Goal: Transaction & Acquisition: Obtain resource

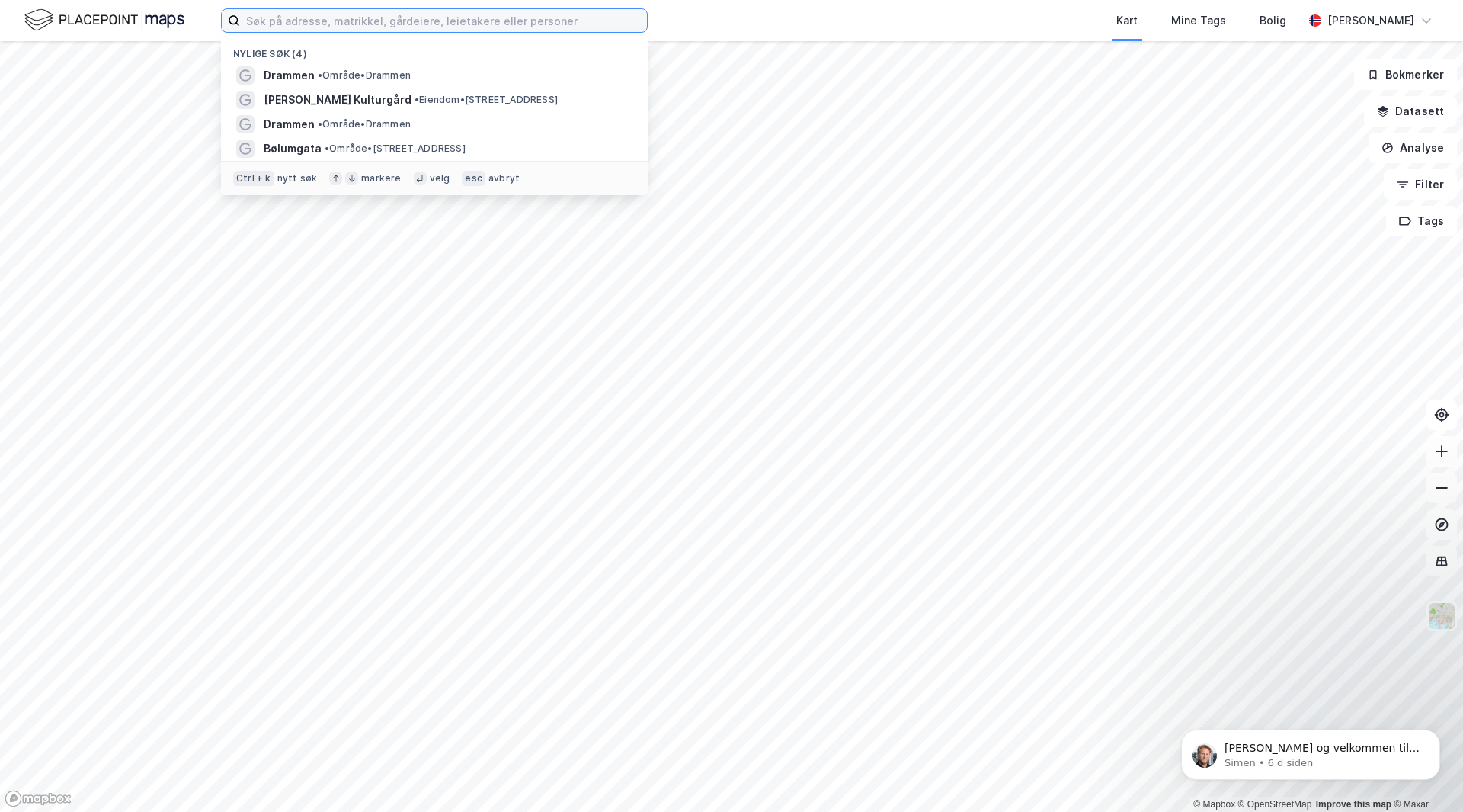
click at [296, 26] on input at bounding box center [443, 21] width 407 height 23
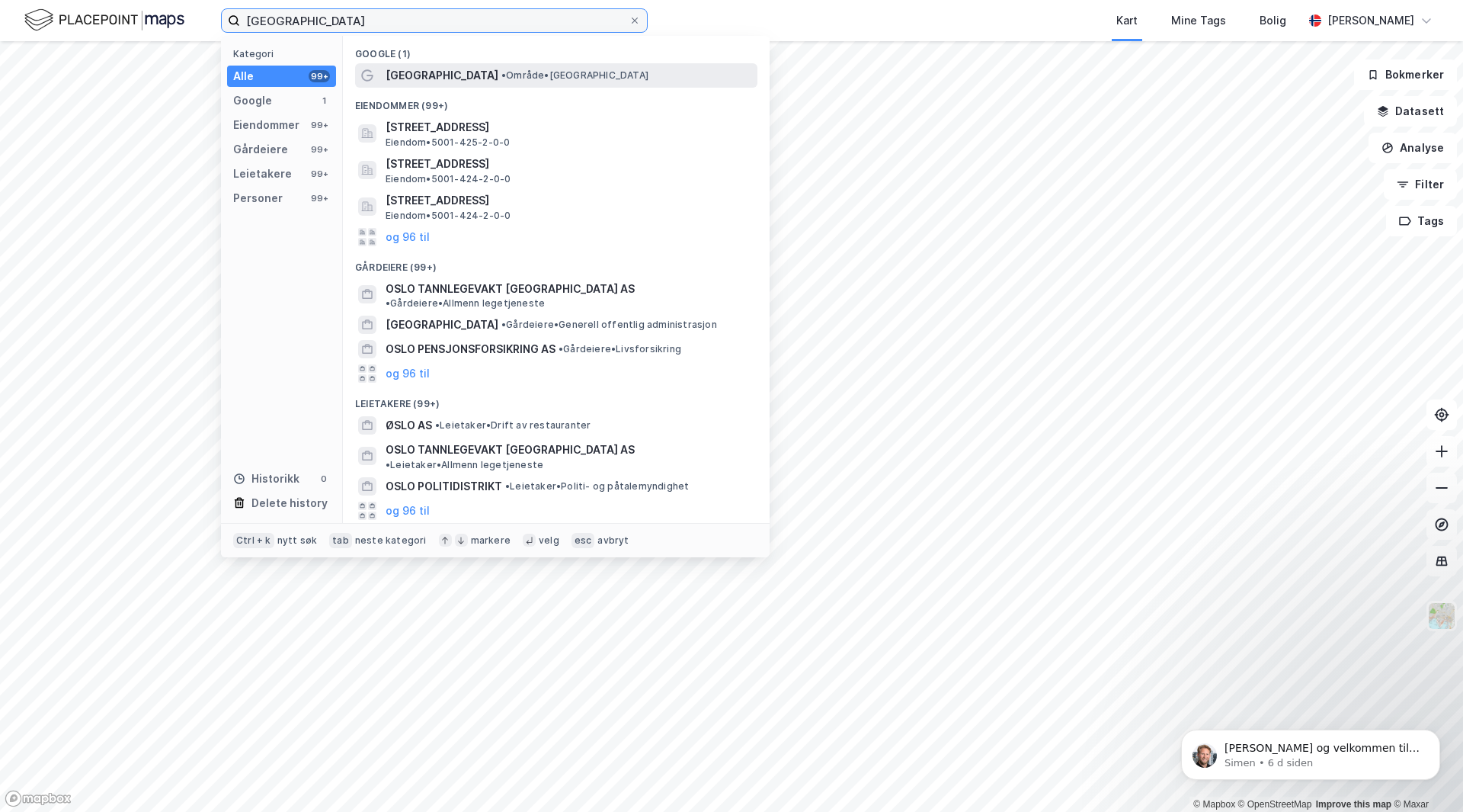
type input "[GEOGRAPHIC_DATA]"
click at [378, 72] on div "[GEOGRAPHIC_DATA] • Område • [GEOGRAPHIC_DATA]" at bounding box center [556, 76] width 402 height 25
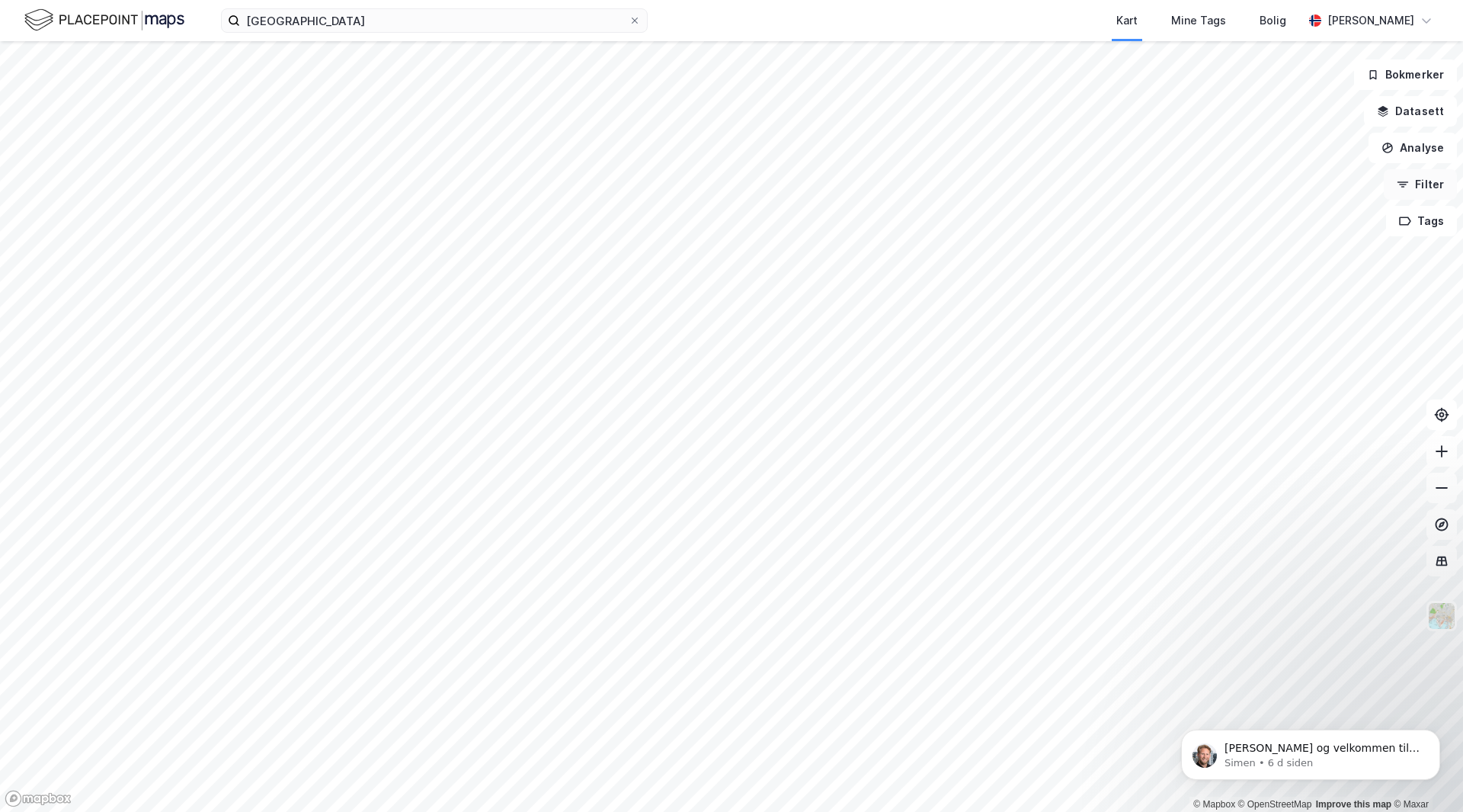
click at [1409, 183] on icon "button" at bounding box center [1402, 184] width 12 height 12
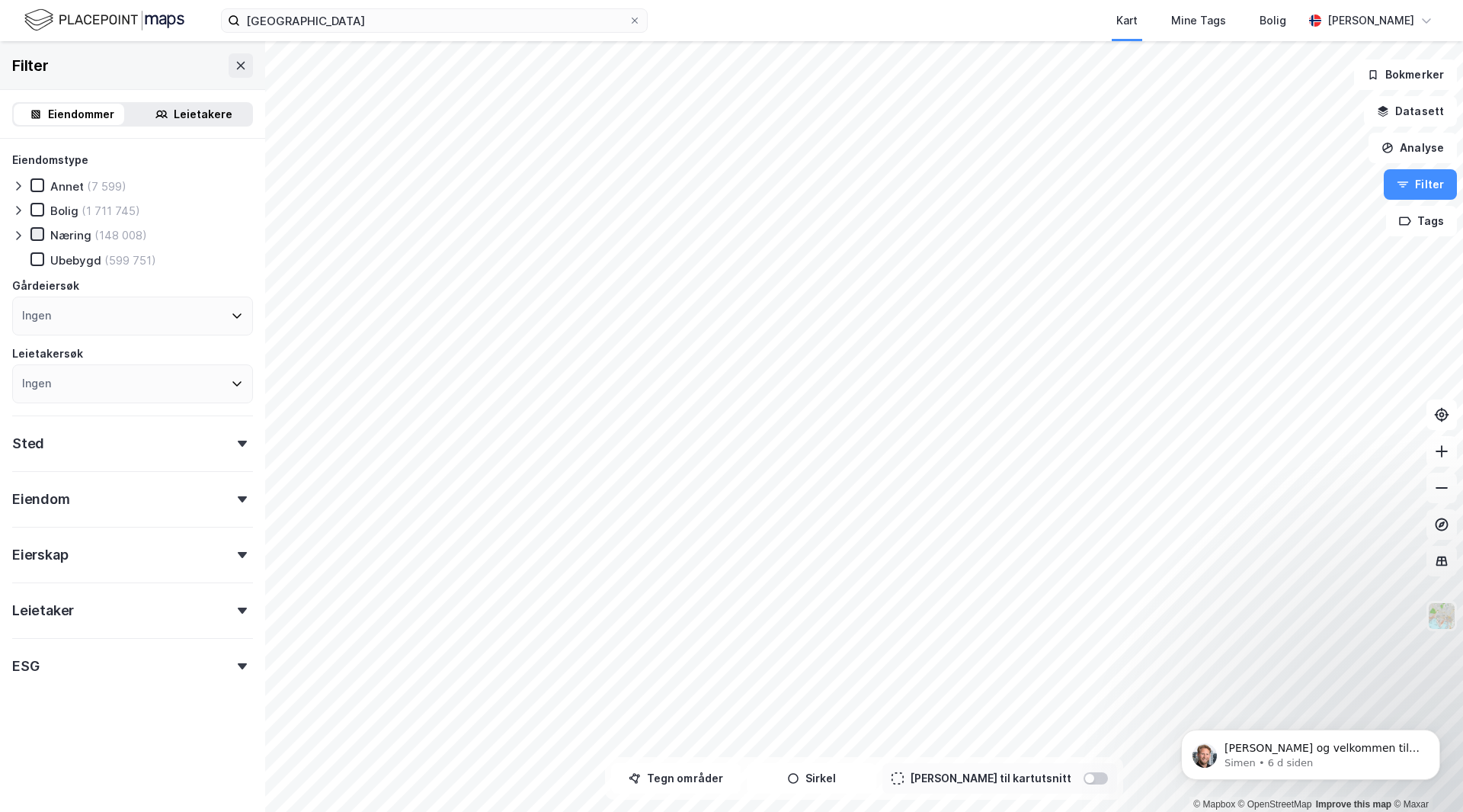
click at [33, 237] on icon at bounding box center [37, 233] width 10 height 10
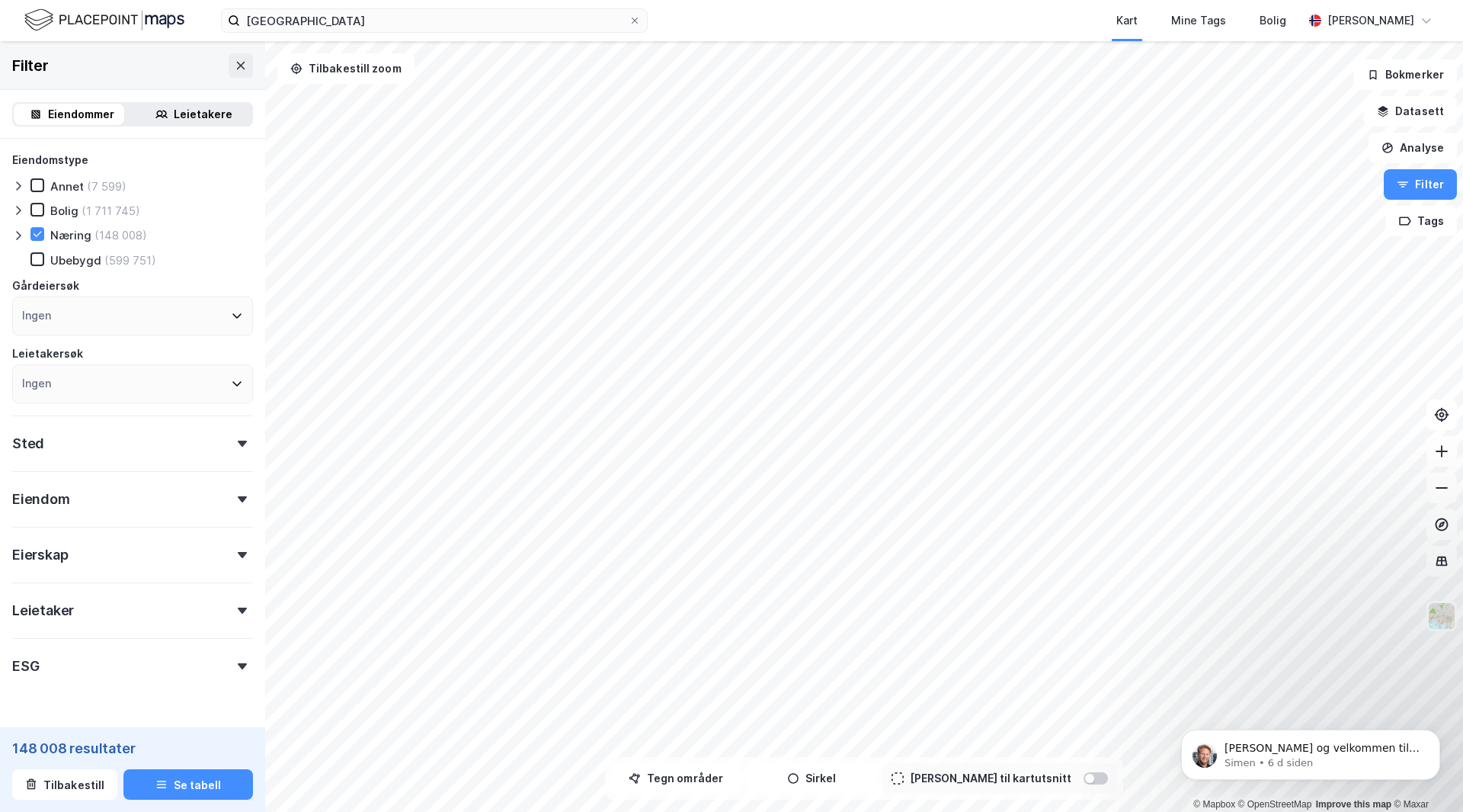
click at [231, 316] on icon at bounding box center [236, 315] width 12 height 12
click at [194, 315] on div "Ingen" at bounding box center [133, 315] width 241 height 39
click at [122, 519] on div "Eiendomstype Annet (7 599) [PERSON_NAME] (1 711 745) [DEMOGRAPHIC_DATA] (148 00…" at bounding box center [133, 415] width 241 height 530
click at [238, 446] on icon at bounding box center [243, 443] width 9 height 6
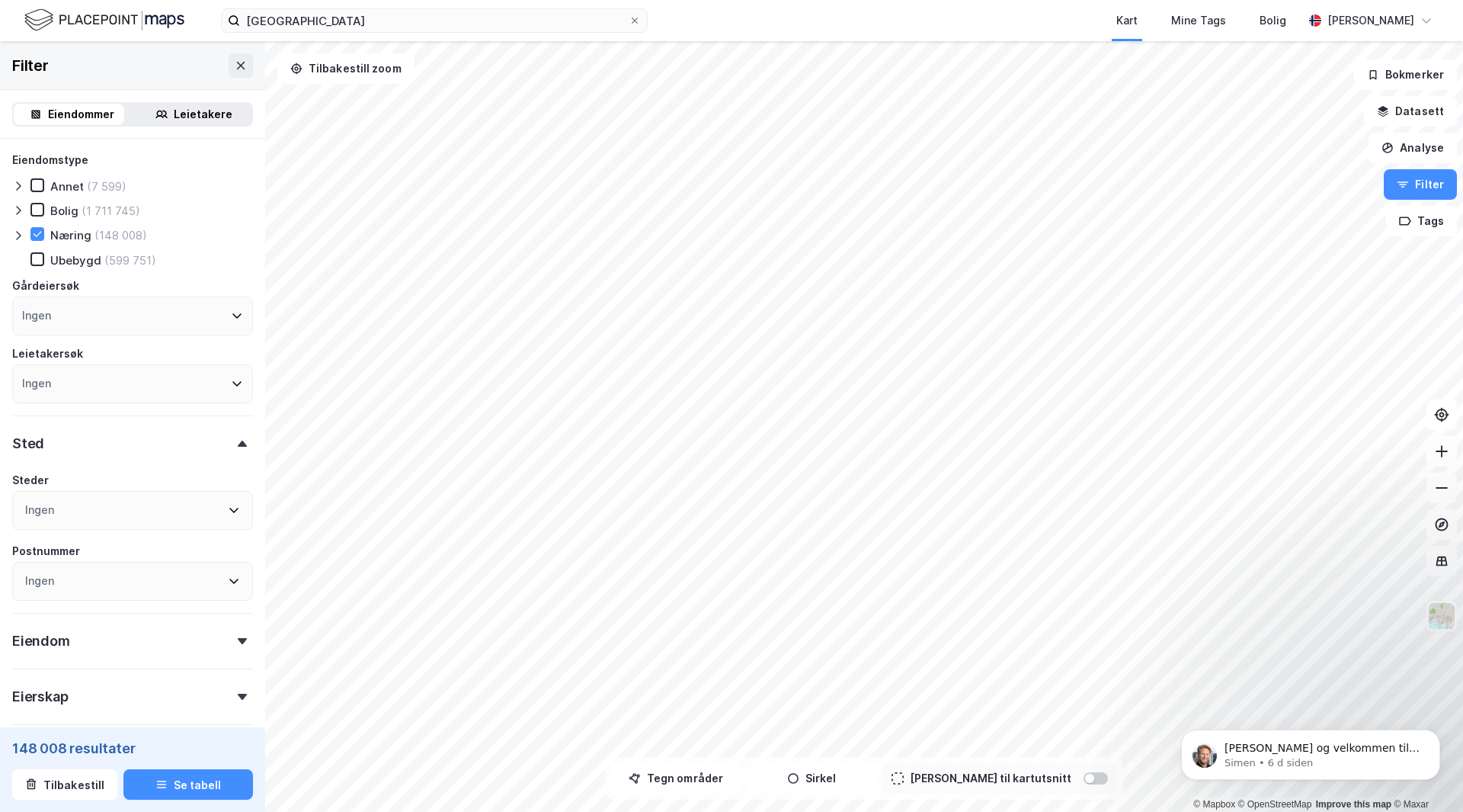
click at [228, 510] on icon at bounding box center [233, 509] width 12 height 12
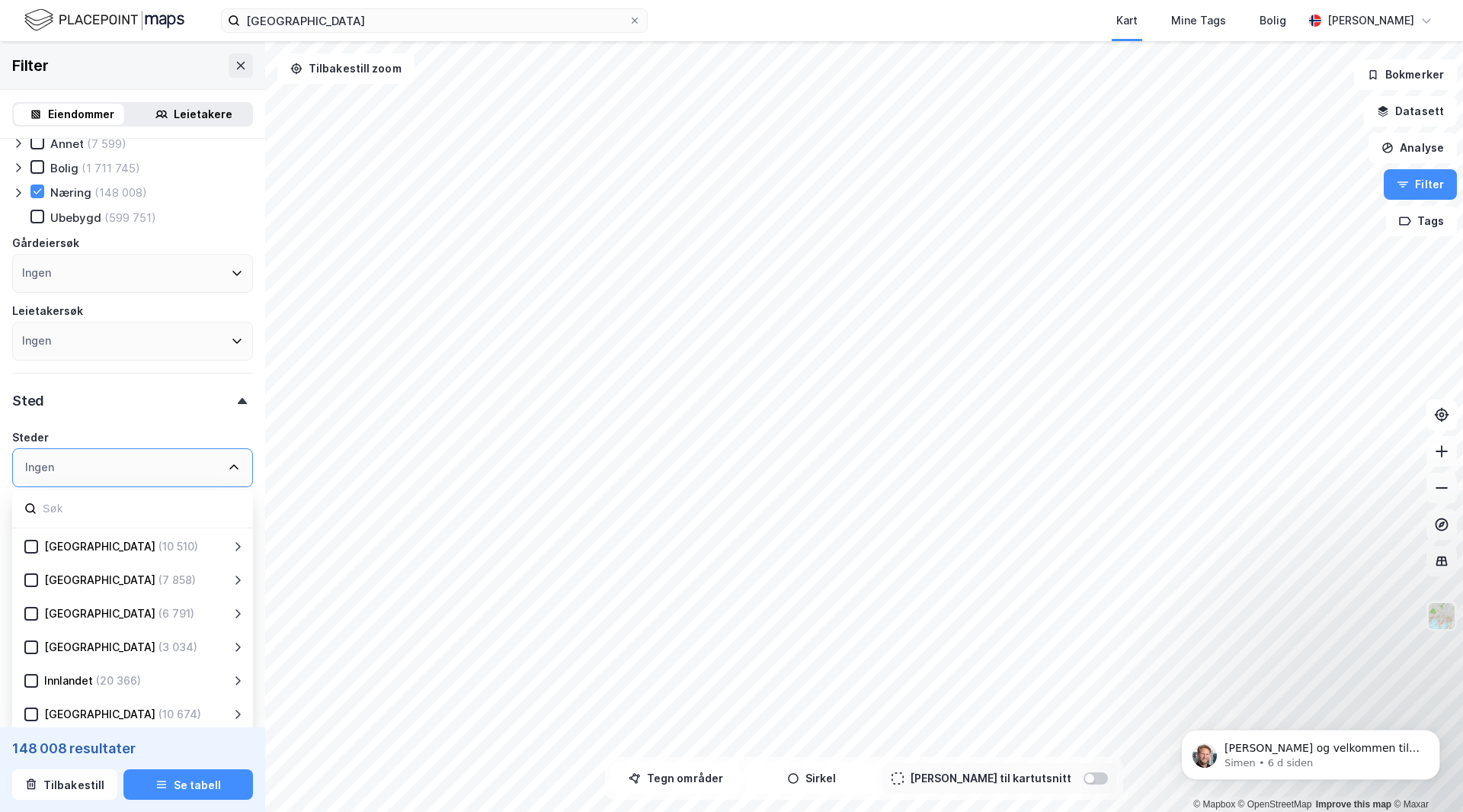
scroll to position [76, 0]
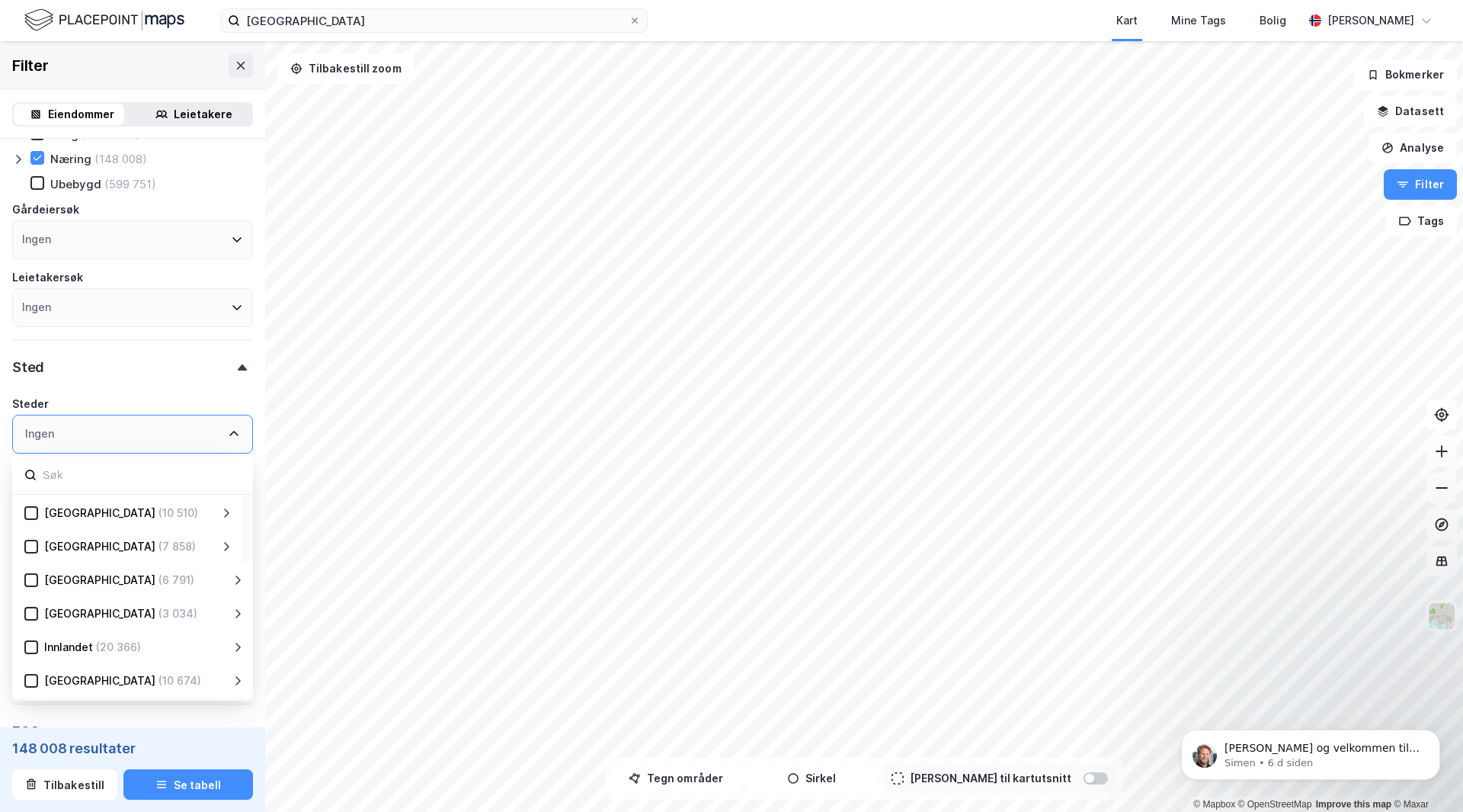
click at [230, 435] on icon at bounding box center [234, 434] width 9 height 6
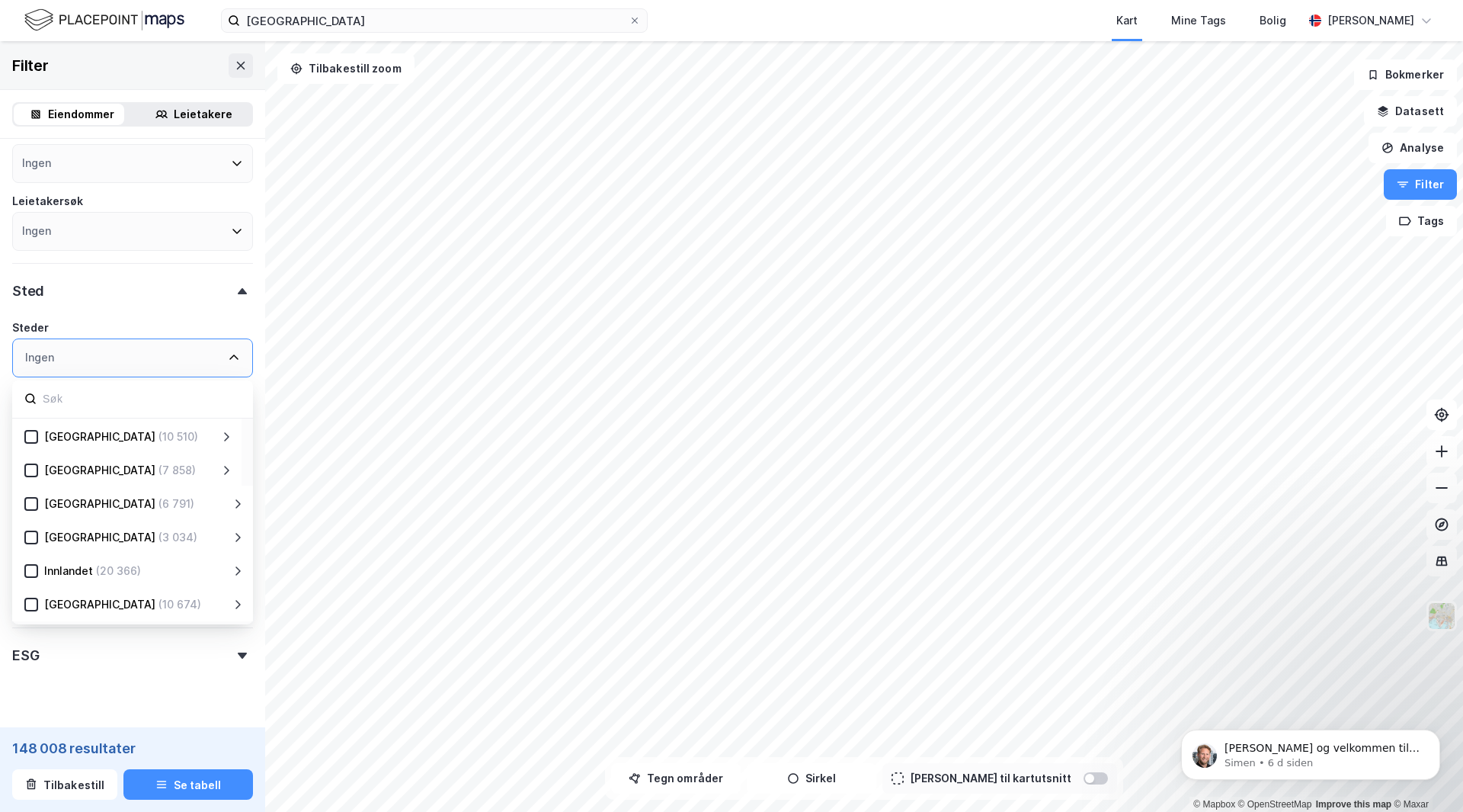
scroll to position [184, 0]
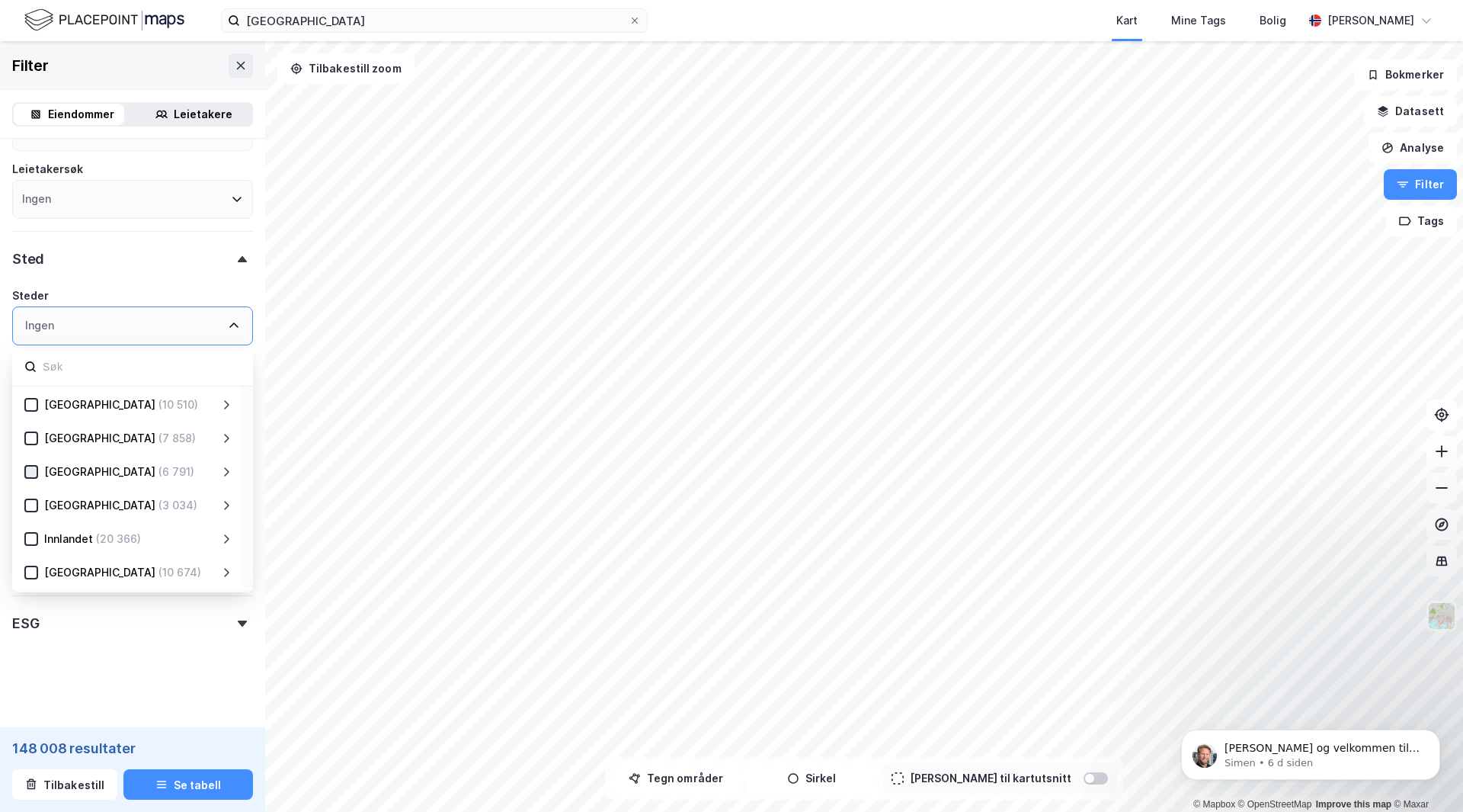
click at [32, 473] on icon at bounding box center [30, 471] width 10 height 10
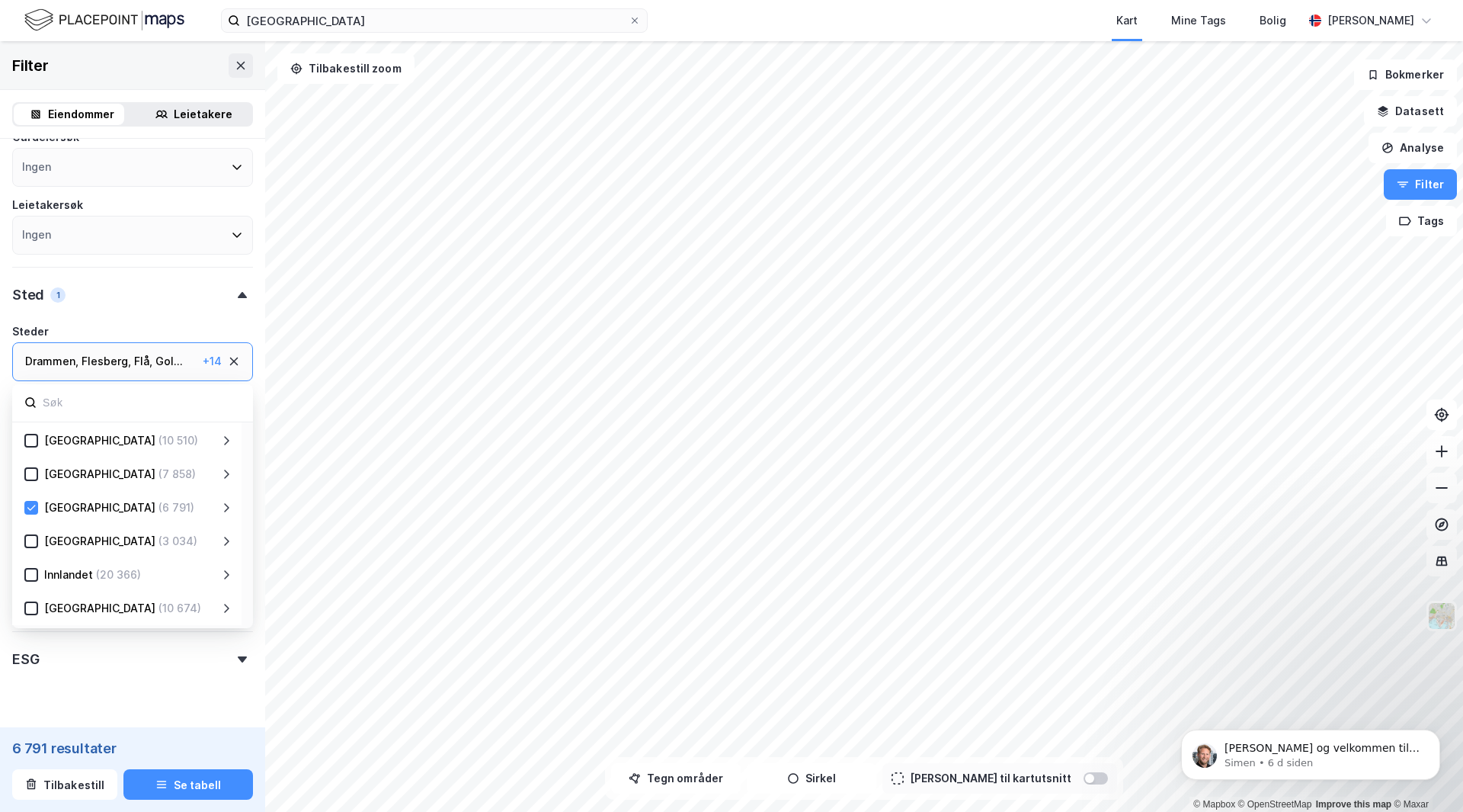
scroll to position [184, 0]
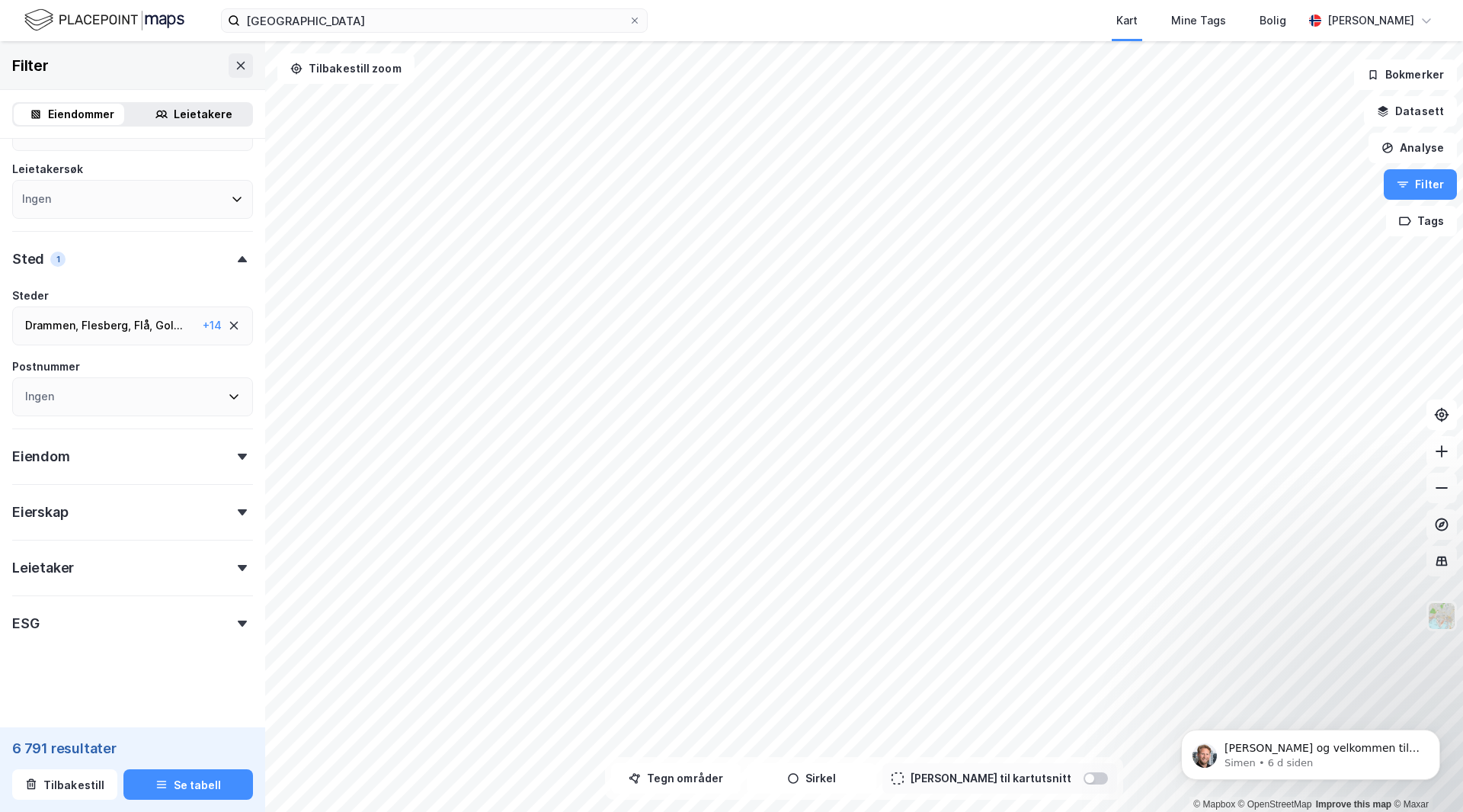
click at [238, 620] on icon at bounding box center [243, 623] width 9 height 6
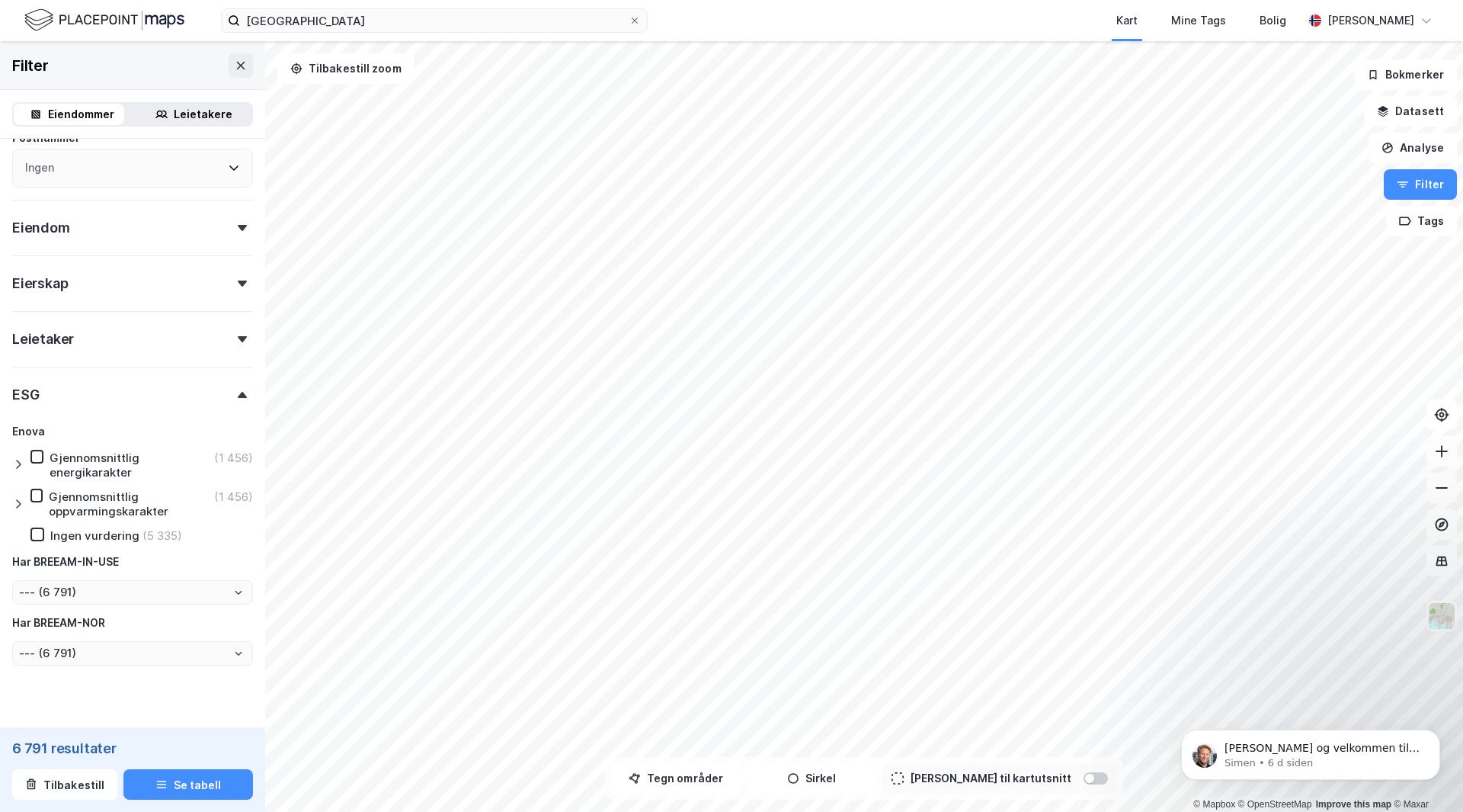
scroll to position [440, 0]
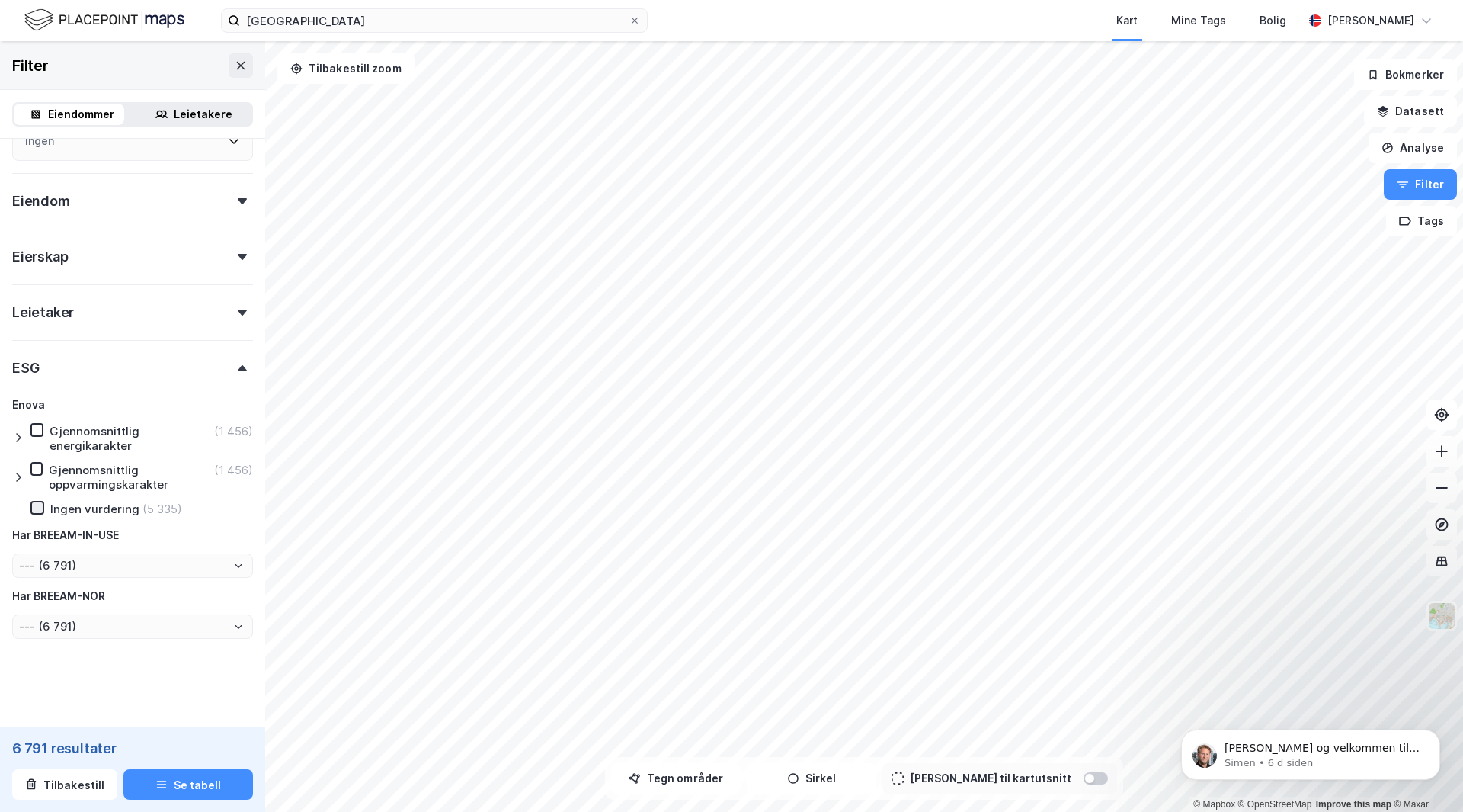
click at [39, 508] on icon at bounding box center [37, 508] width 9 height 6
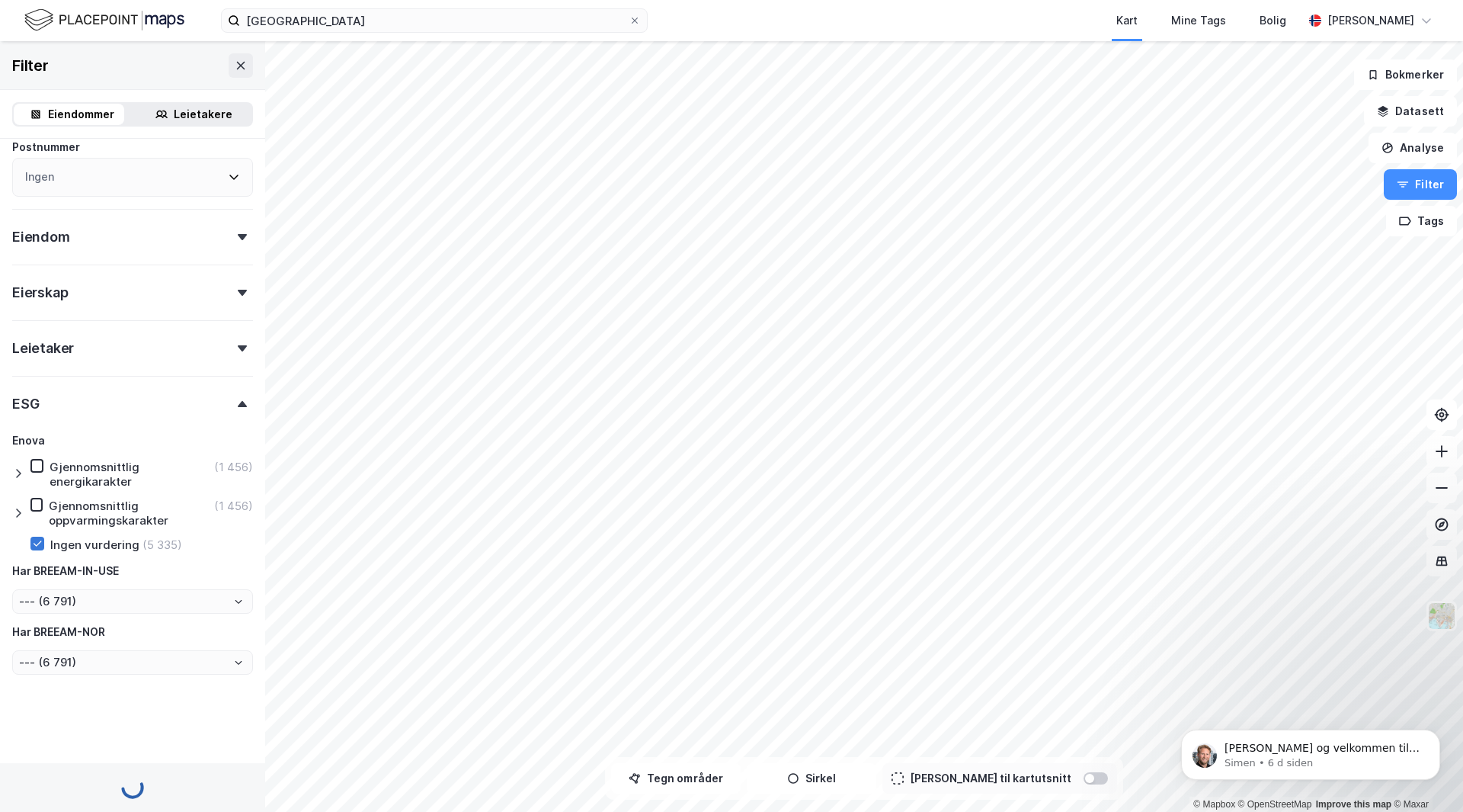
type input "--- (5 335)"
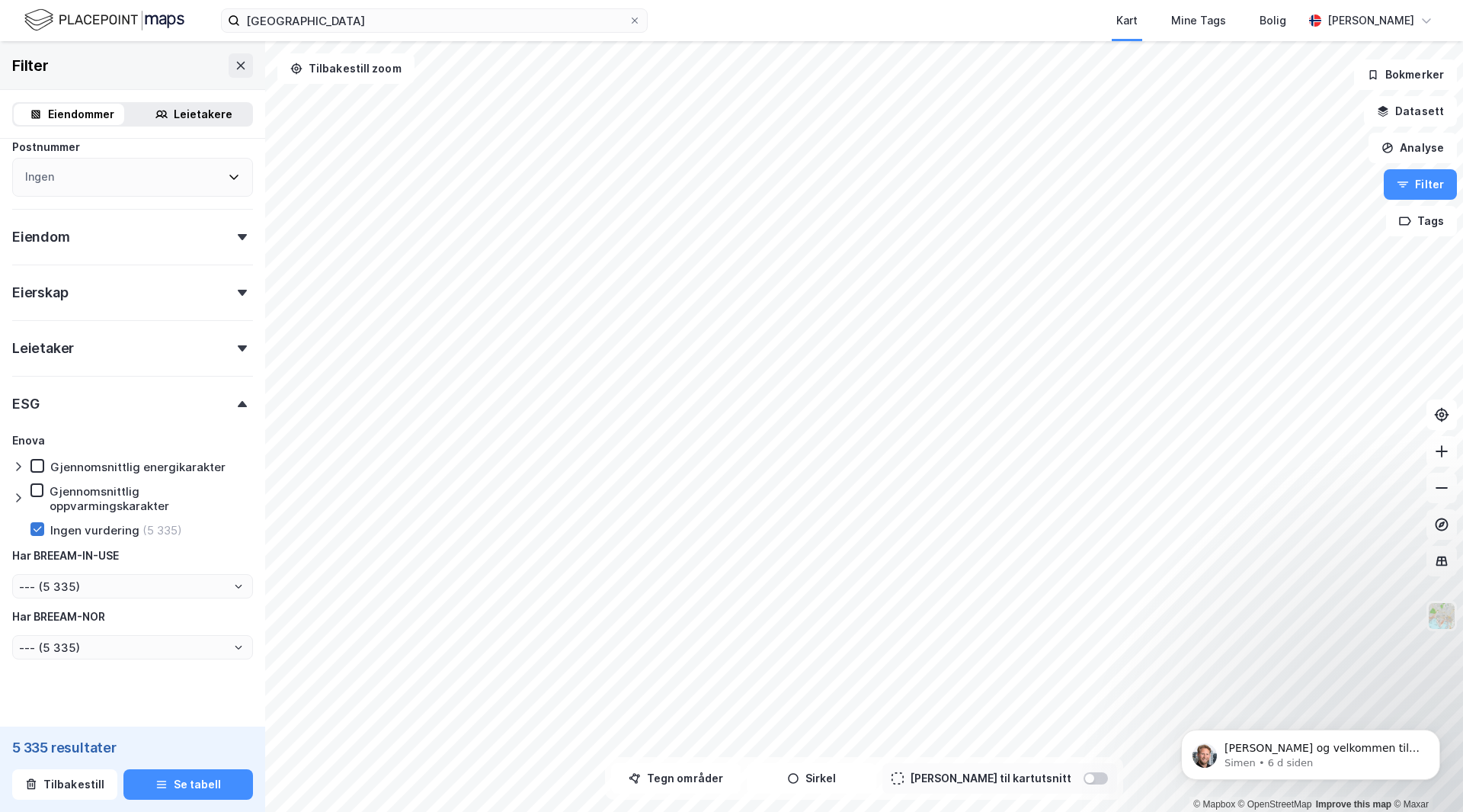
scroll to position [425, 0]
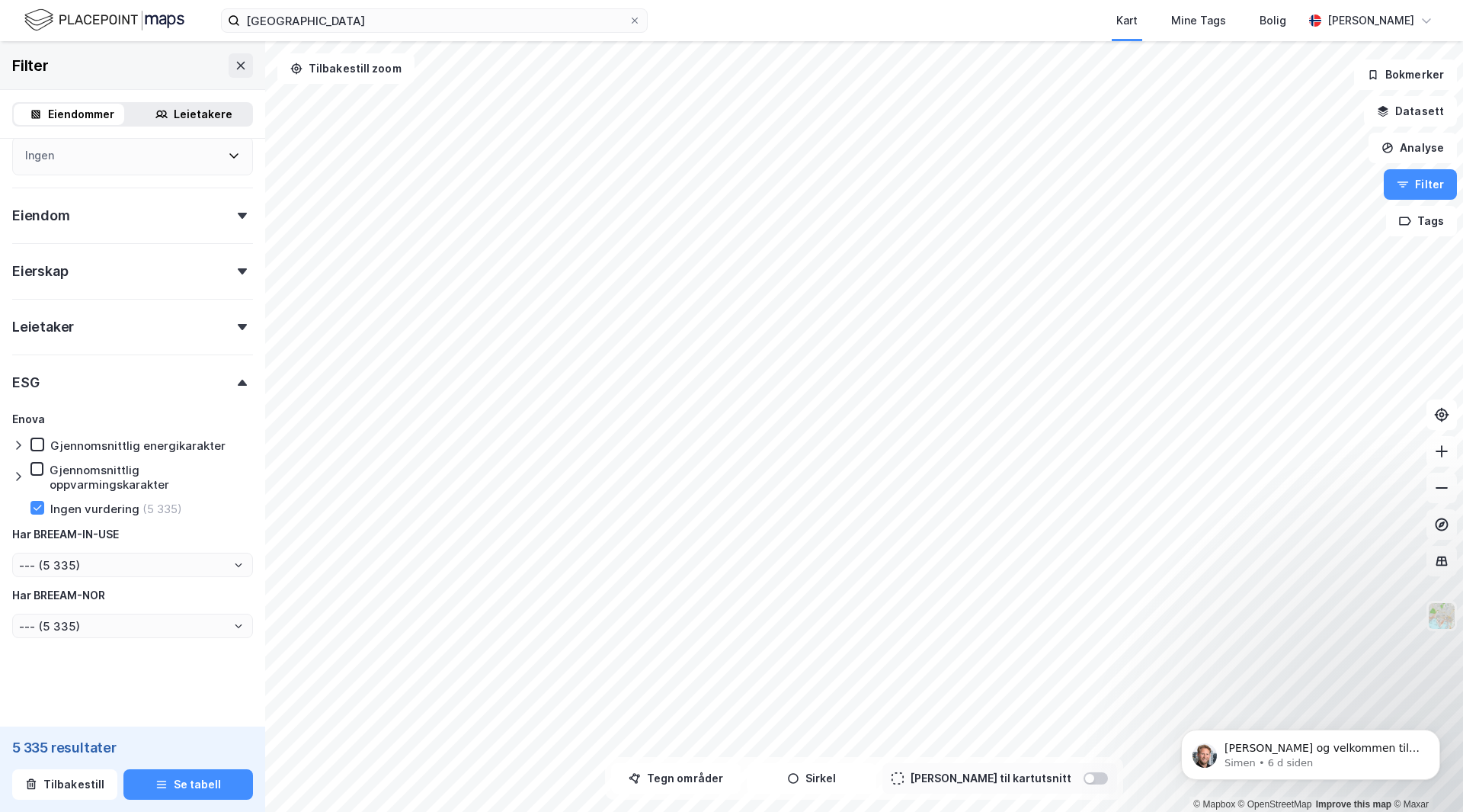
click at [238, 325] on icon at bounding box center [243, 326] width 9 height 6
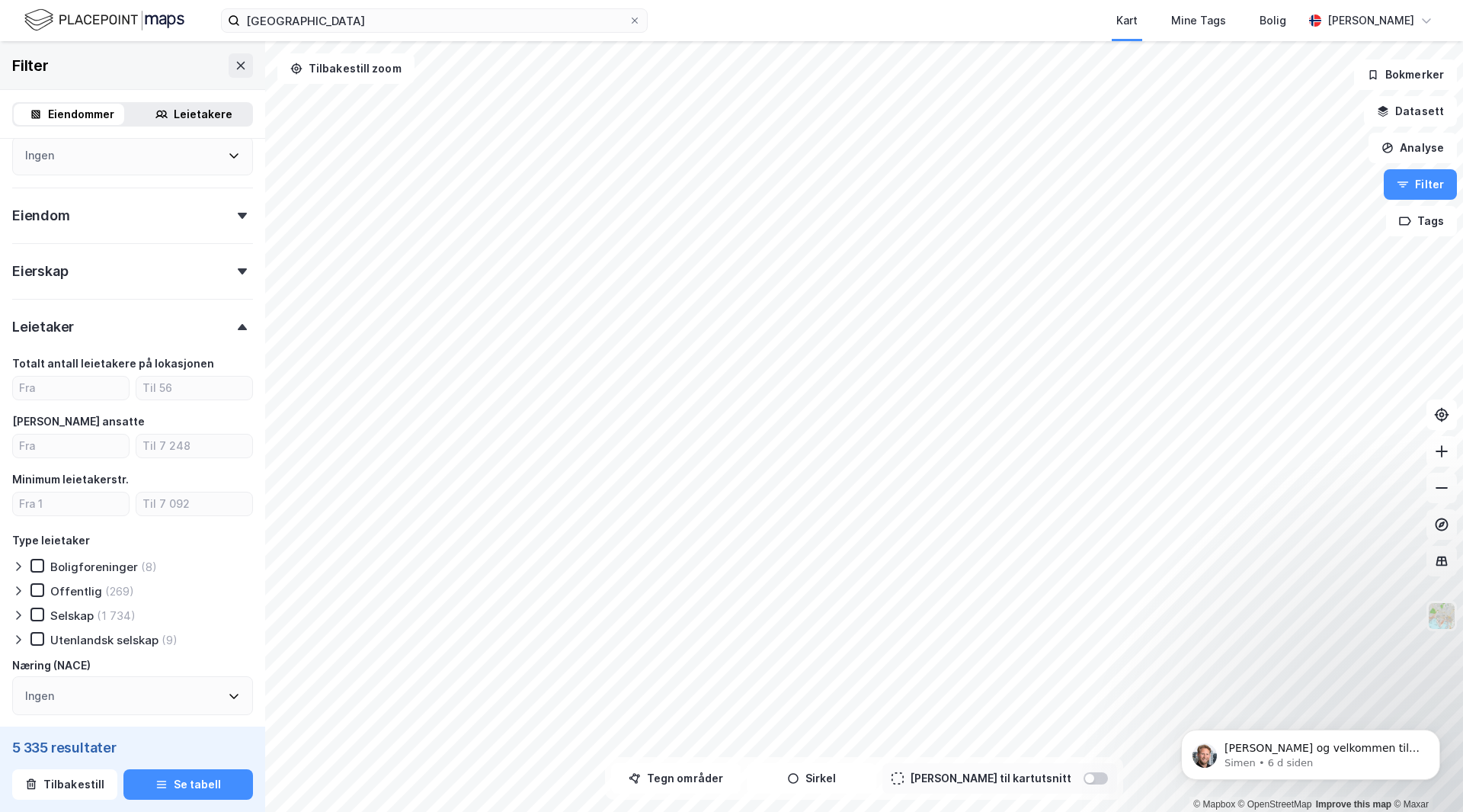
scroll to position [440, 0]
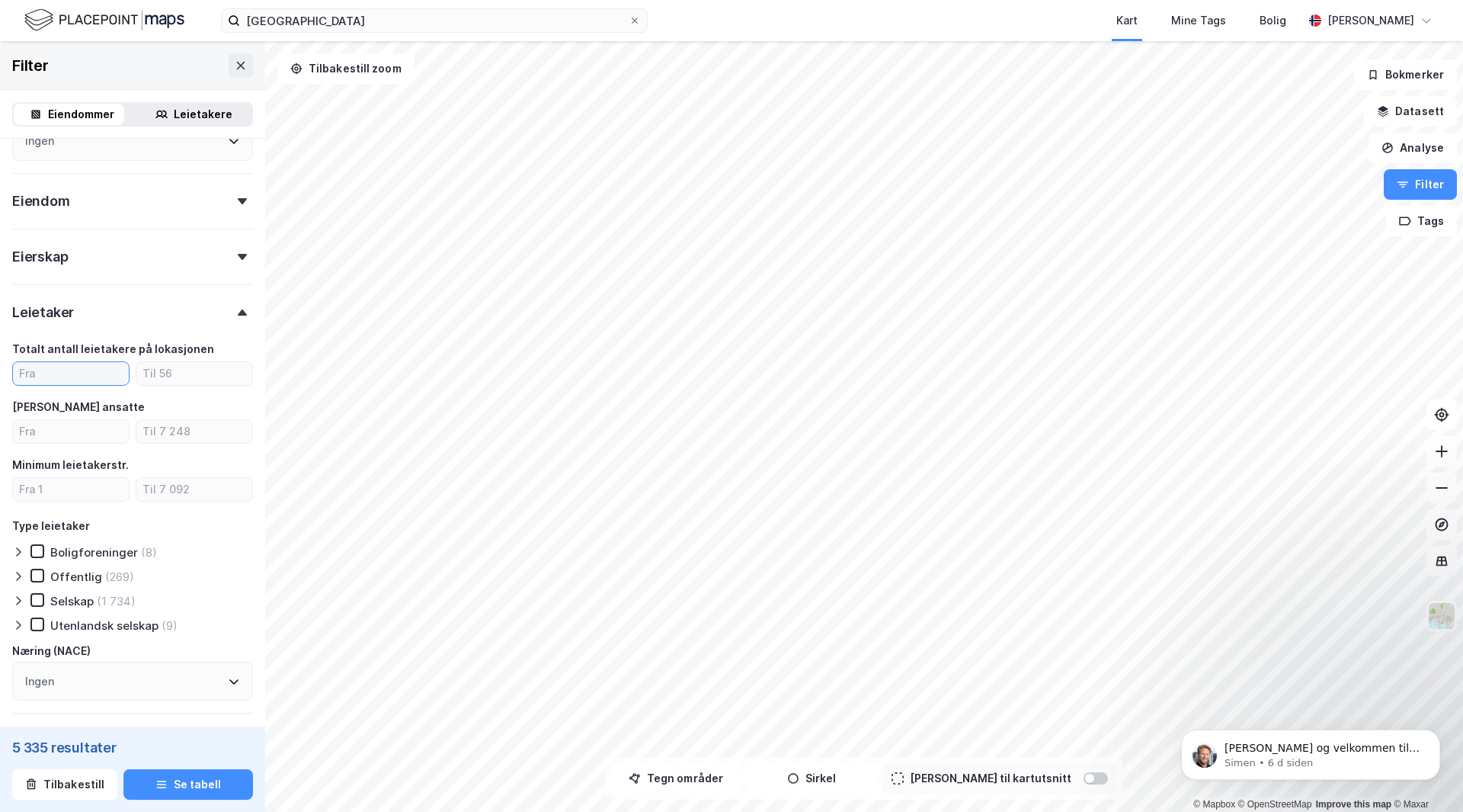
click at [80, 375] on input "number" at bounding box center [71, 374] width 116 height 23
type input "1"
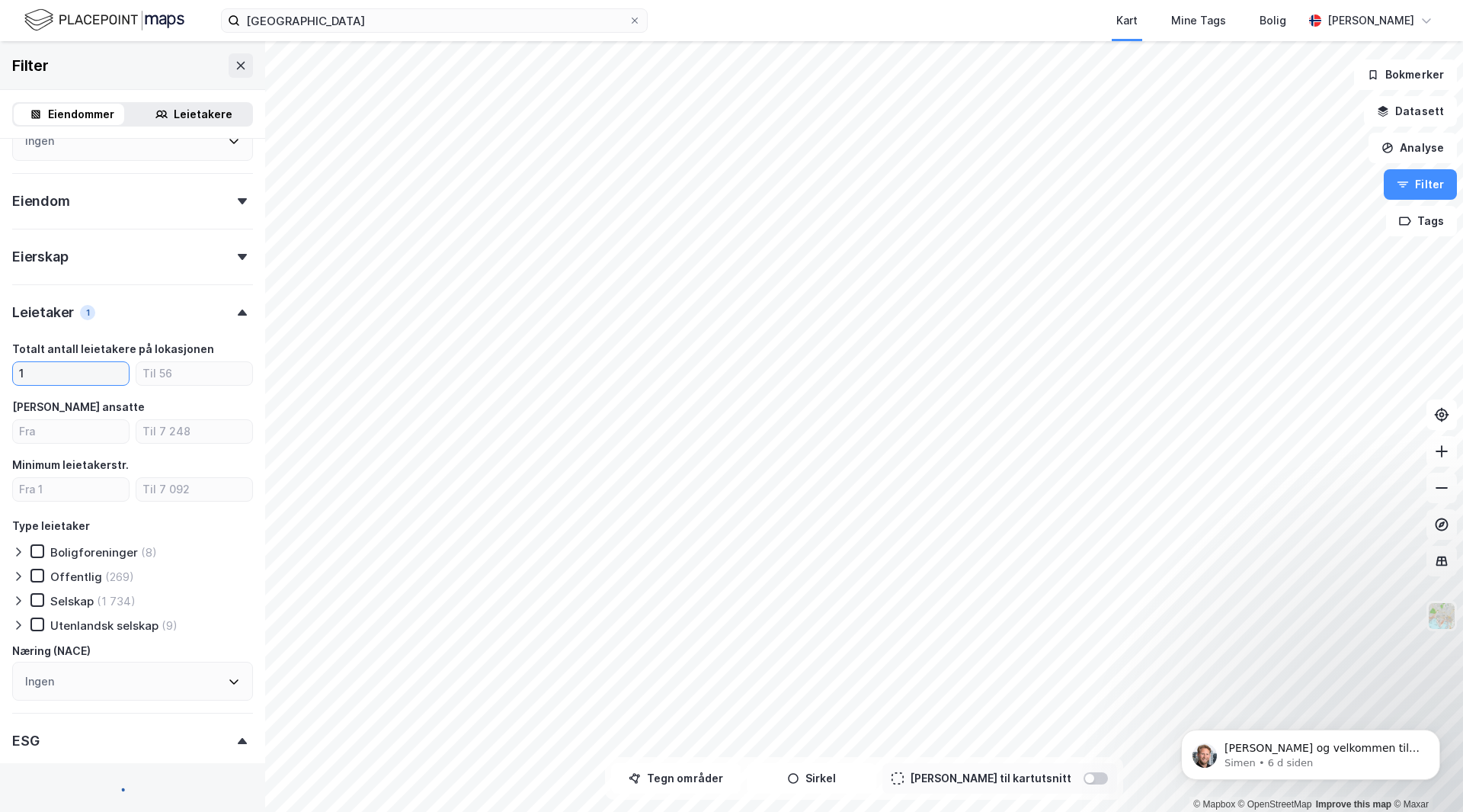
type input "--- (1 976)"
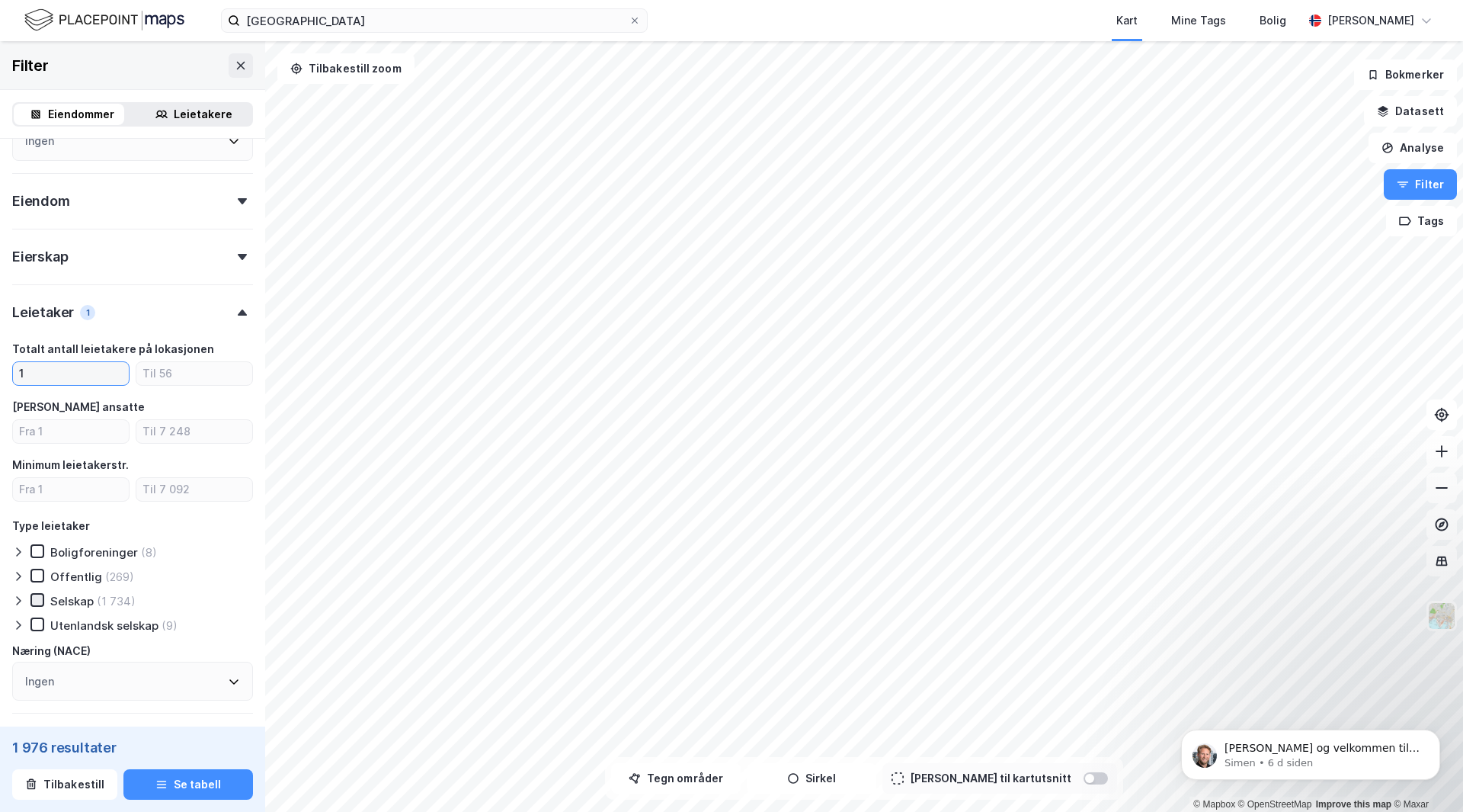
type input "1"
click at [39, 597] on icon at bounding box center [37, 600] width 10 height 10
type input "--- (1 618)"
click at [37, 626] on icon at bounding box center [37, 624] width 9 height 6
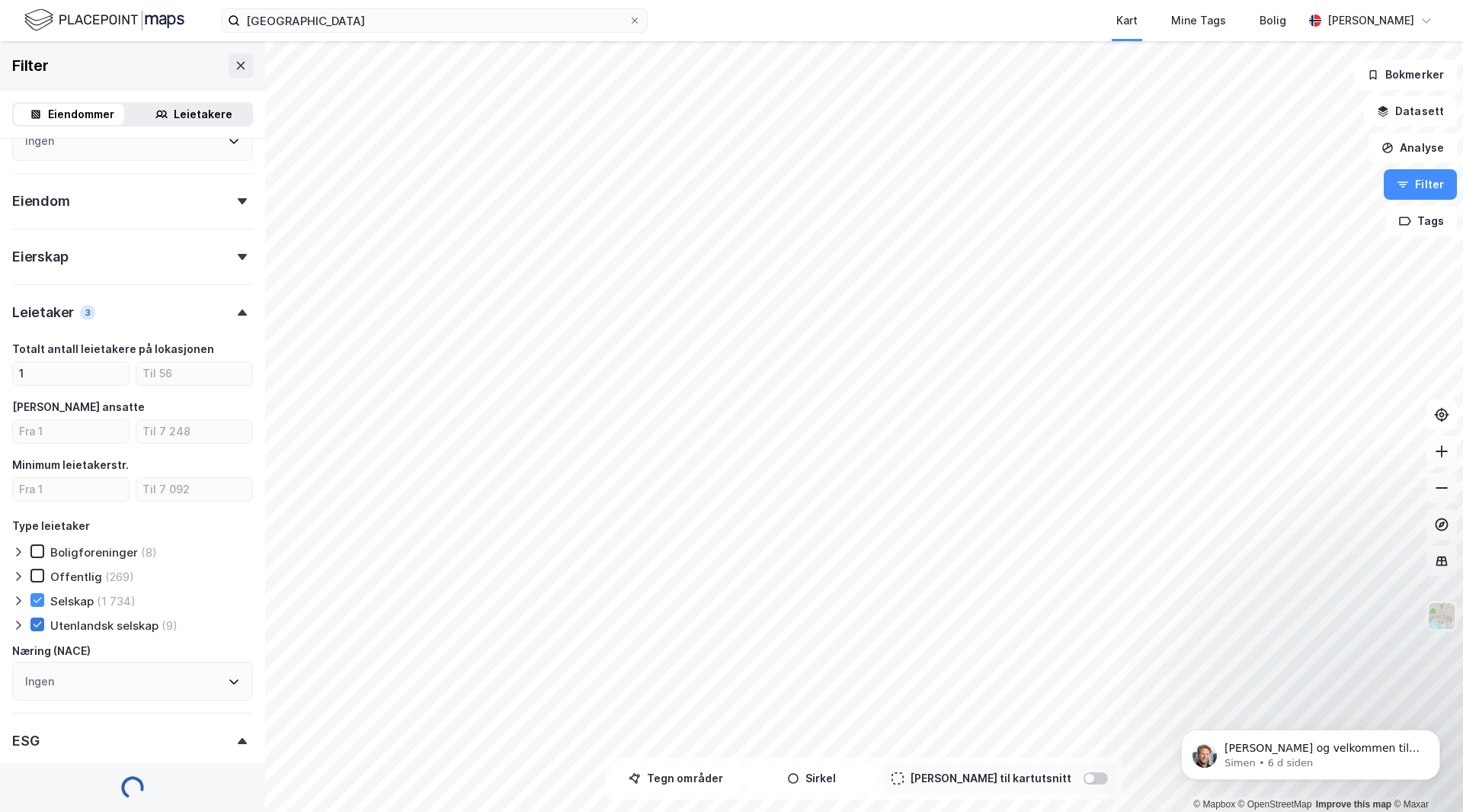
type input "--- (1 619)"
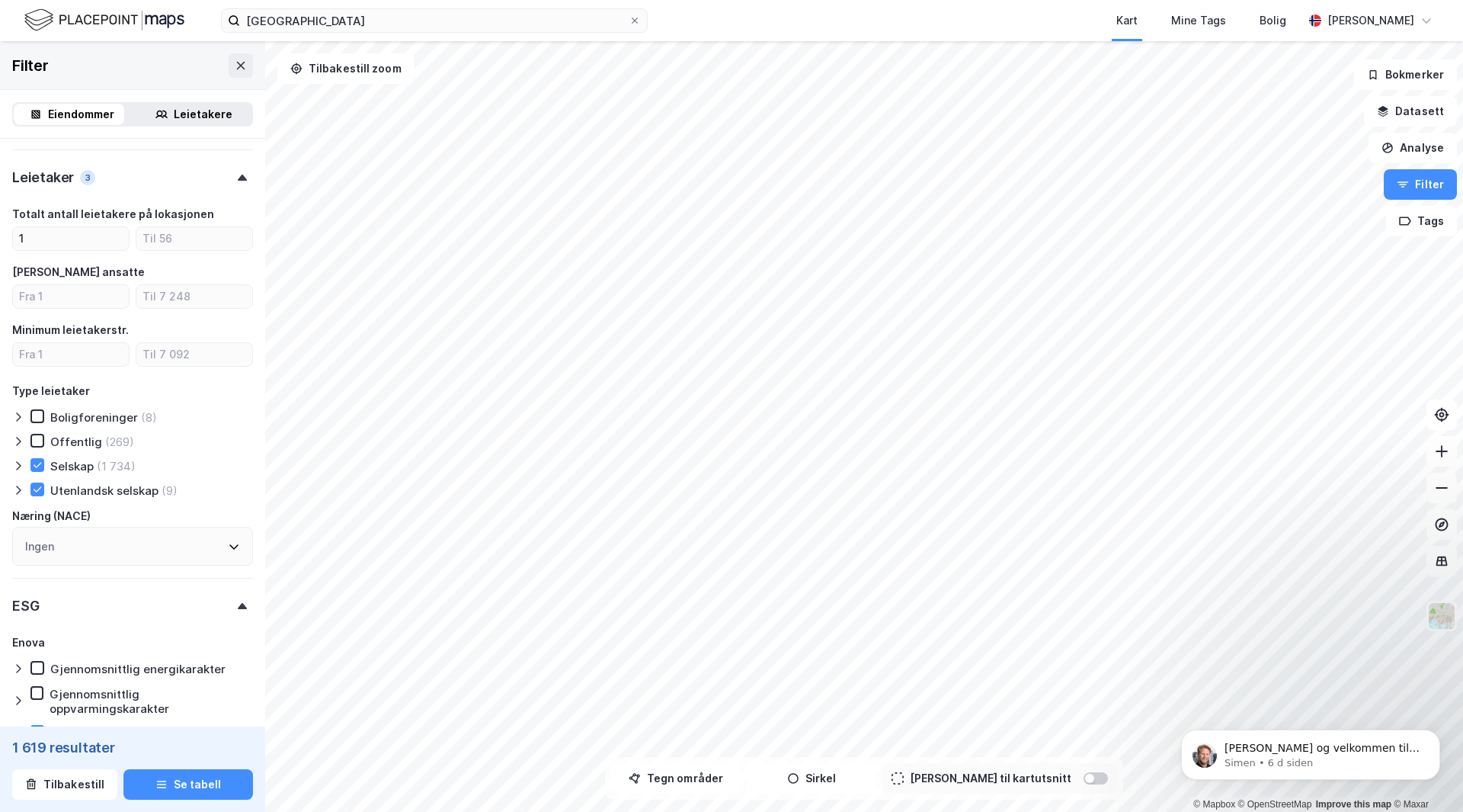
scroll to position [570, 0]
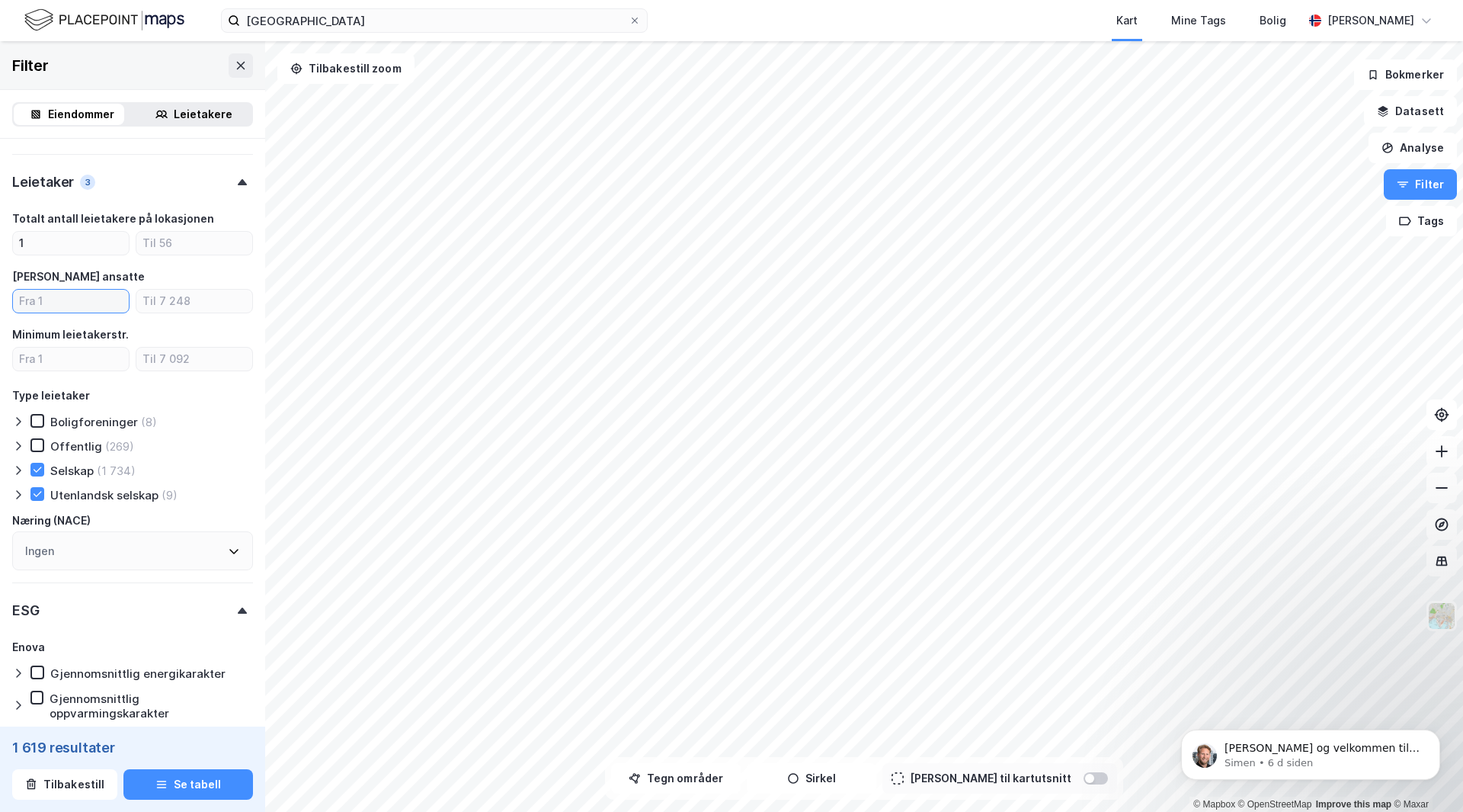
click at [58, 298] on input "number" at bounding box center [71, 301] width 116 height 23
type input "0"
click at [58, 298] on input "0" at bounding box center [71, 301] width 116 height 23
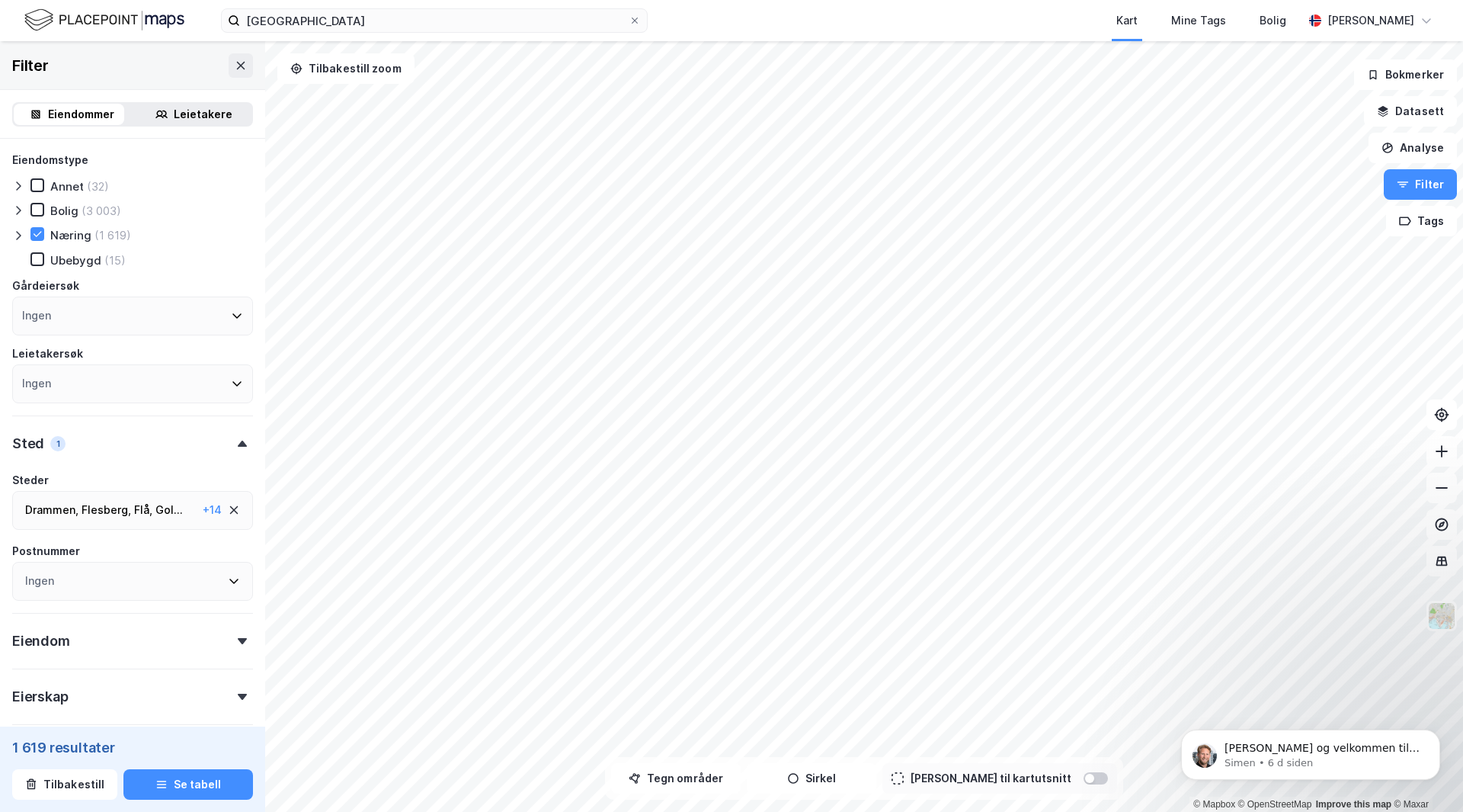
click at [231, 318] on icon at bounding box center [236, 315] width 12 height 12
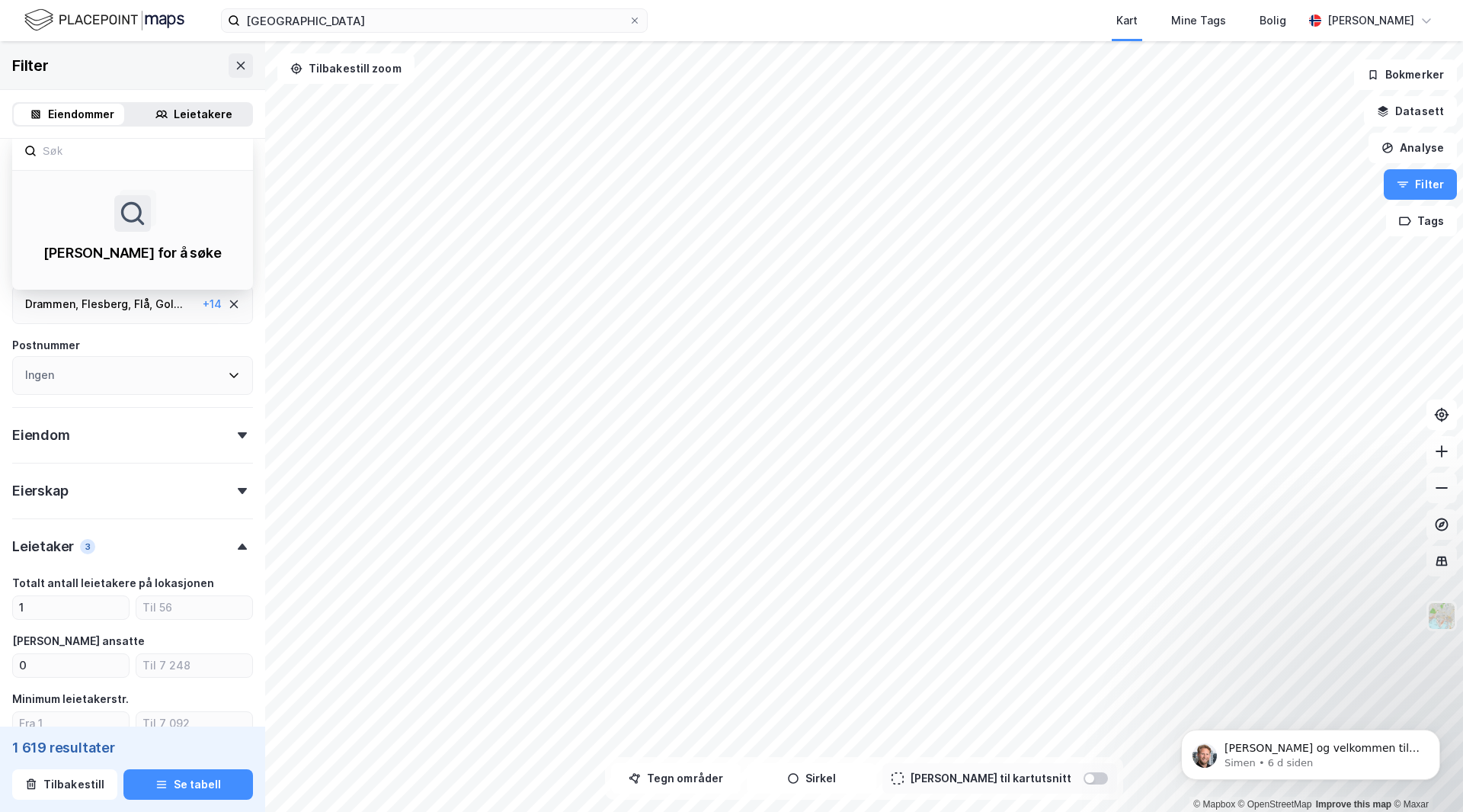
scroll to position [229, 0]
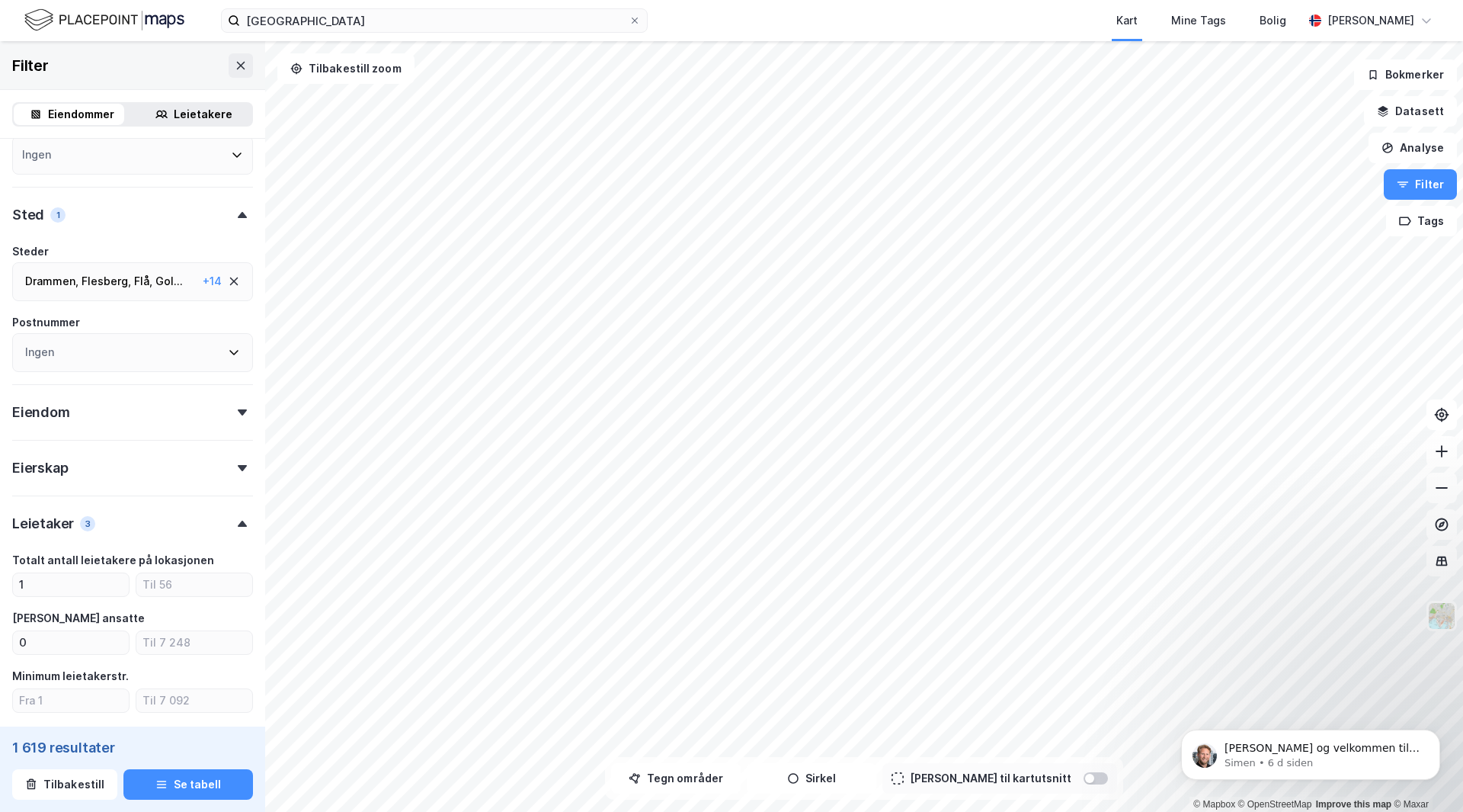
click at [111, 285] on div "Flesberg ," at bounding box center [106, 281] width 49 height 18
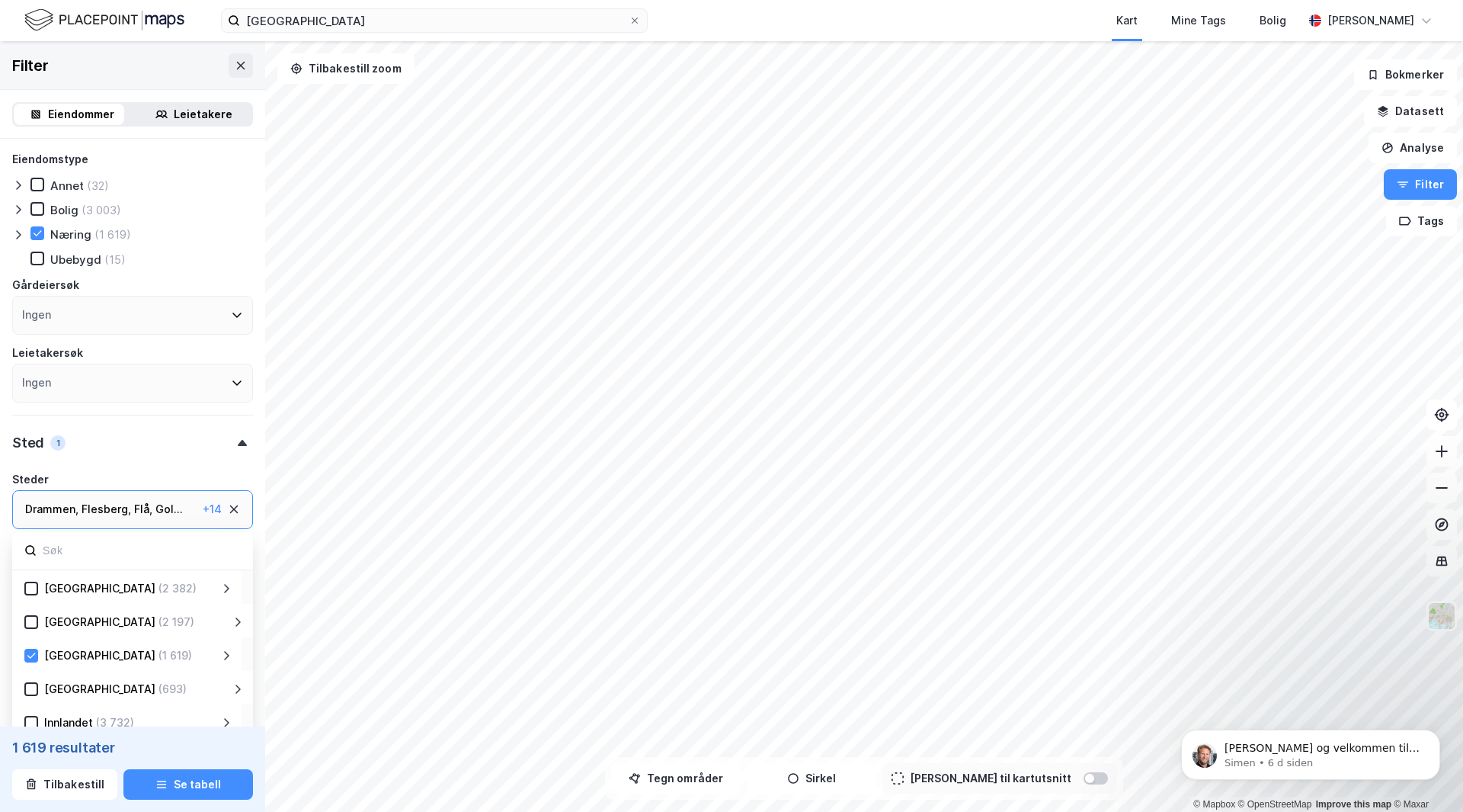
scroll to position [0, 0]
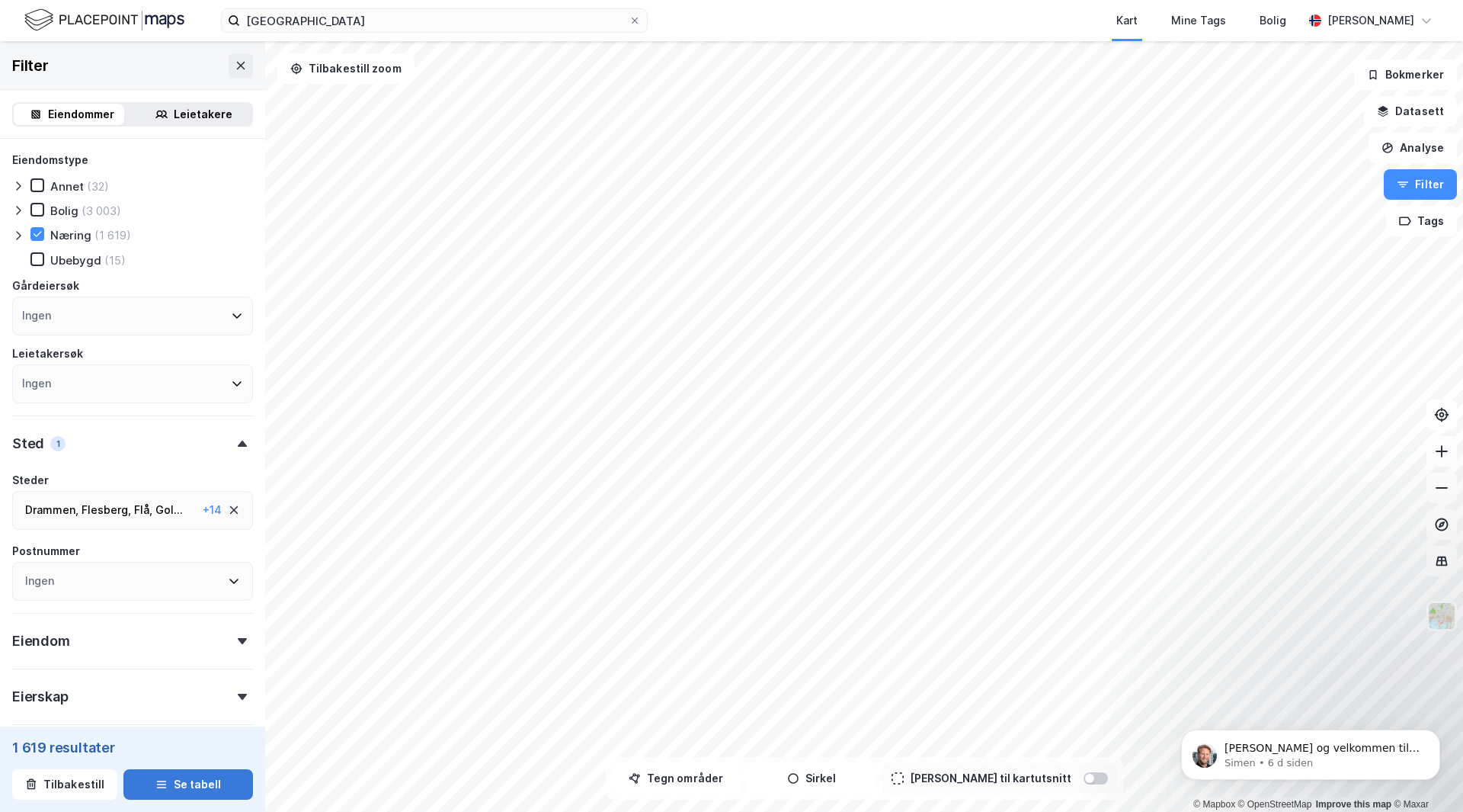
click at [176, 781] on button "Se tabell" at bounding box center [188, 784] width 130 height 30
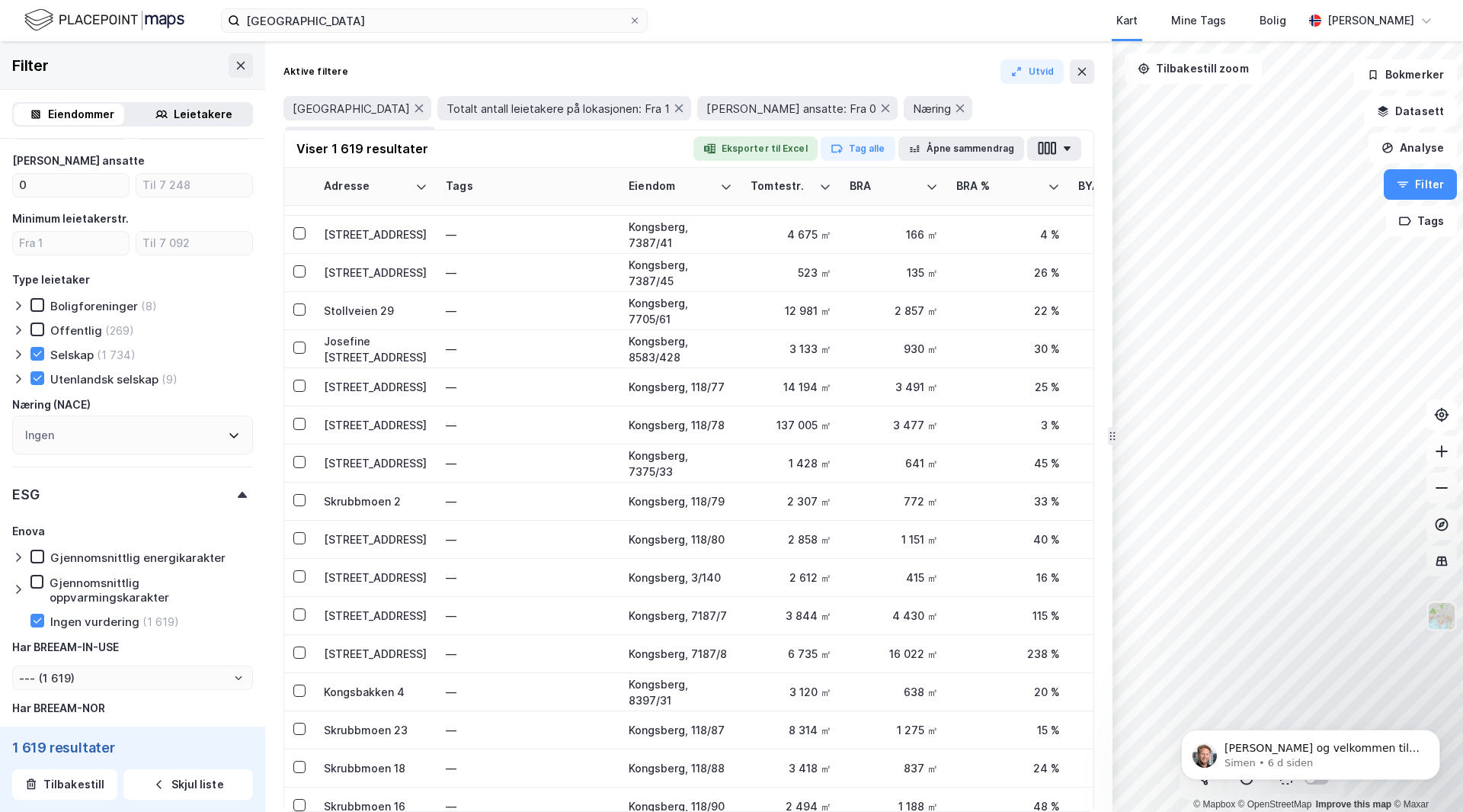
scroll to position [9983, 0]
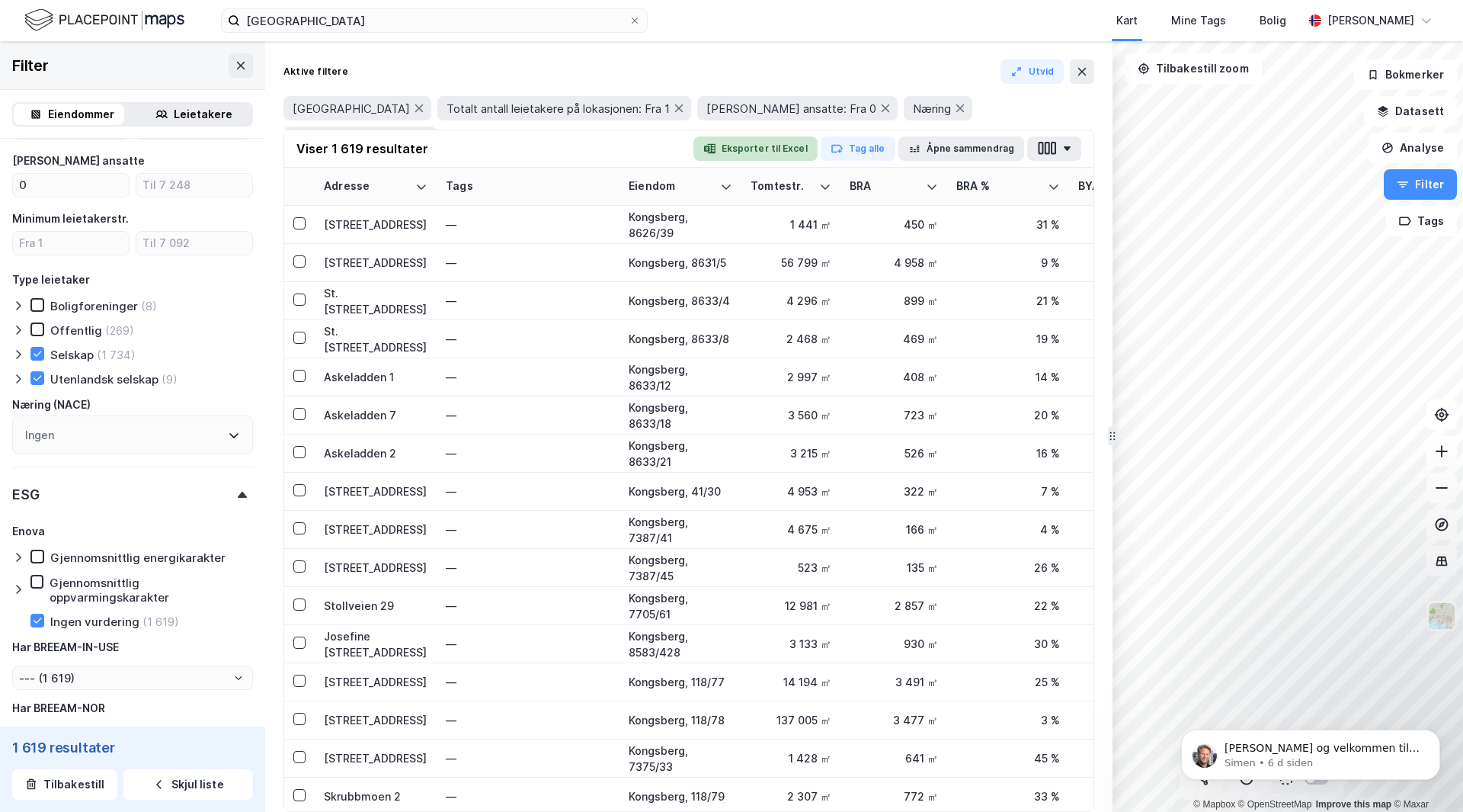
click at [760, 149] on button "Eksporter til Excel" at bounding box center [755, 149] width 124 height 25
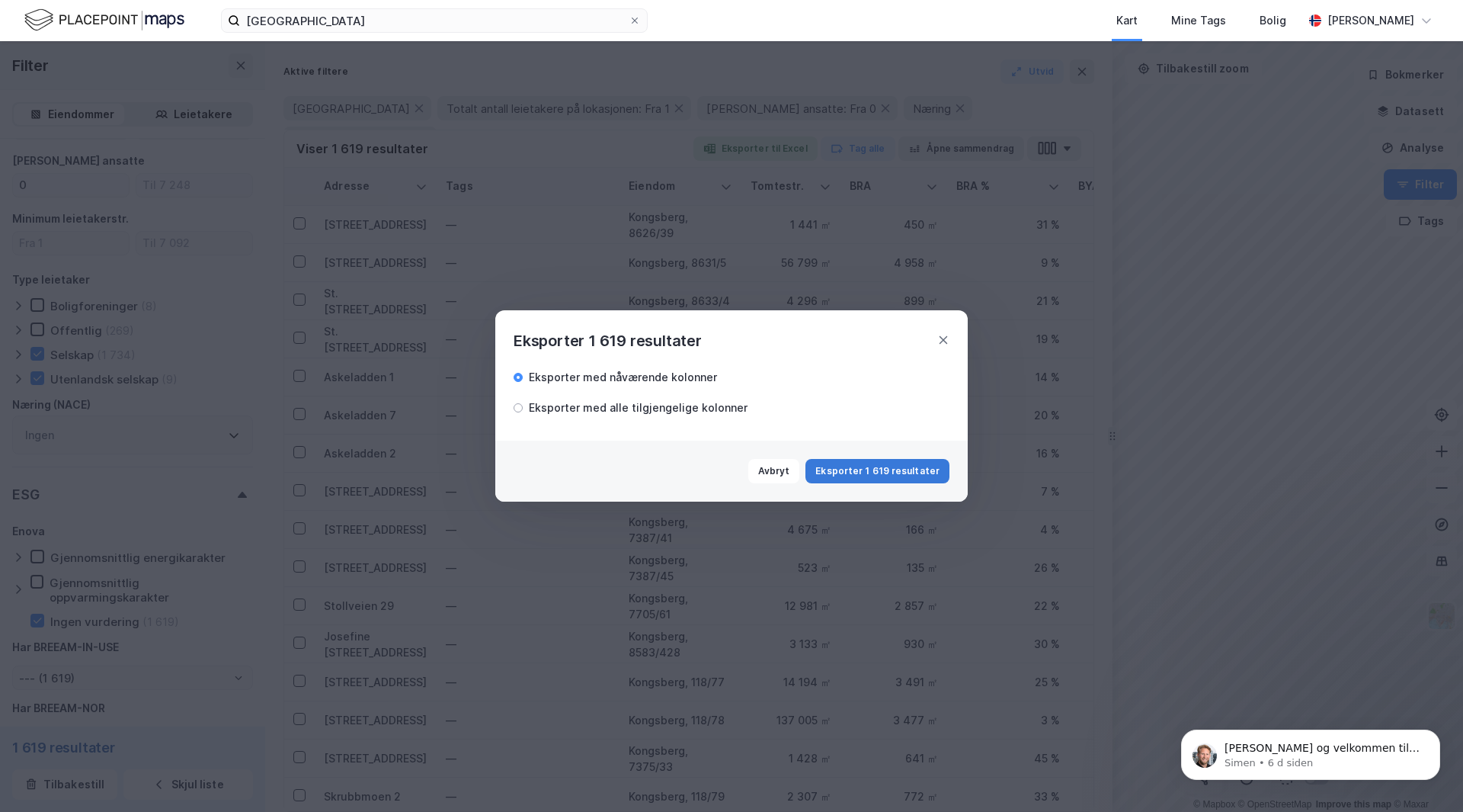
click at [860, 471] on button "Eksporter 1 619 resultater" at bounding box center [878, 471] width 144 height 25
click at [860, 471] on button "Avbryt" at bounding box center [873, 471] width 52 height 25
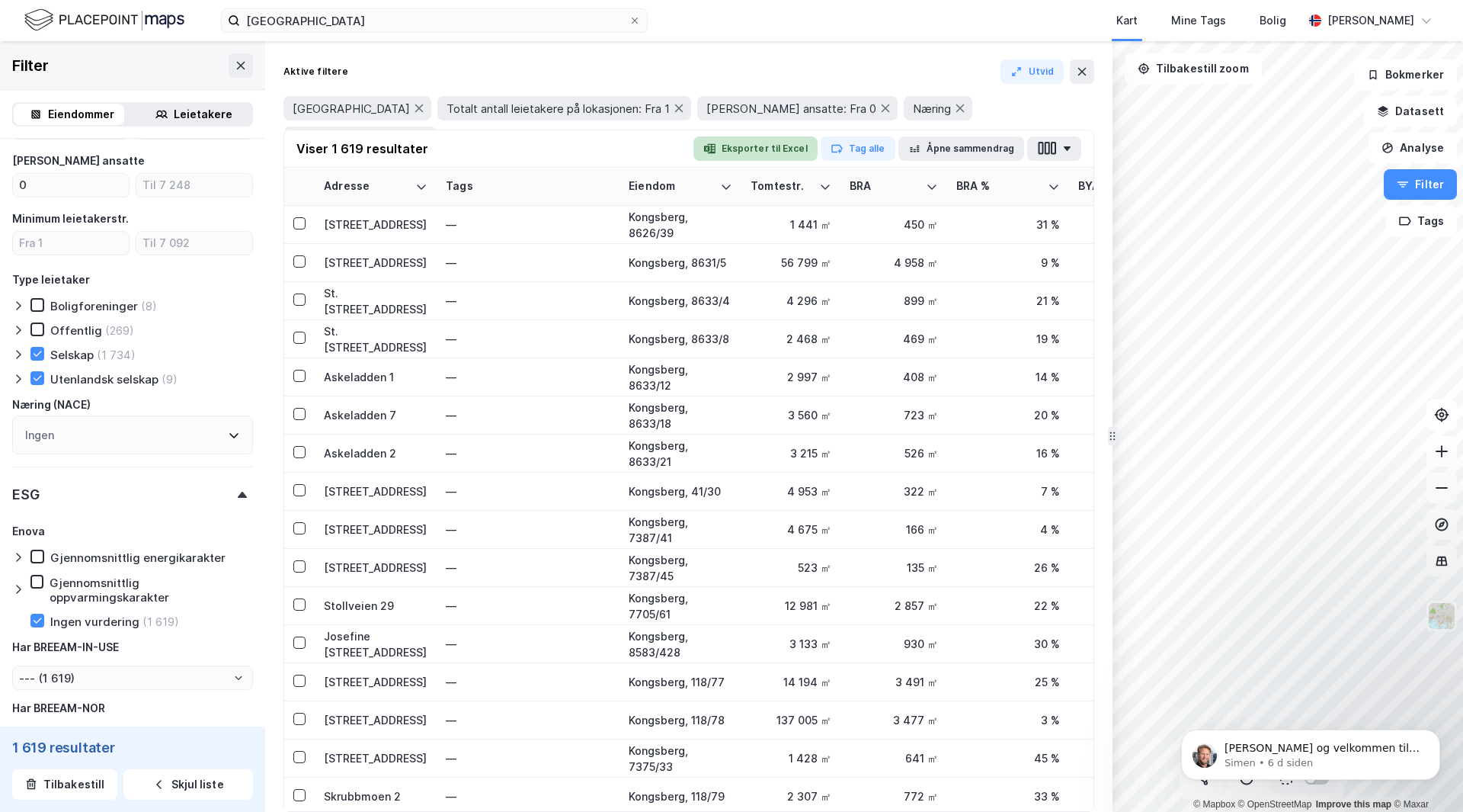
click at [761, 146] on button "Eksporter til Excel" at bounding box center [755, 149] width 124 height 25
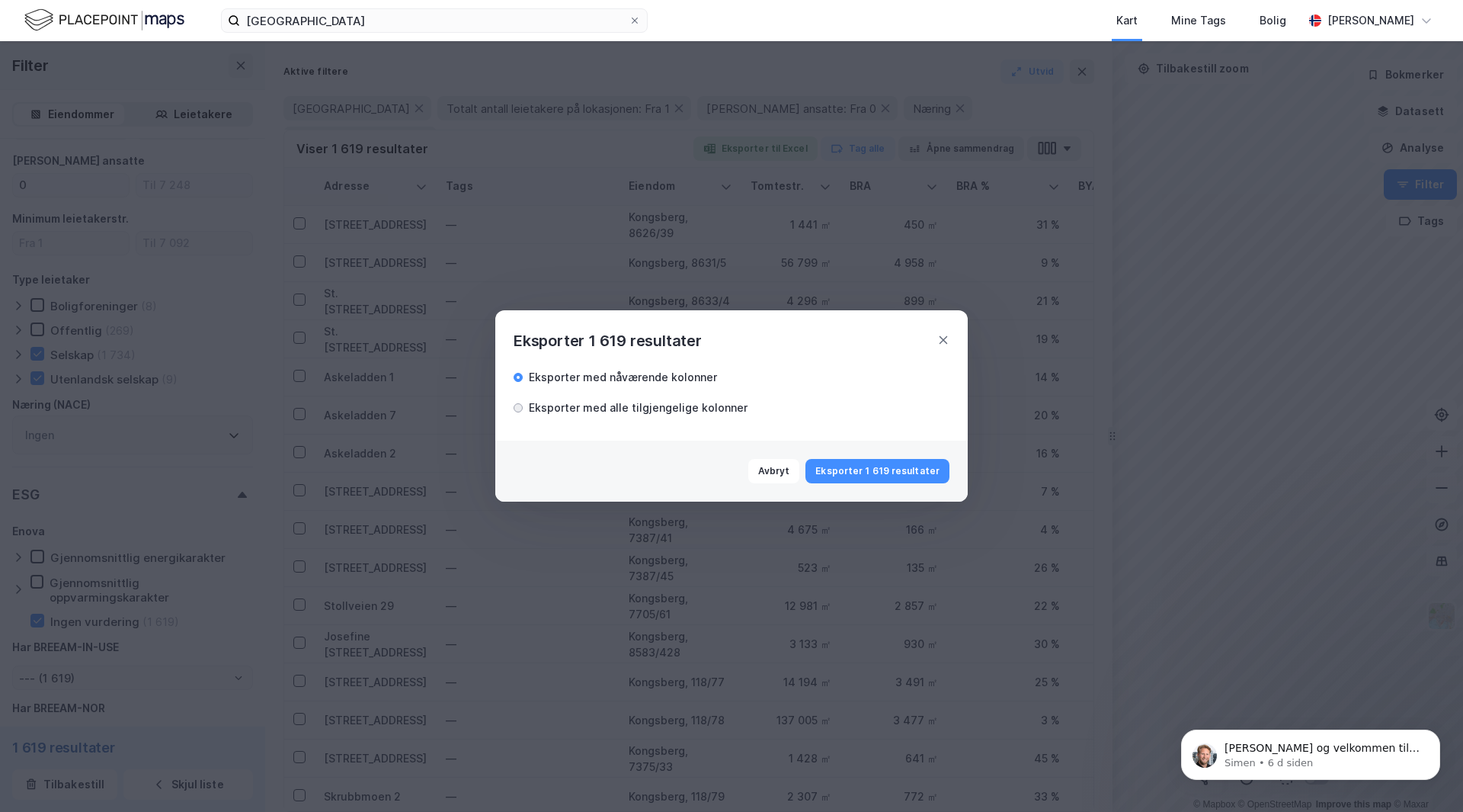
click at [520, 408] on div at bounding box center [518, 408] width 9 height 9
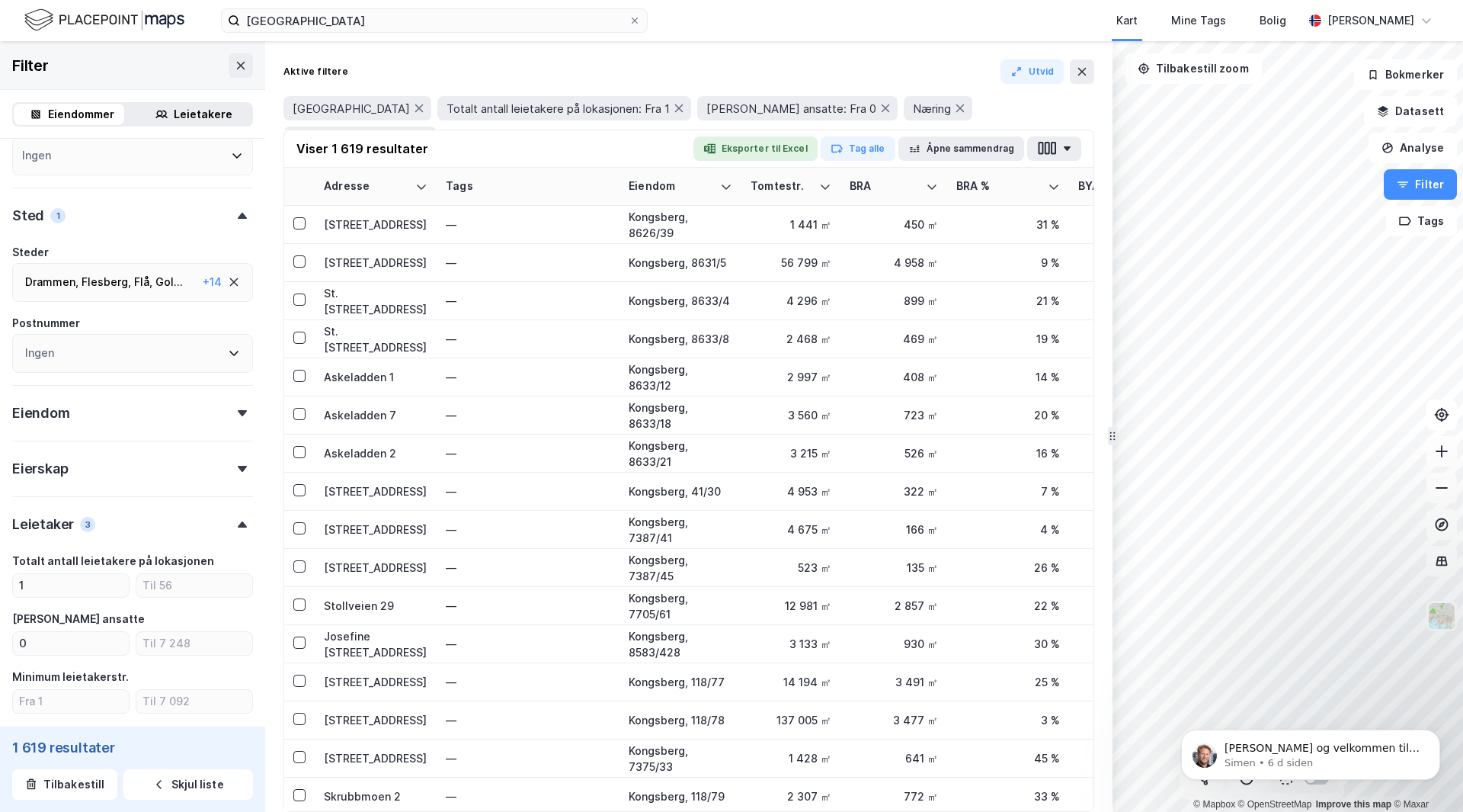
scroll to position [113, 0]
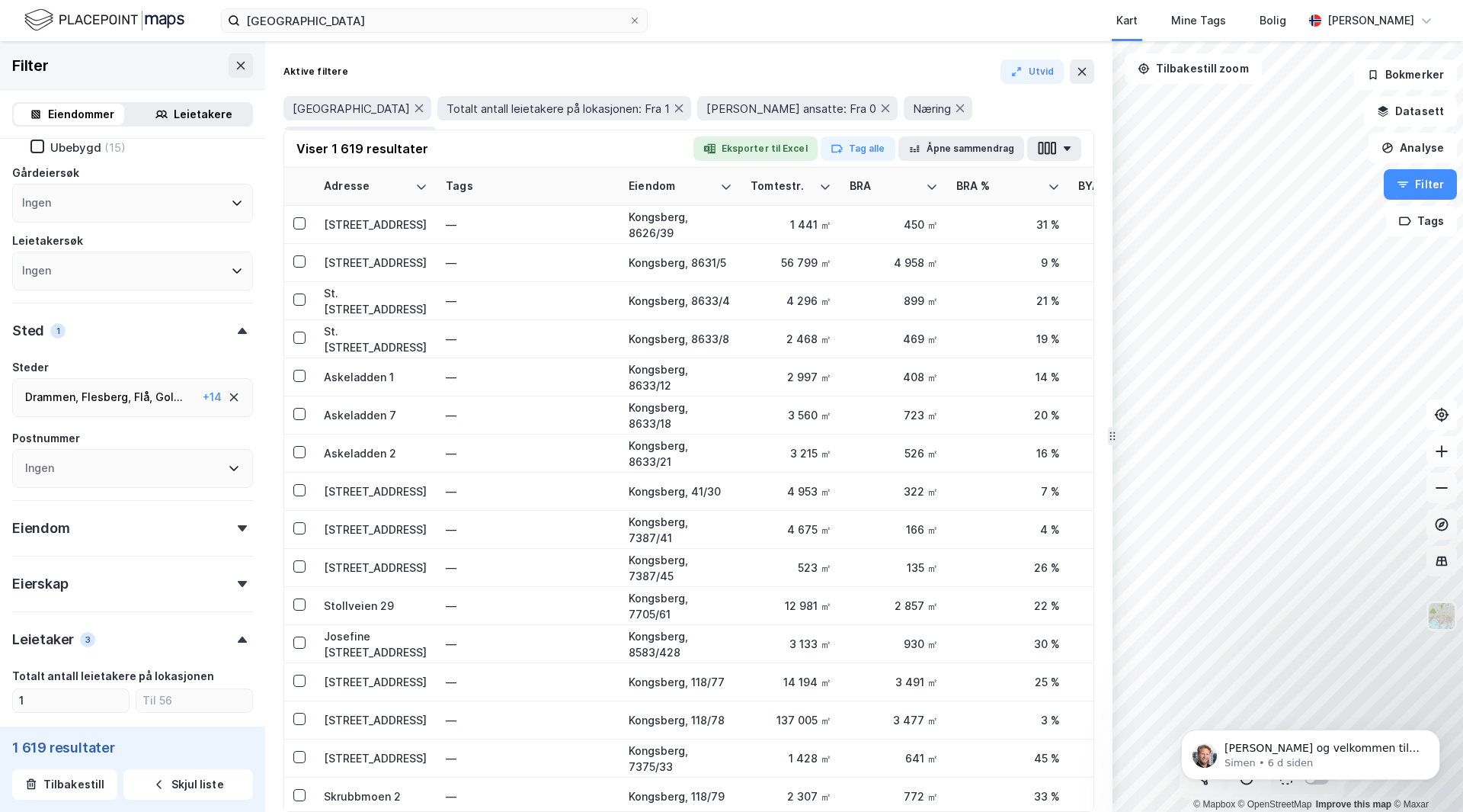
click at [228, 401] on icon at bounding box center [233, 397] width 12 height 12
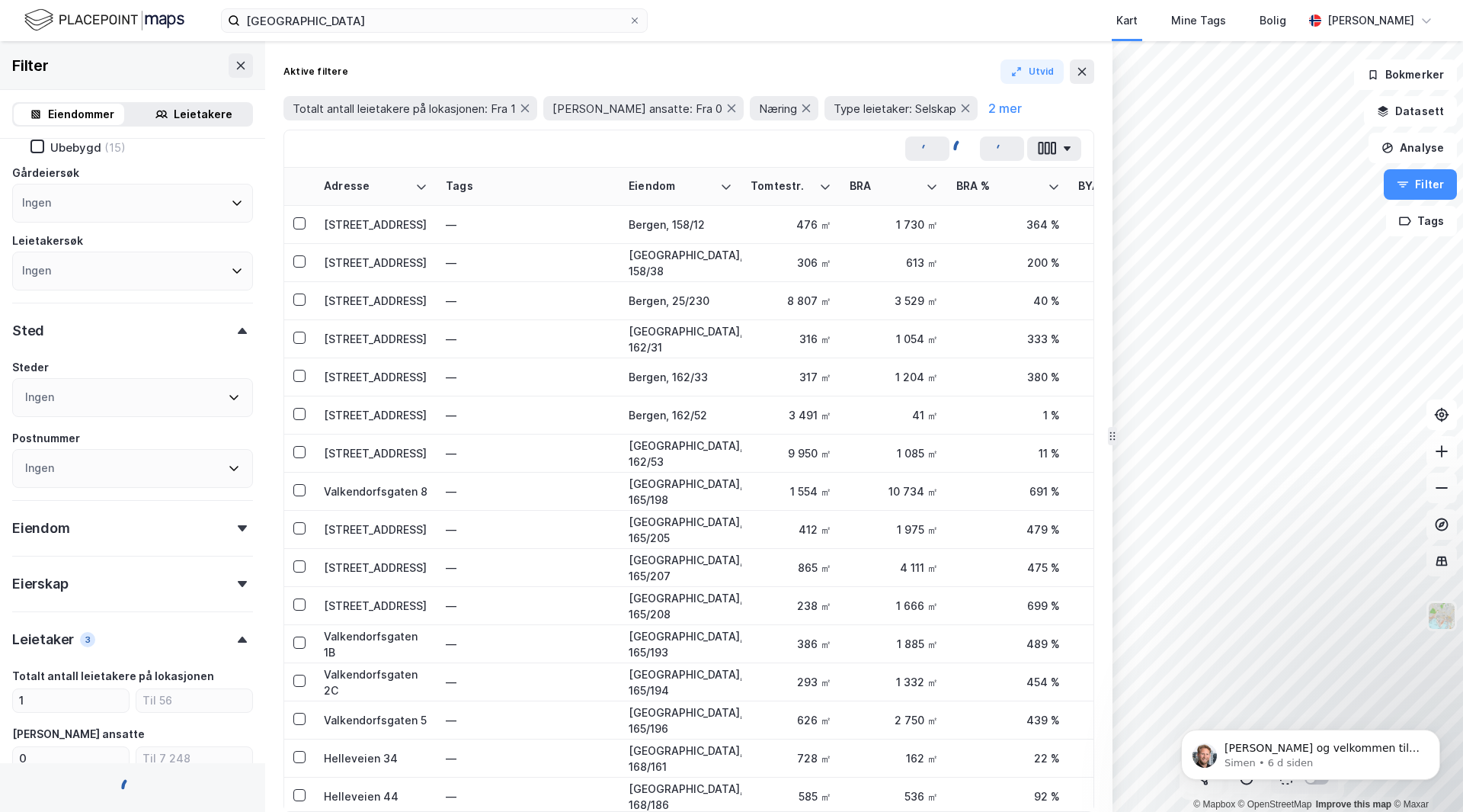
type input "--- (31 838)"
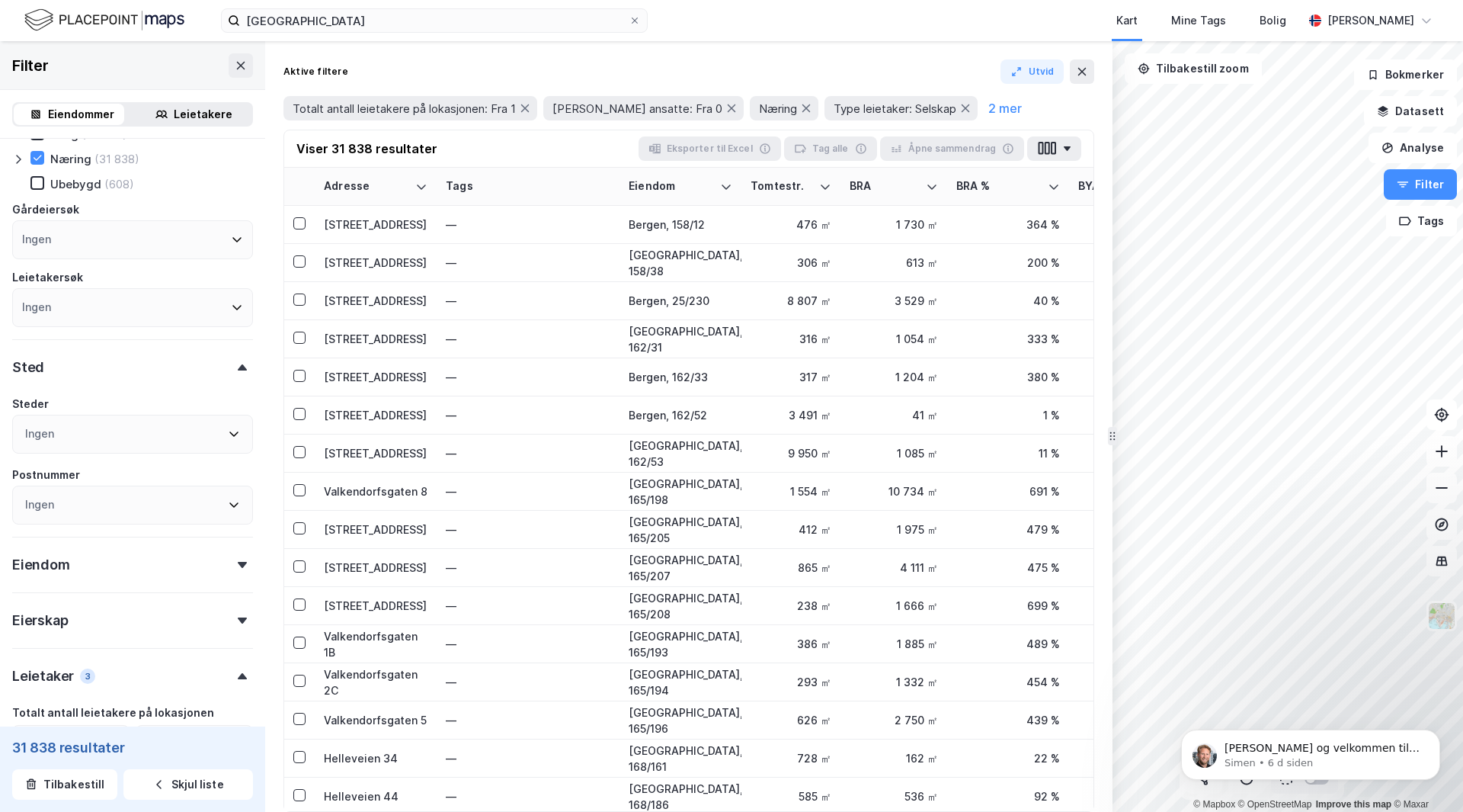
scroll to position [153, 0]
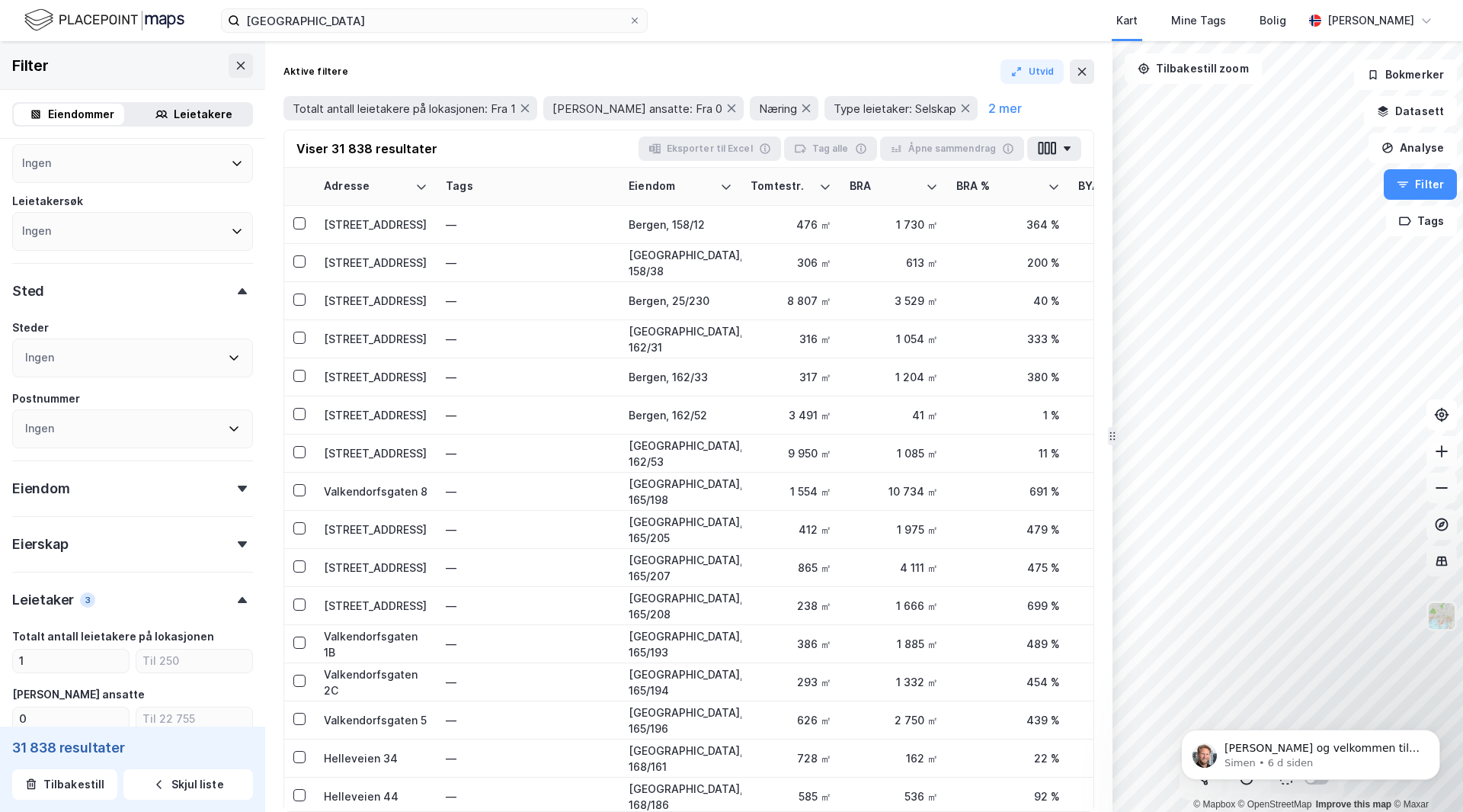
click at [238, 489] on icon at bounding box center [243, 489] width 9 height 6
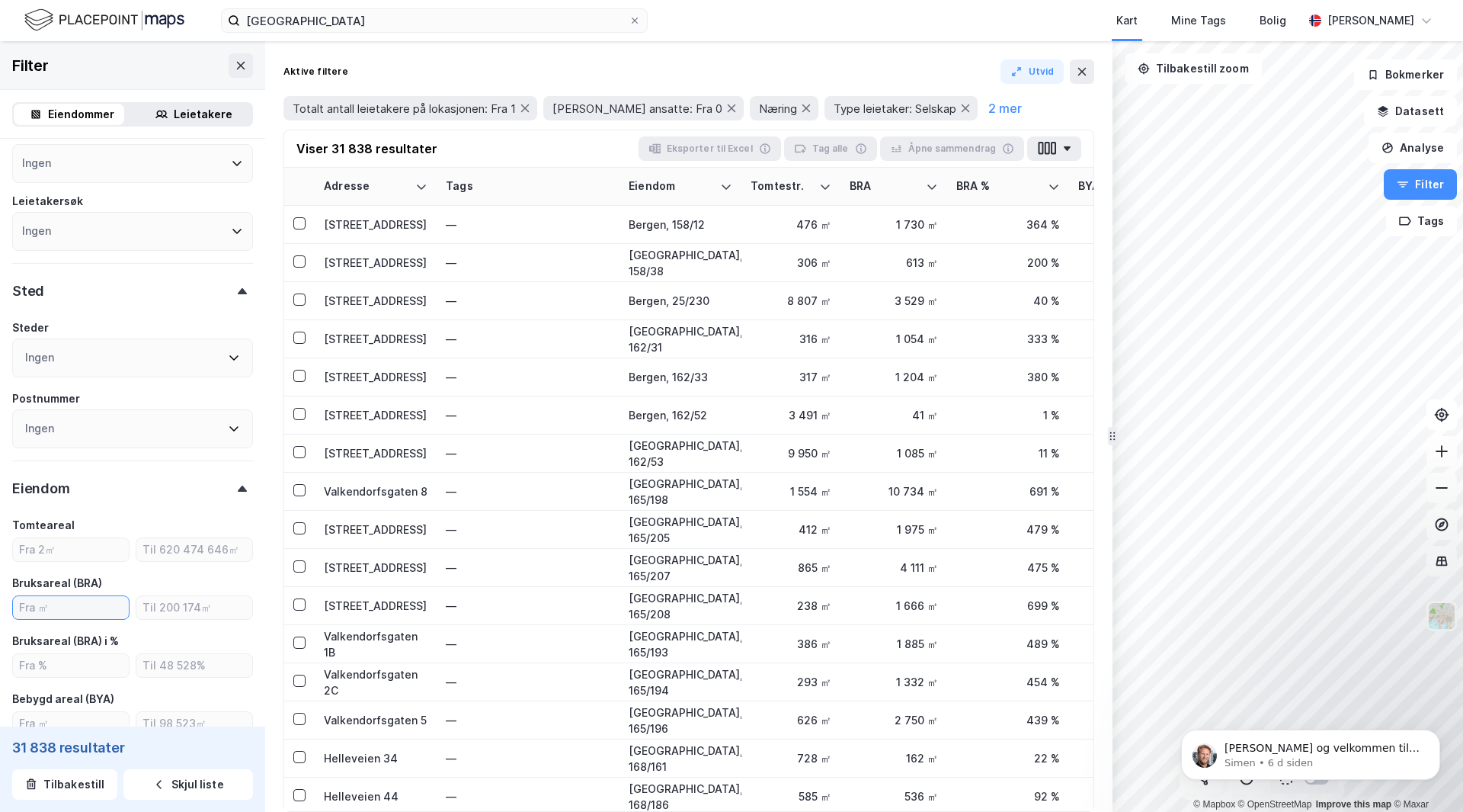
click at [53, 607] on input "number" at bounding box center [71, 607] width 116 height 23
type input "500"
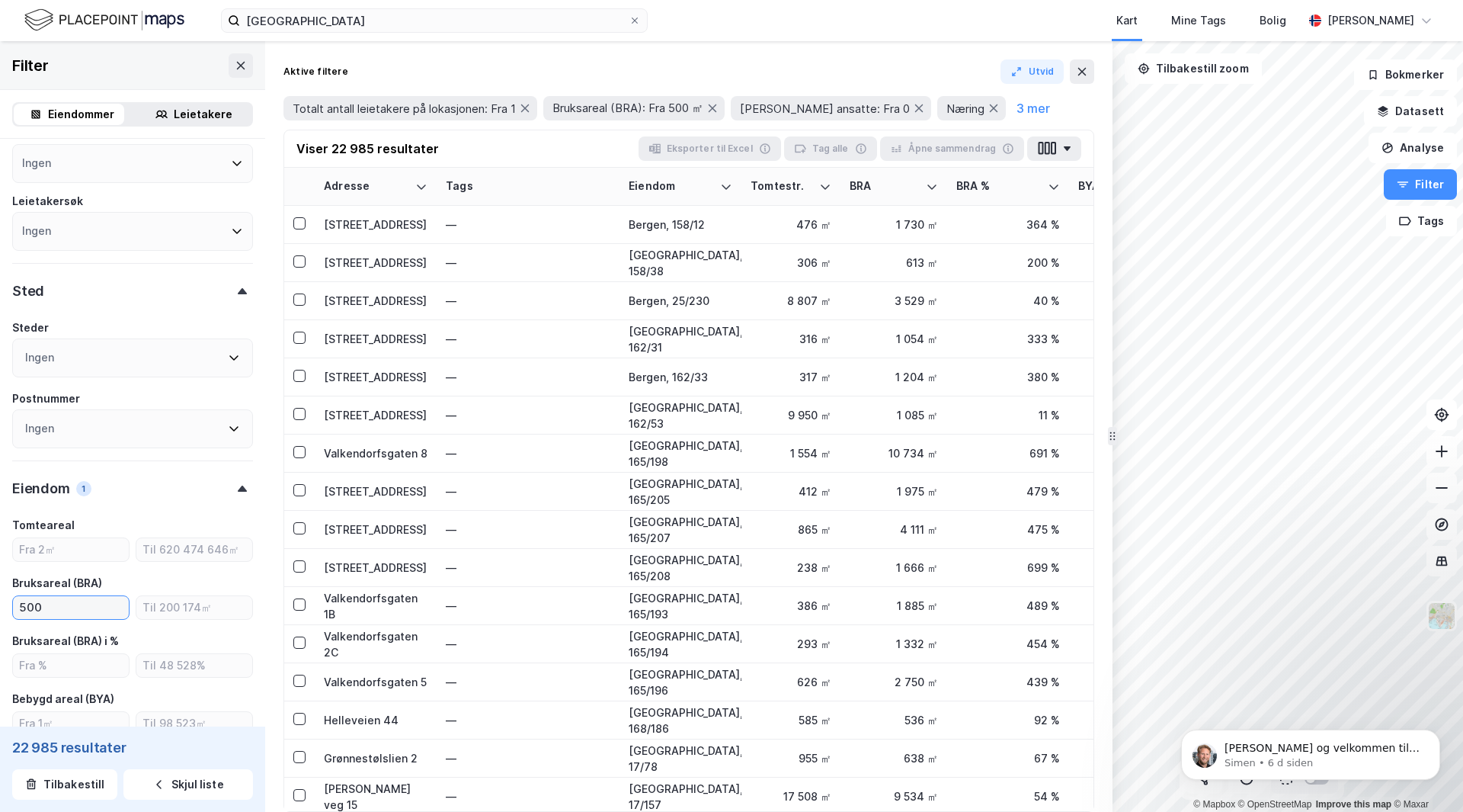
type input "--- (22 985)"
type input "Inkluder (22 985)"
type input "5"
type input "--- (31 838)"
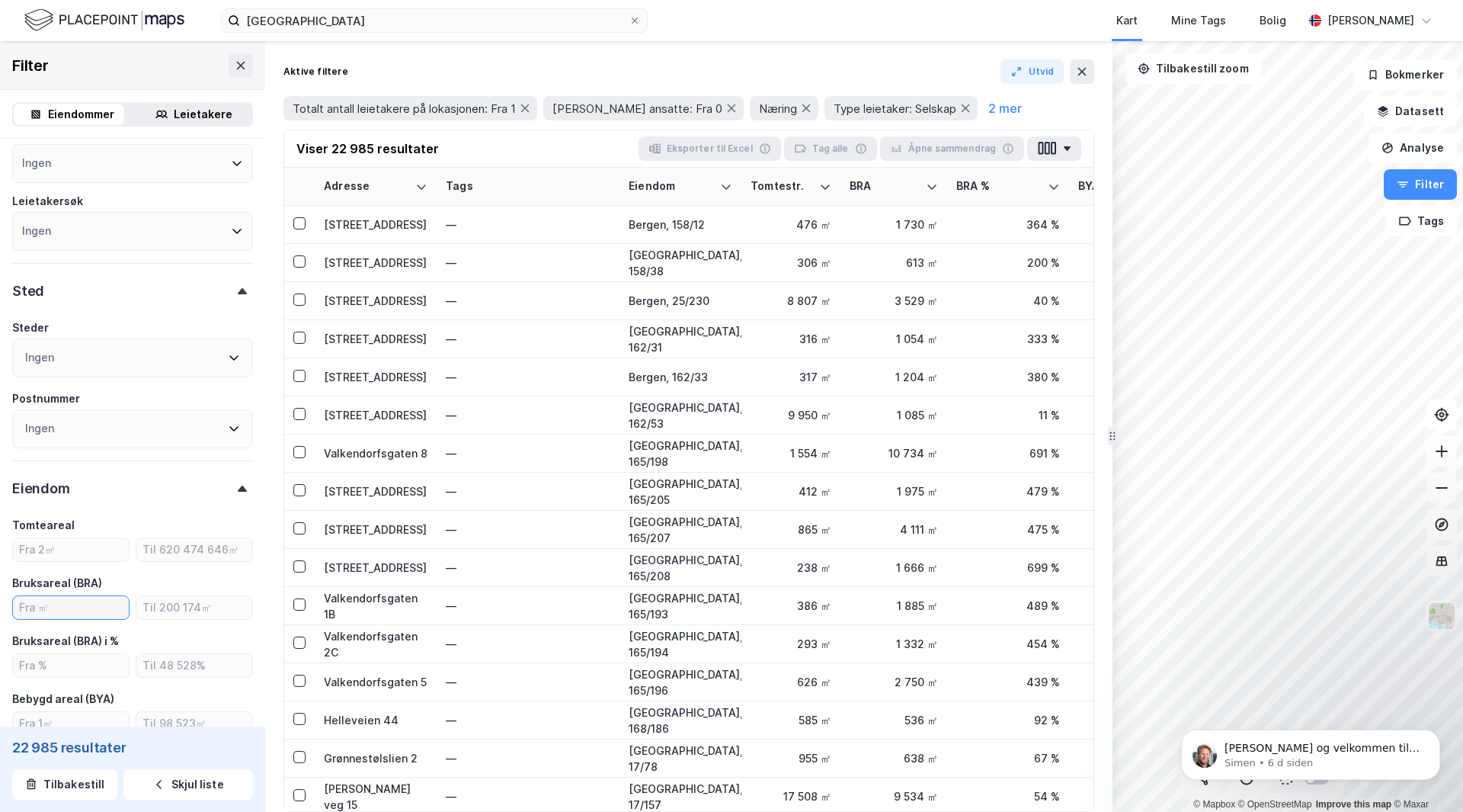
type input "--- (31 838)"
type input "Inkluder (31 838)"
click at [53, 607] on input "number" at bounding box center [71, 607] width 116 height 23
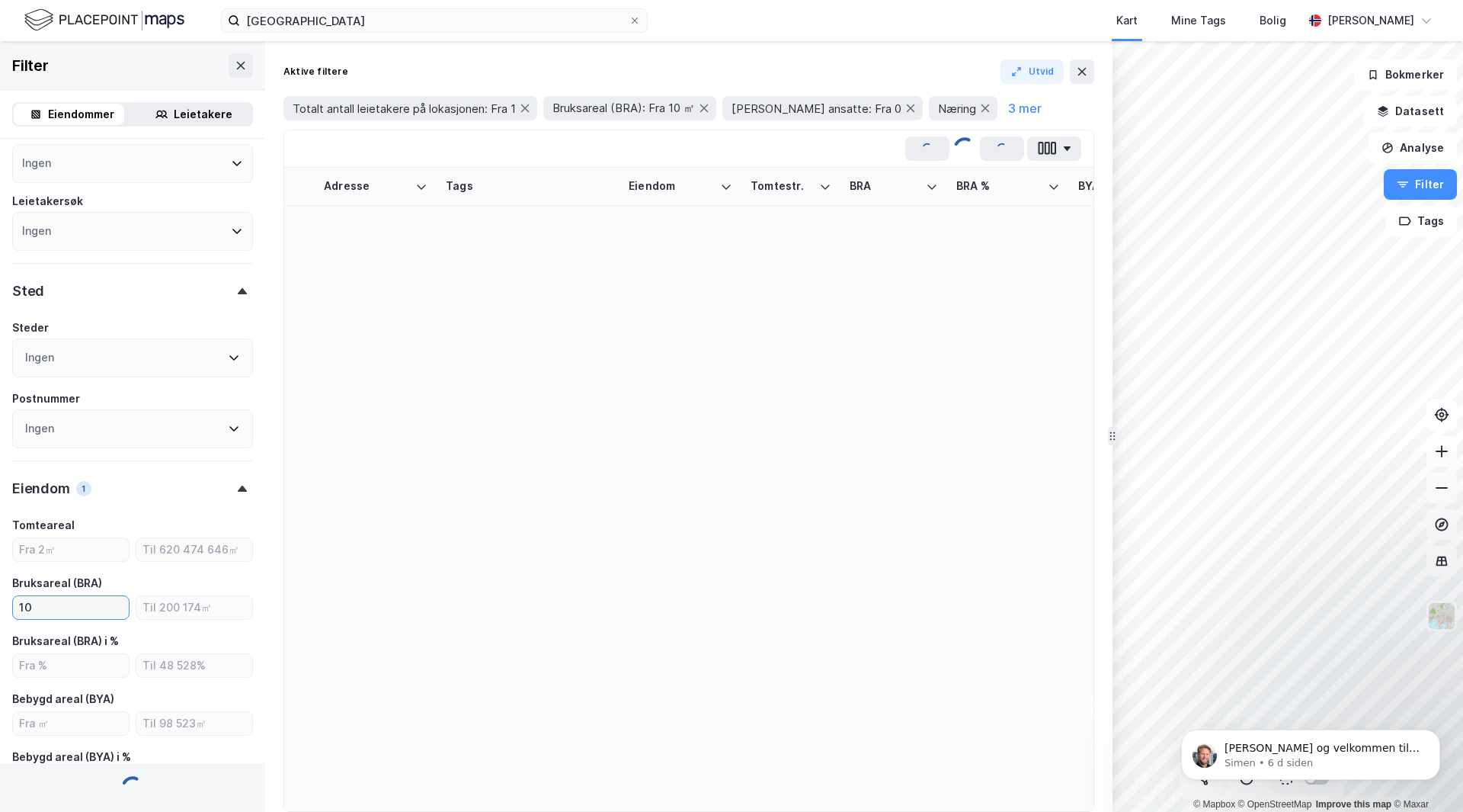
type input "100"
type input "--- (30 938)"
type input "1000"
type input "Inkluder (30 938)"
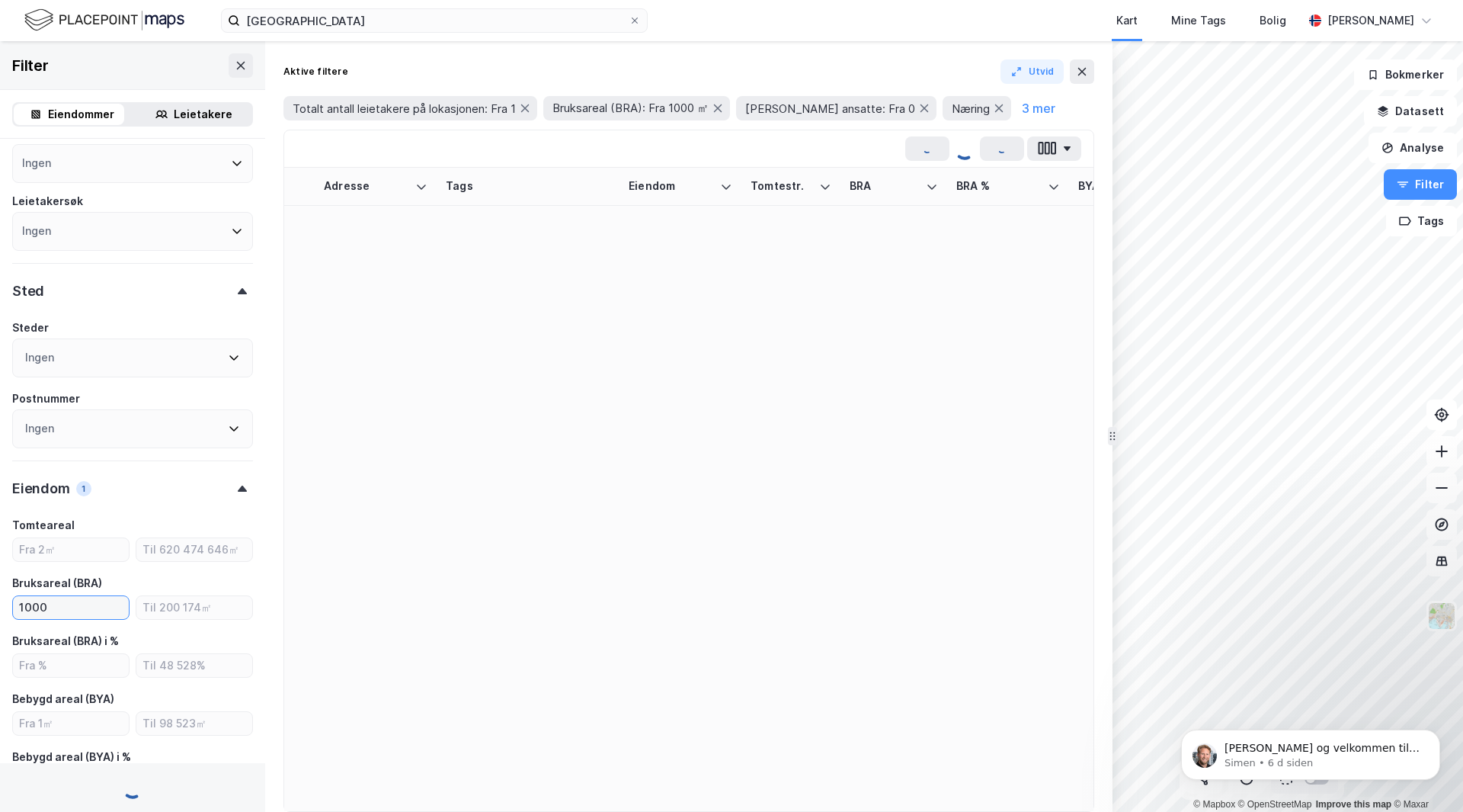
type input "--- (14 374)"
type input "Inkluder (14 374)"
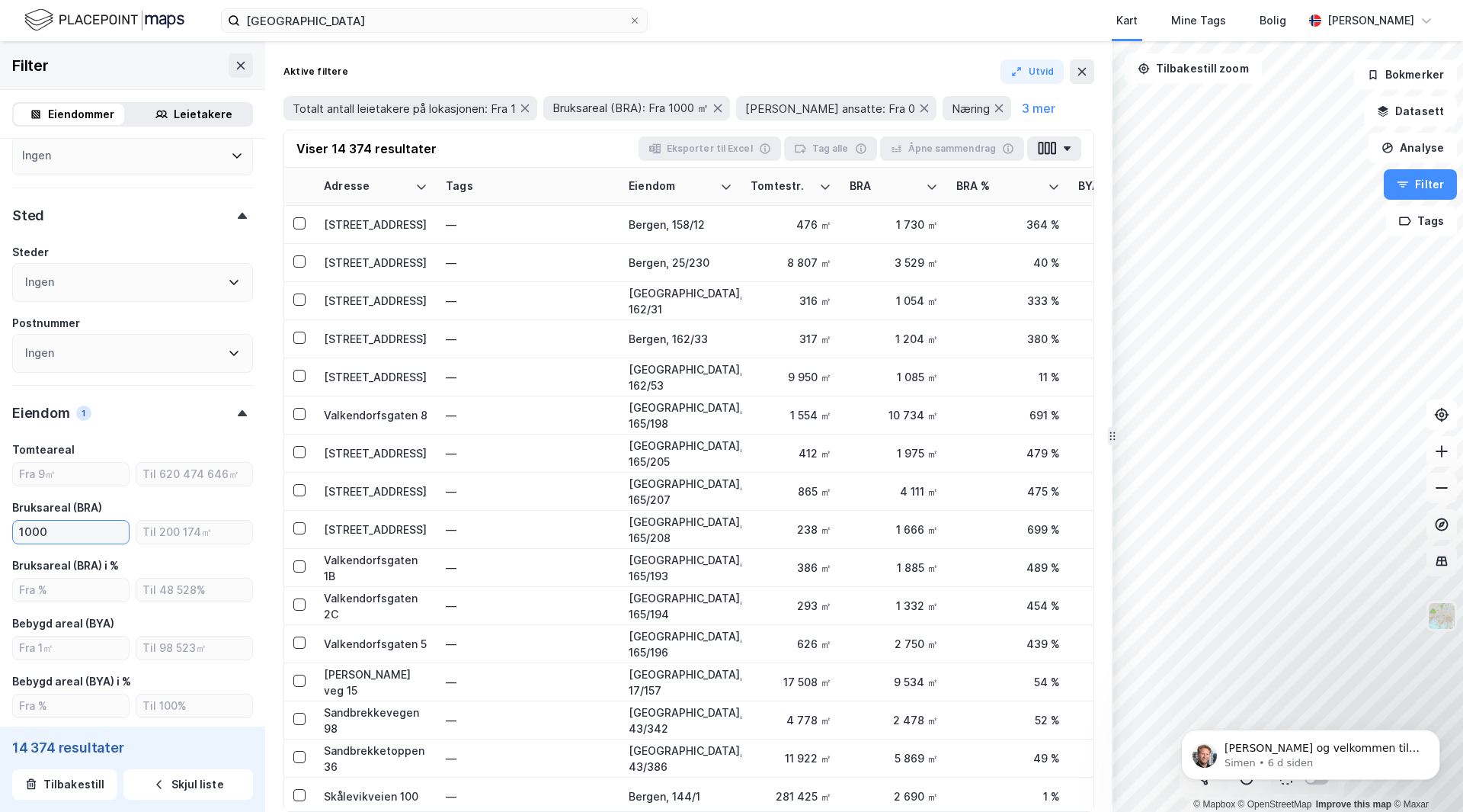
scroll to position [229, 0]
type input "1000"
click at [56, 647] on input "number" at bounding box center [71, 647] width 116 height 23
type input "500"
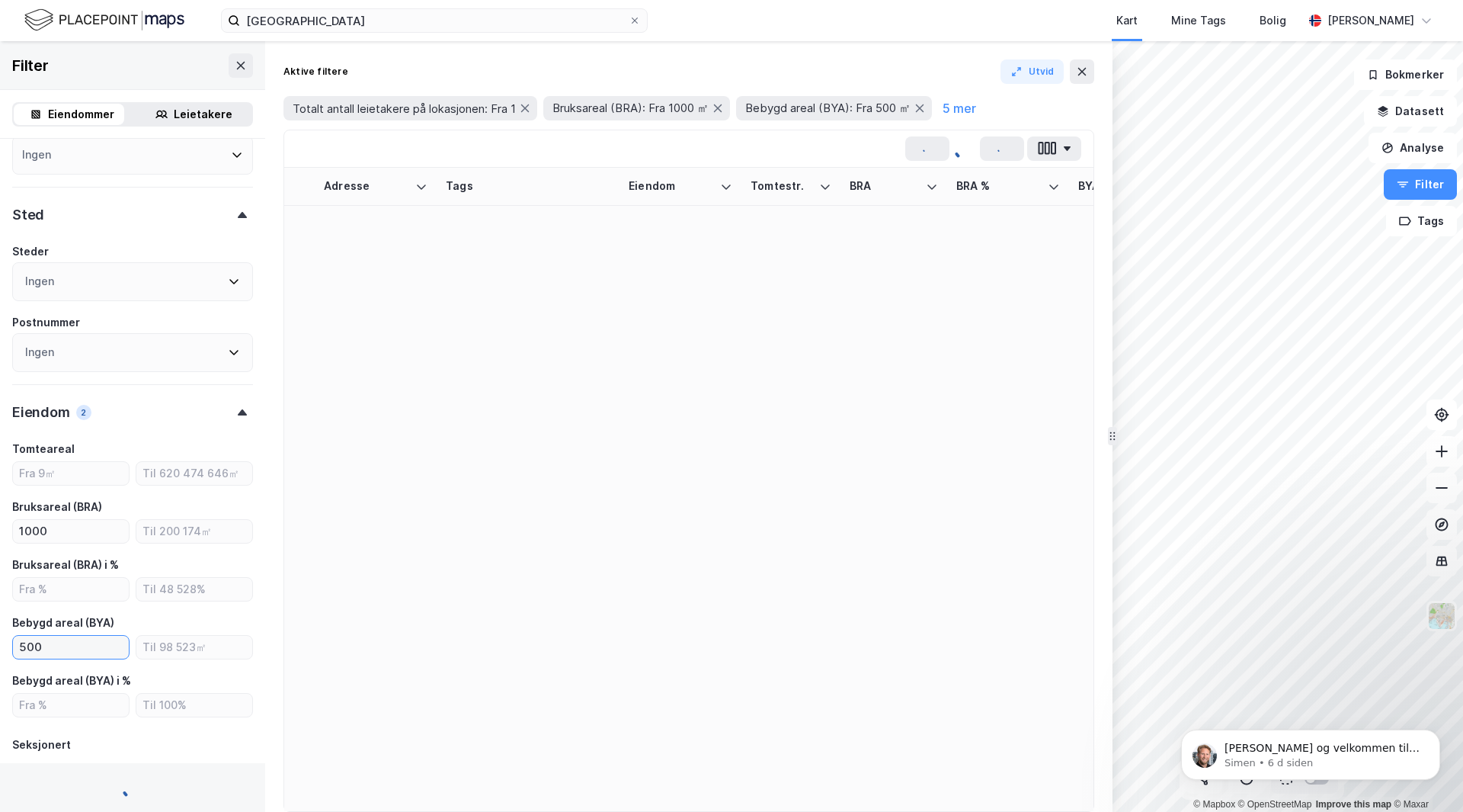
type input "--- (12 729)"
type input "Inkluder (12 729)"
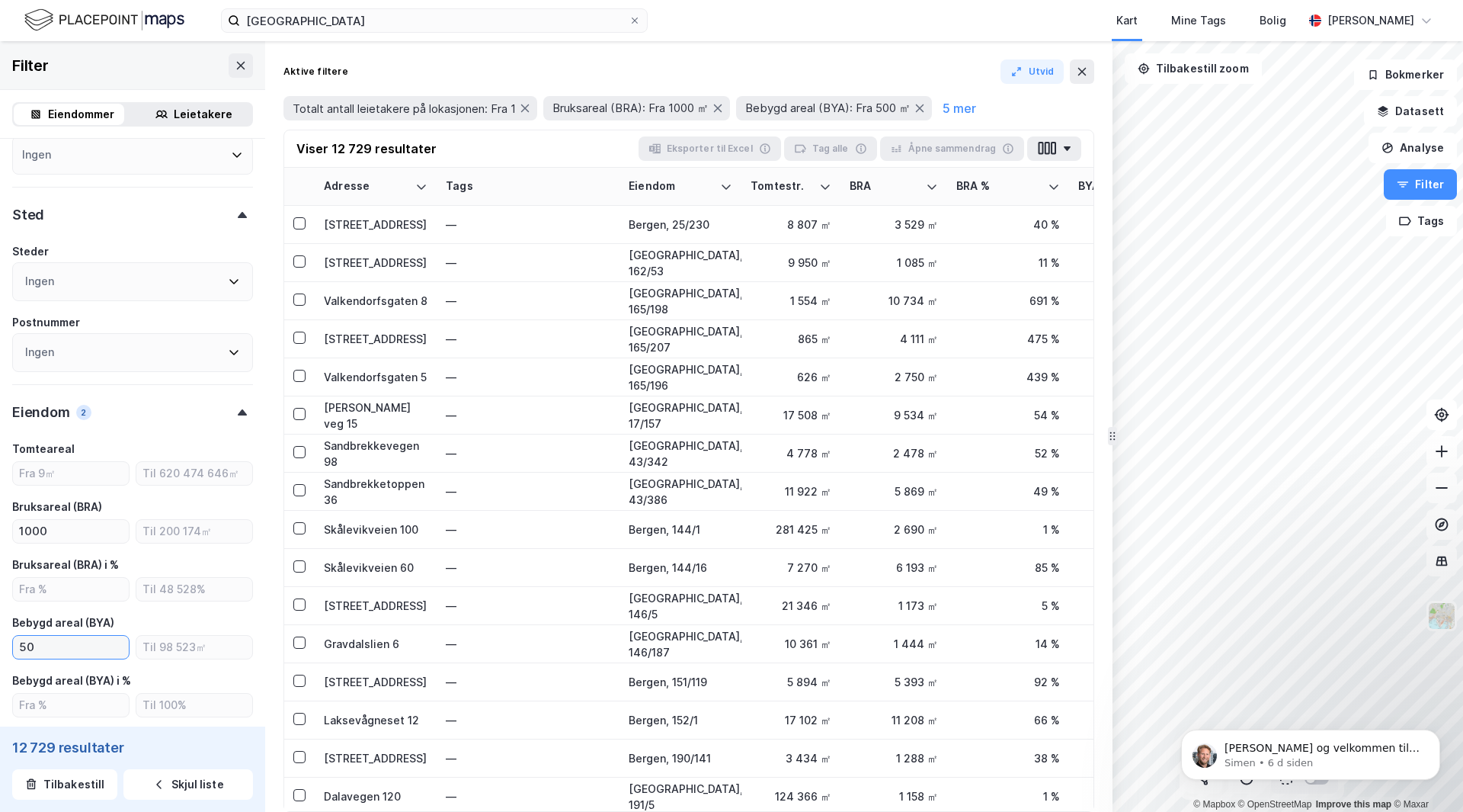
type input "5"
type input "--- (14 222)"
type input "Inkluder (14 222)"
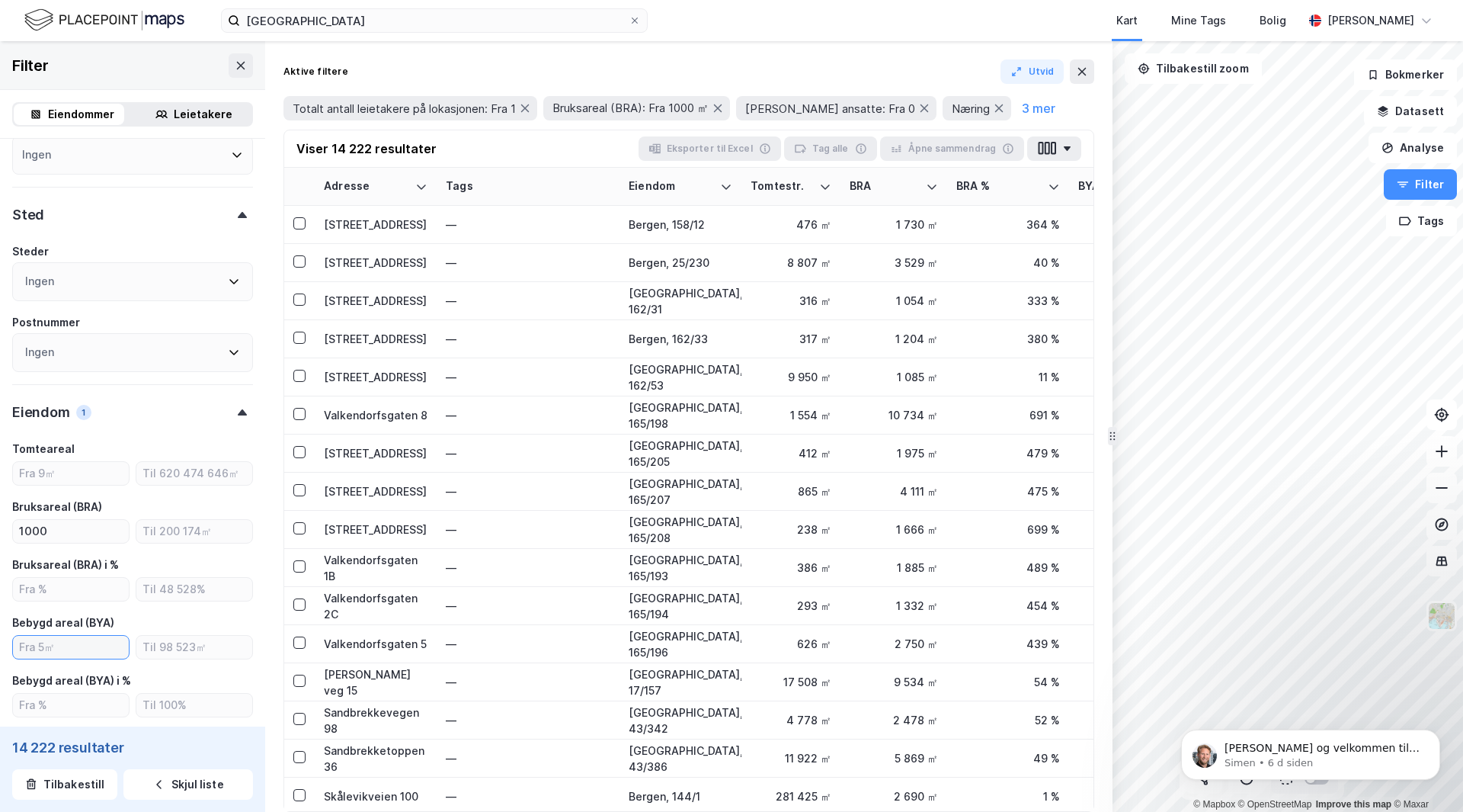
type input "--- (14 374)"
type input "Inkluder (14 374)"
type input "1000"
type input "--- (13 950)"
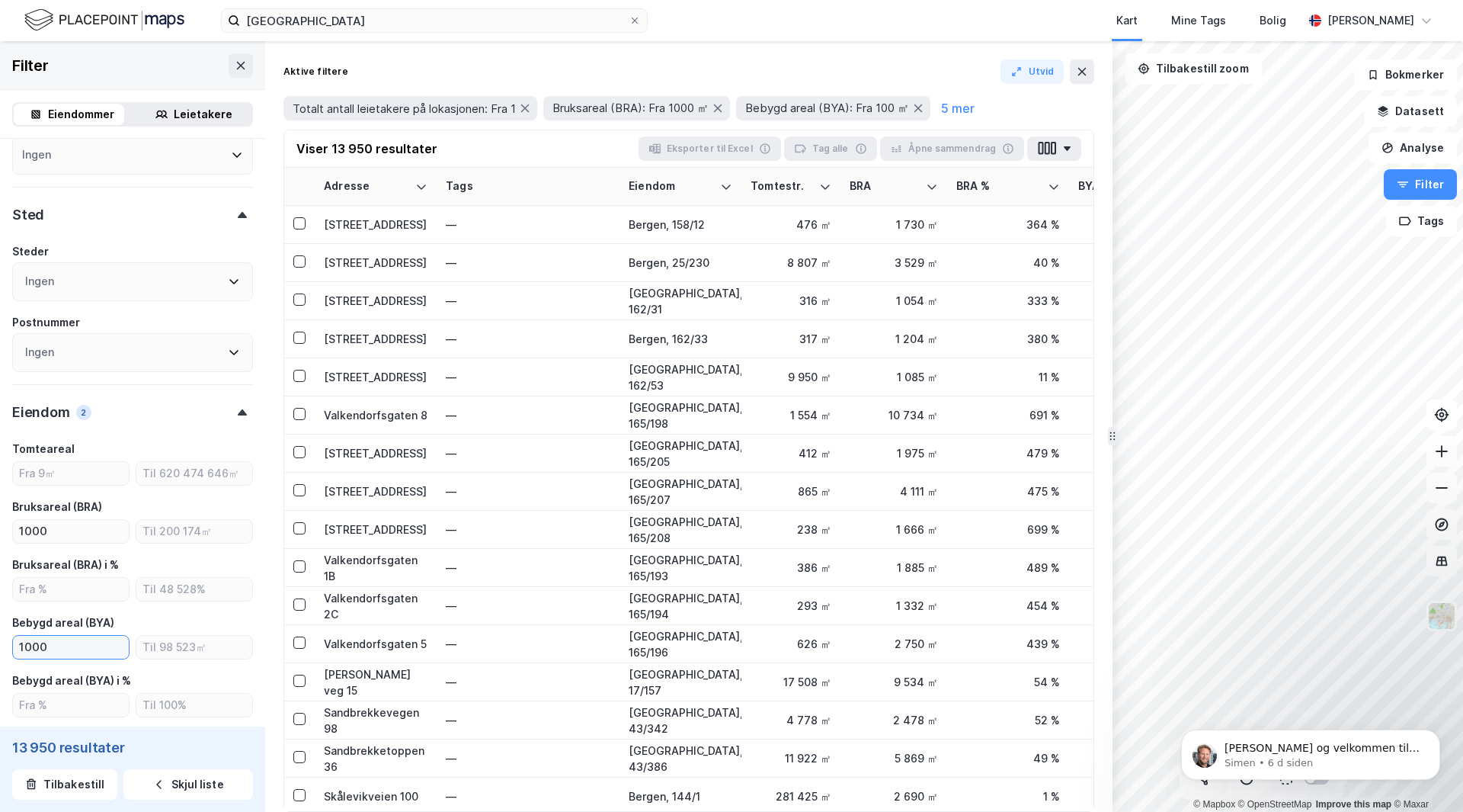
type input "--- (13 950)"
type input "Inkluder (13 950)"
type input "--- (9 953)"
type input "Inkluder (9 953)"
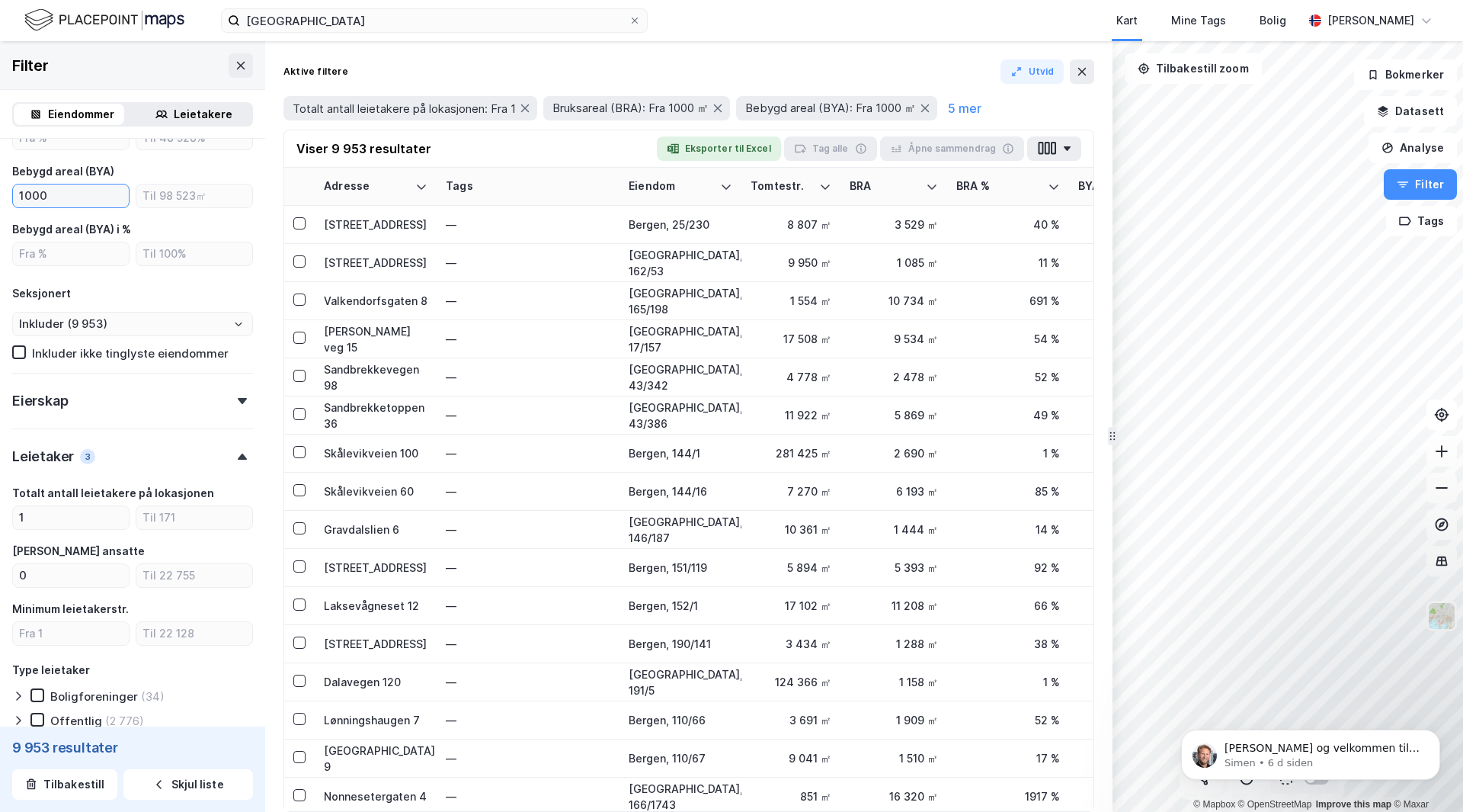
scroll to position [686, 0]
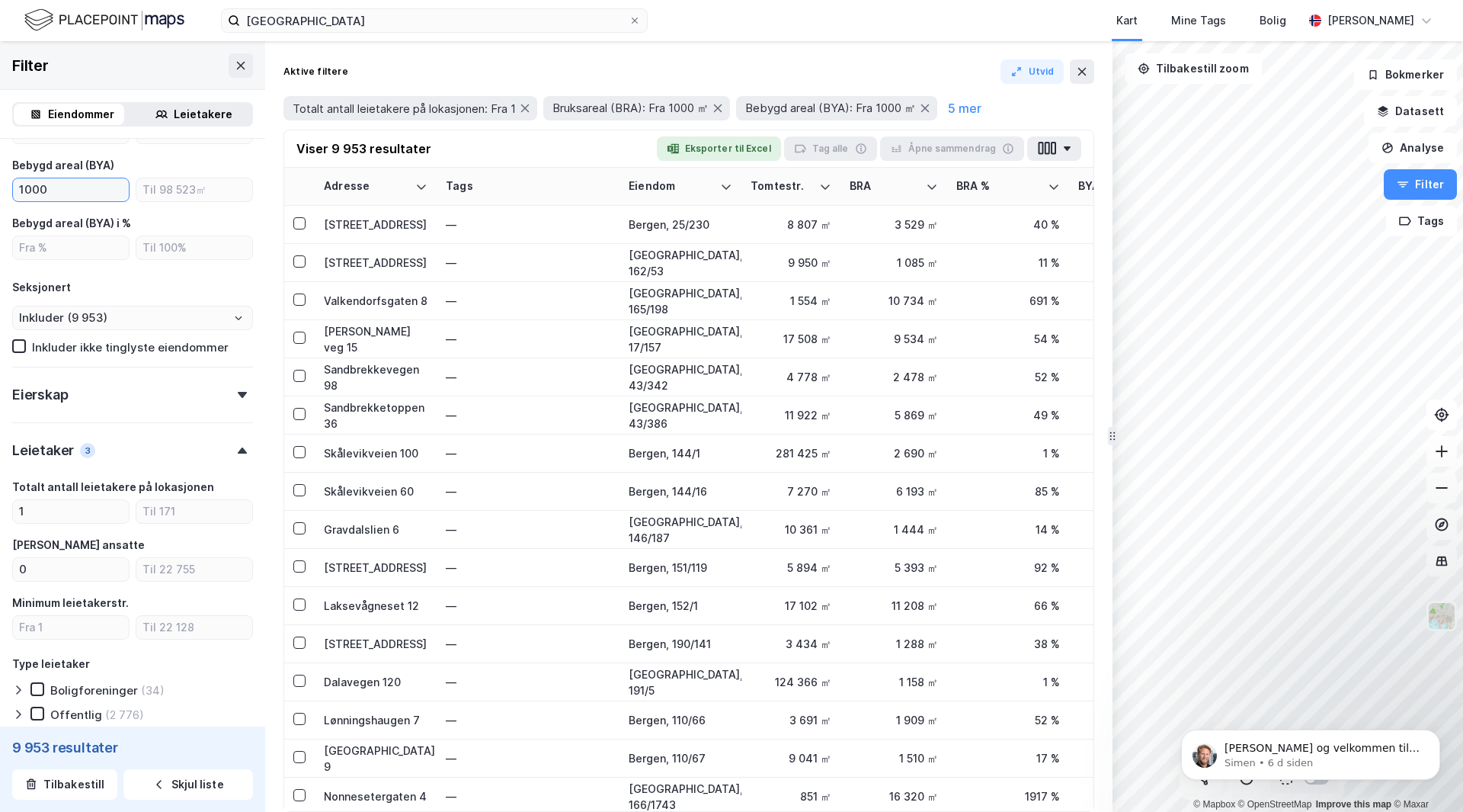
type input "1000"
click at [230, 399] on div "Eierskap" at bounding box center [133, 388] width 241 height 44
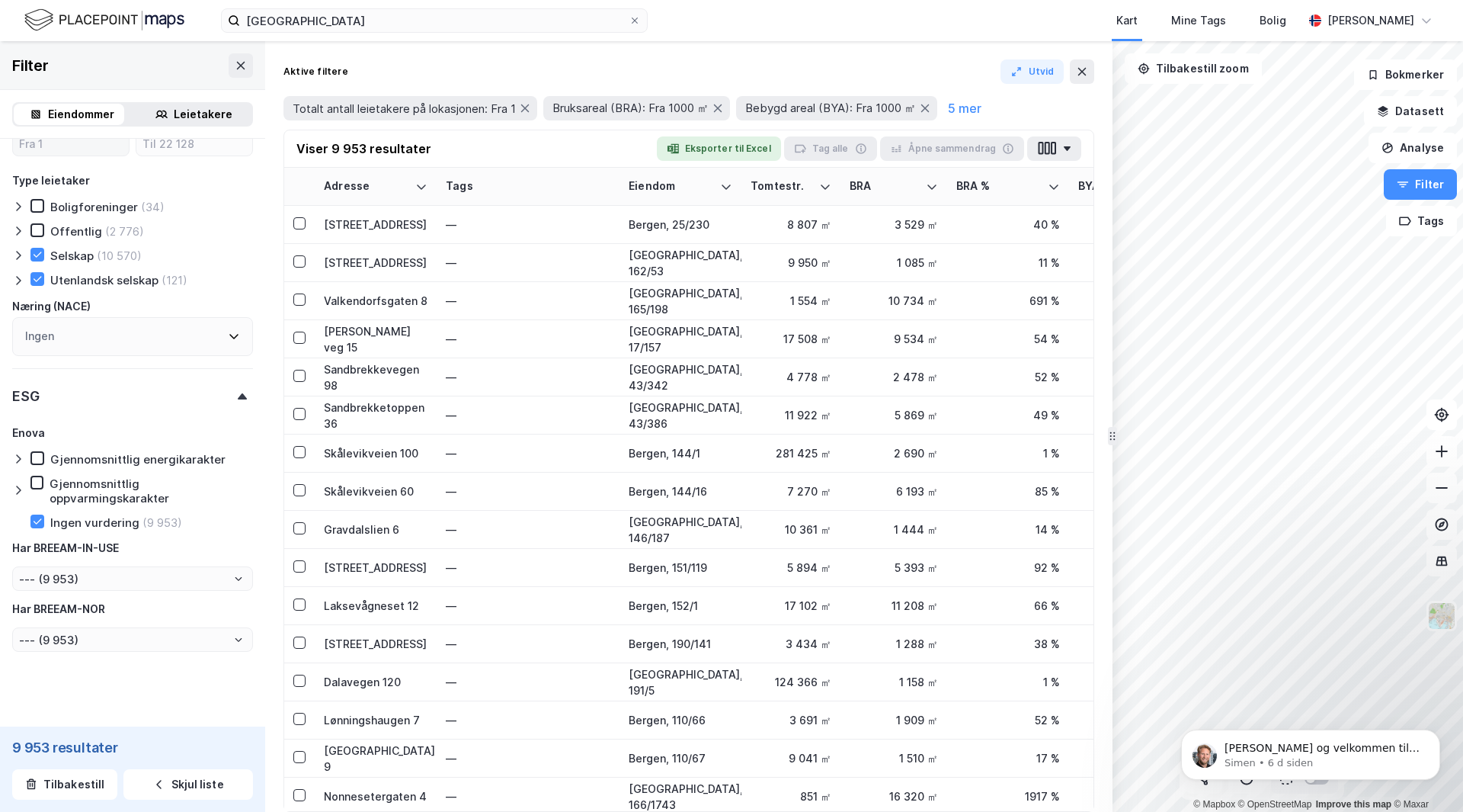
scroll to position [1486, 0]
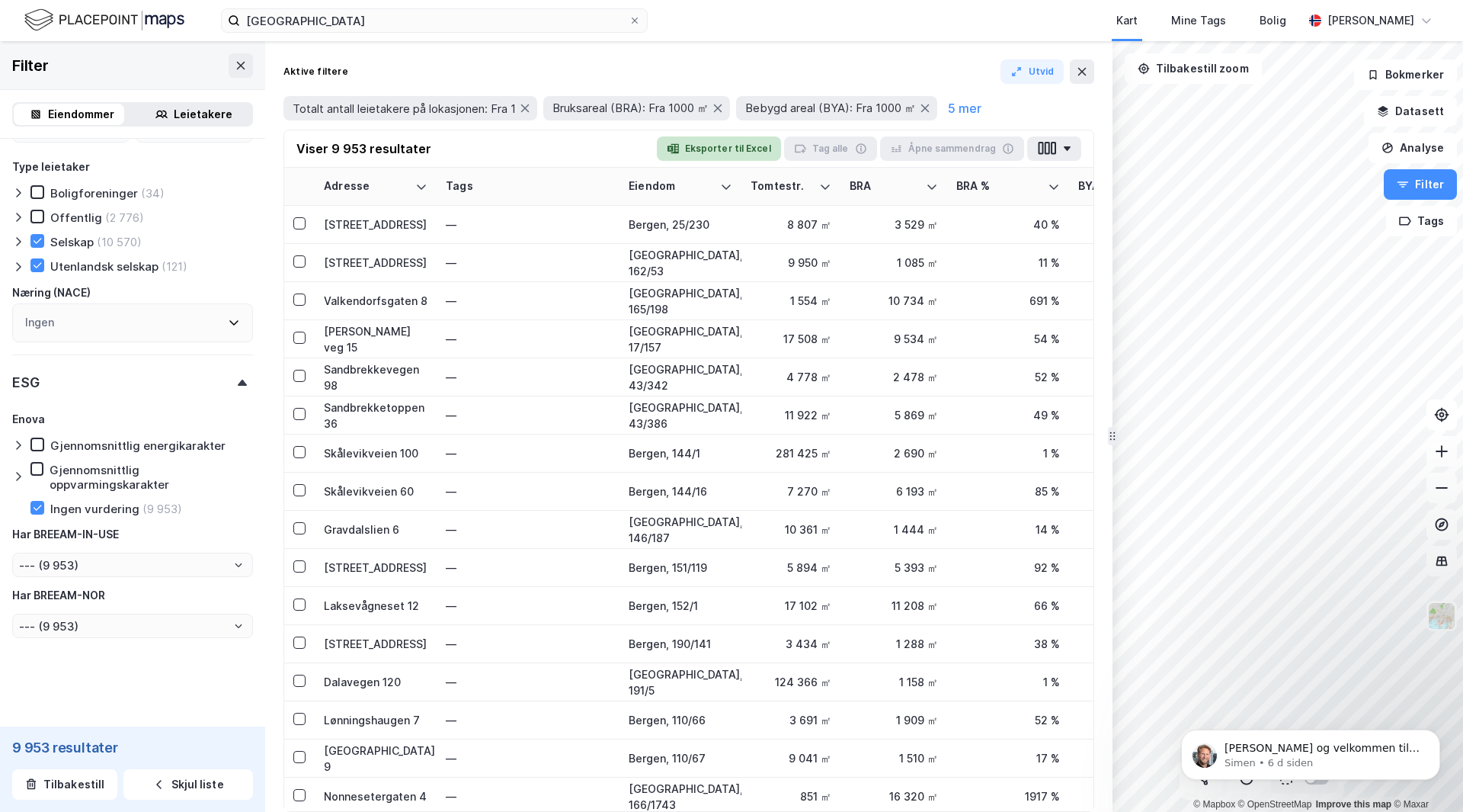
click at [724, 148] on button "Eksporter til Excel" at bounding box center [718, 149] width 124 height 25
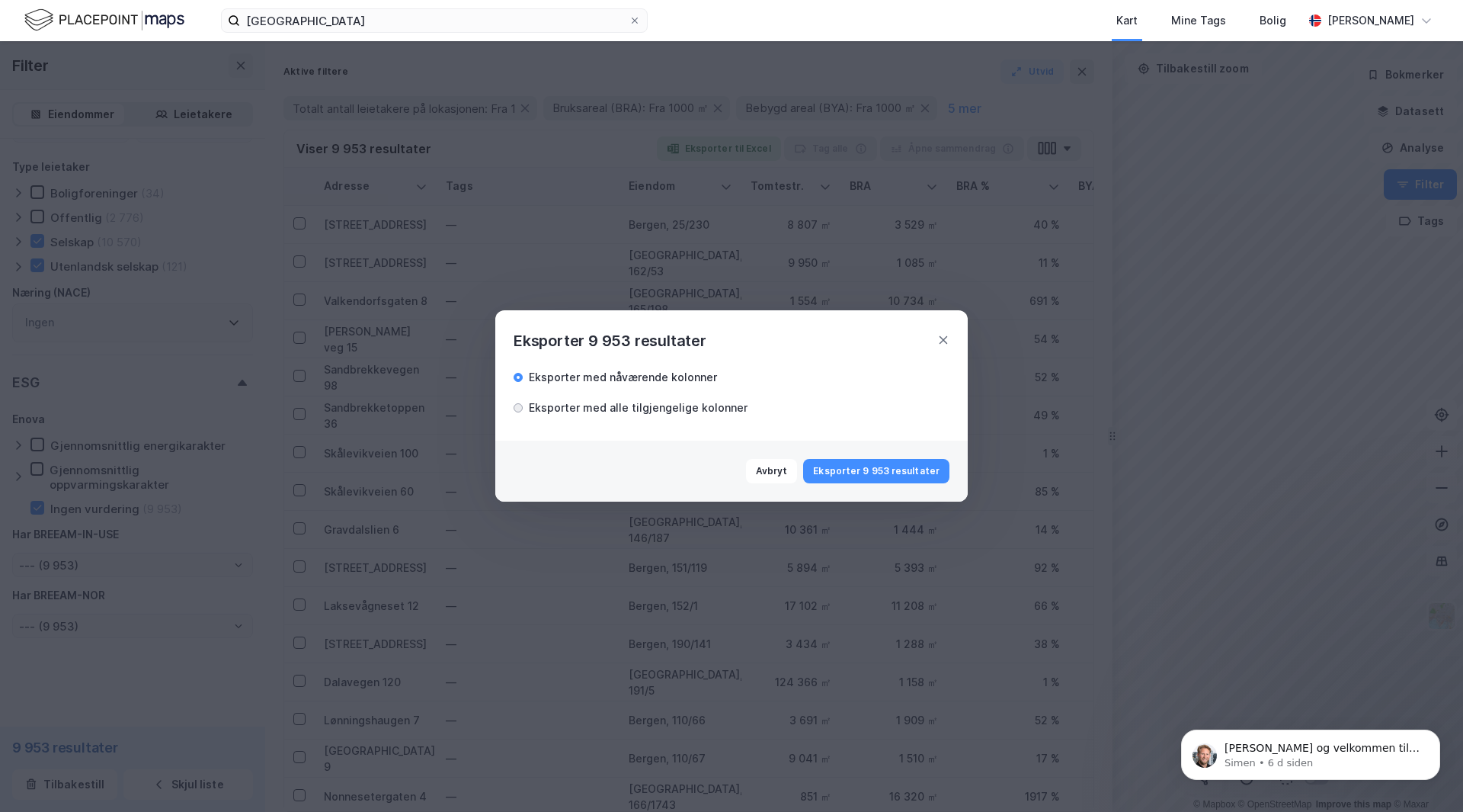
click at [517, 405] on div at bounding box center [518, 408] width 9 height 9
click at [880, 472] on button "Eksporter 9 953 resultater" at bounding box center [877, 471] width 146 height 25
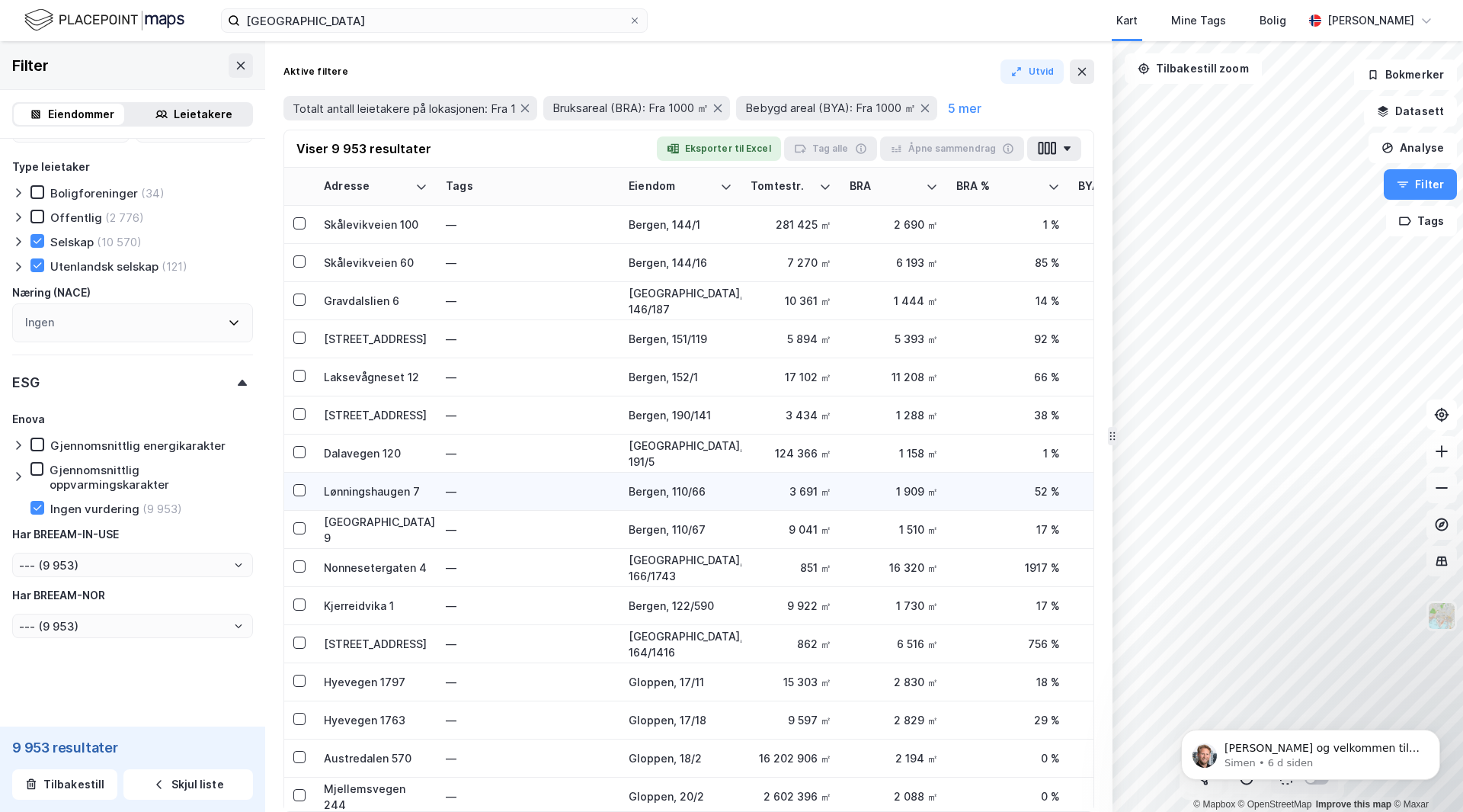
scroll to position [0, 0]
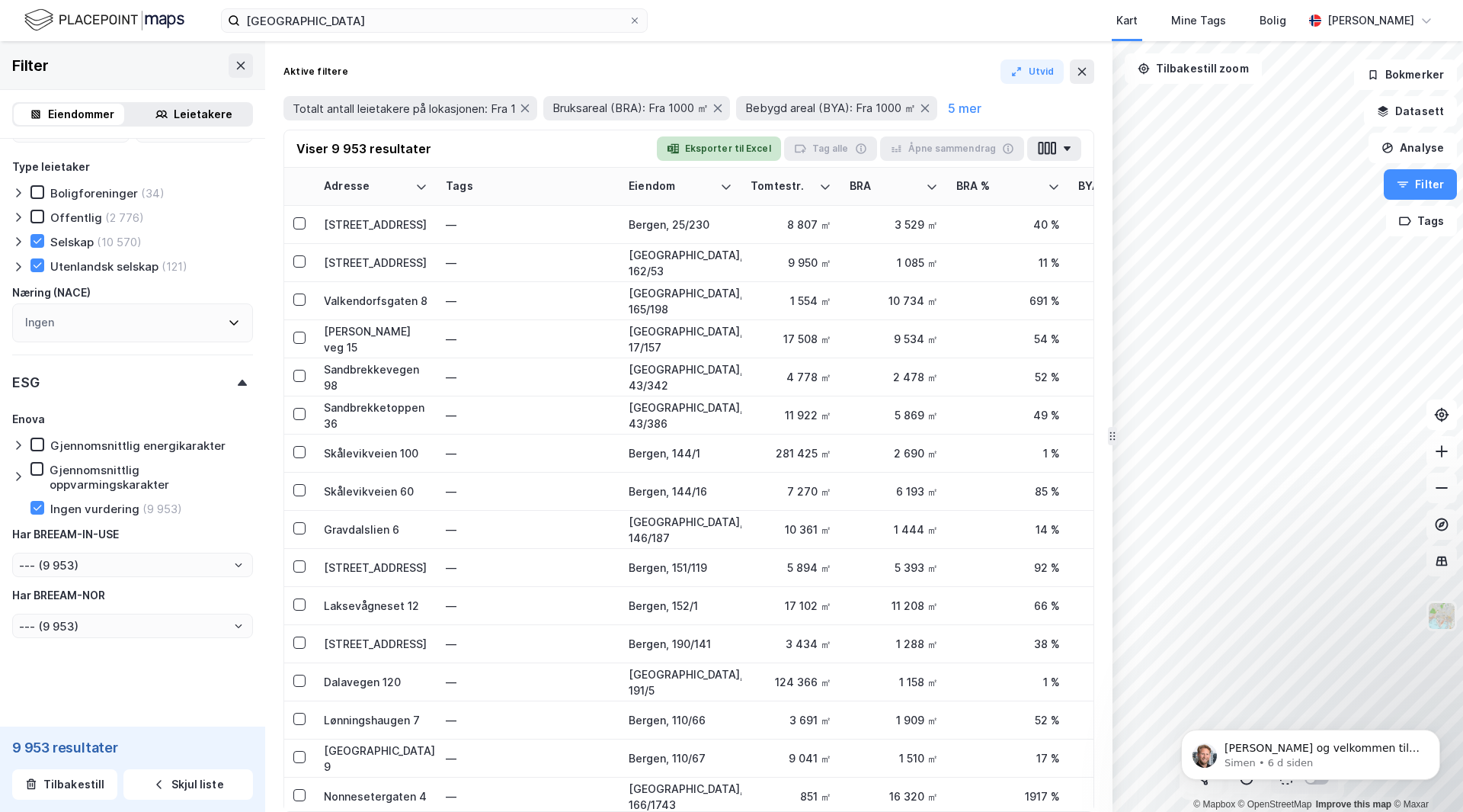
click at [719, 151] on button "Eksporter til Excel" at bounding box center [718, 149] width 124 height 25
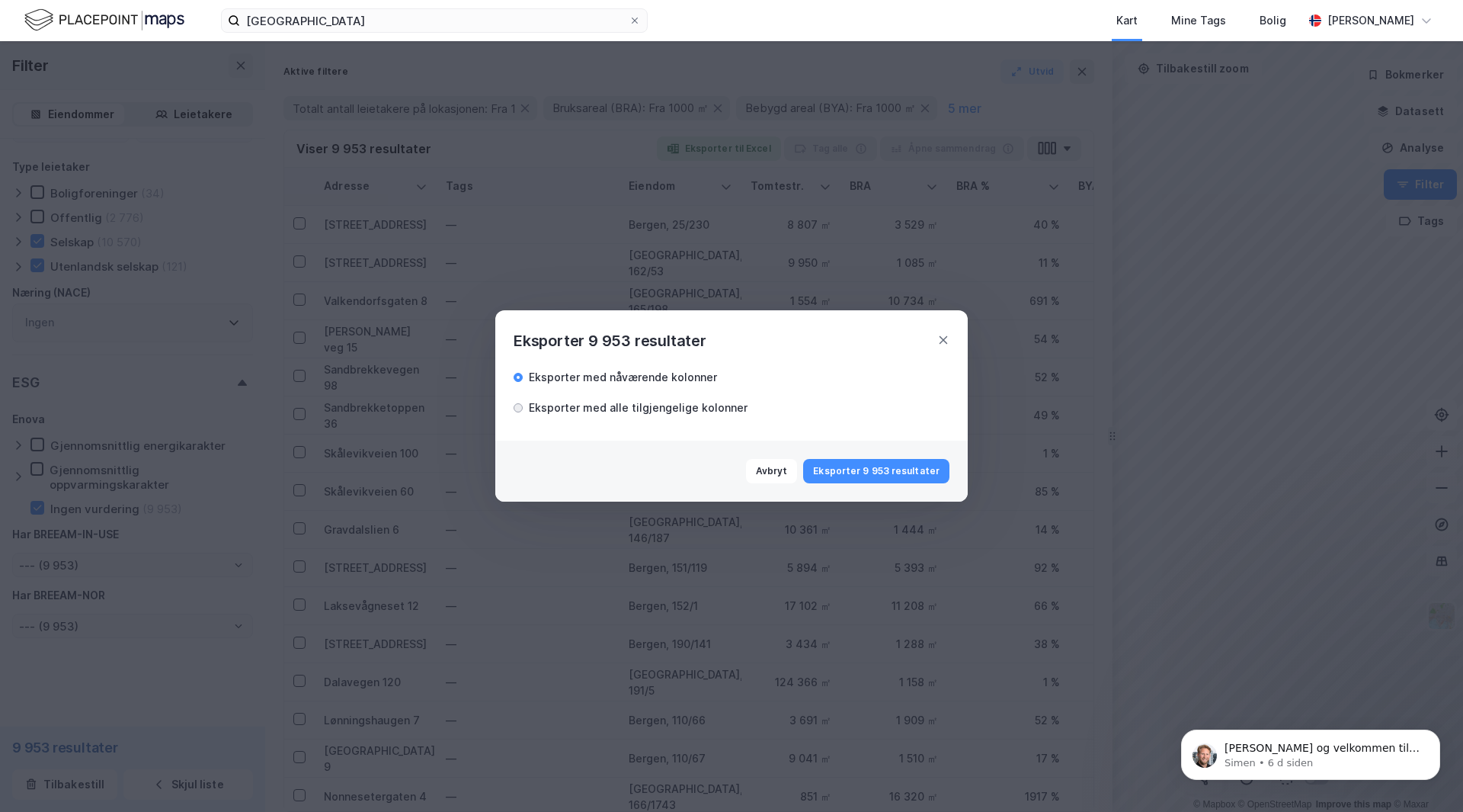
click at [521, 407] on div at bounding box center [518, 408] width 9 height 9
click at [844, 474] on button "Eksporter 9 953 resultater" at bounding box center [877, 471] width 146 height 25
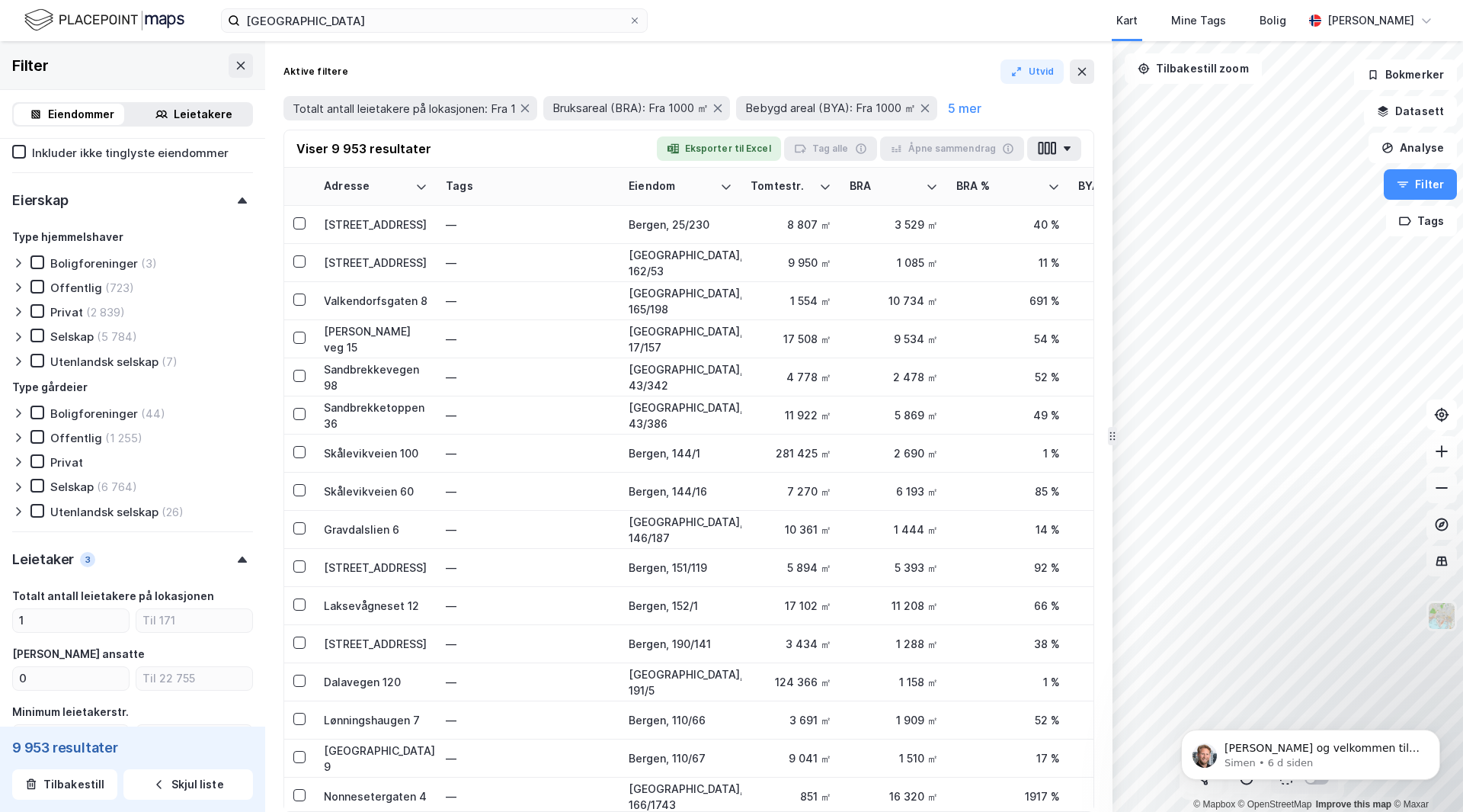
scroll to position [877, 0]
click at [35, 441] on icon at bounding box center [37, 440] width 9 height 6
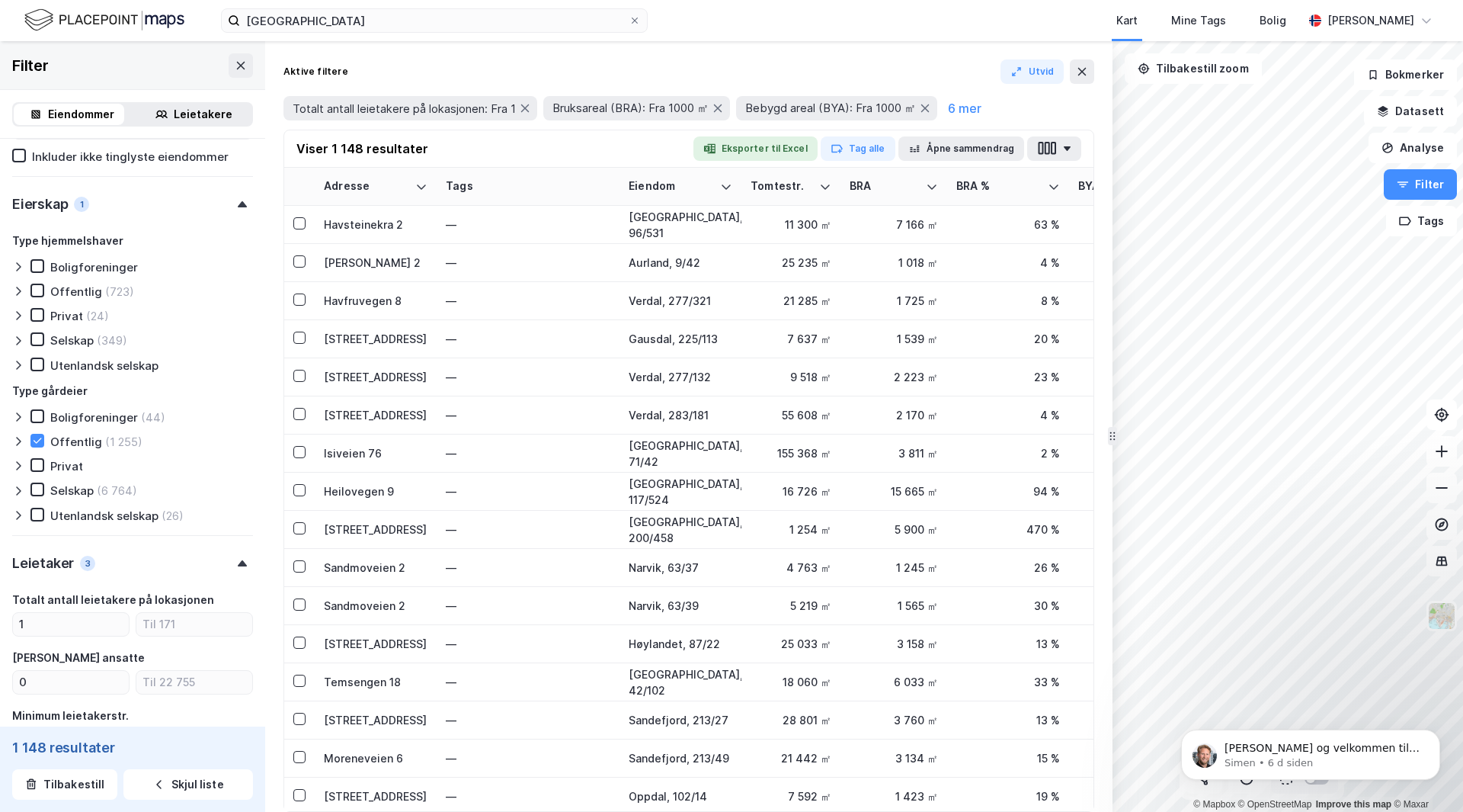
type input "--- (1 148)"
type input "Inkluder (1 148)"
click at [37, 291] on icon at bounding box center [37, 290] width 9 height 6
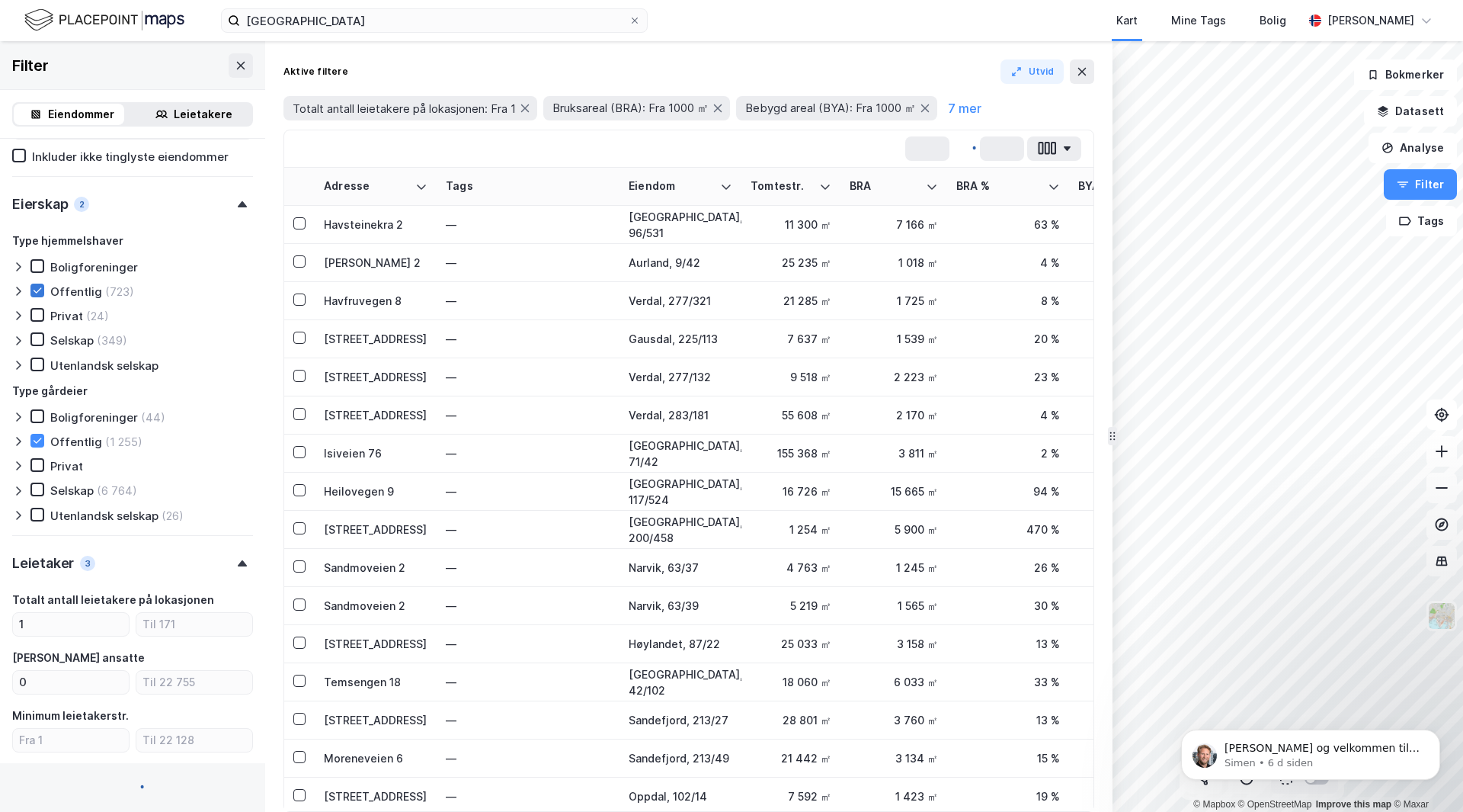
type input "--- (723)"
type input "Inkluder (723)"
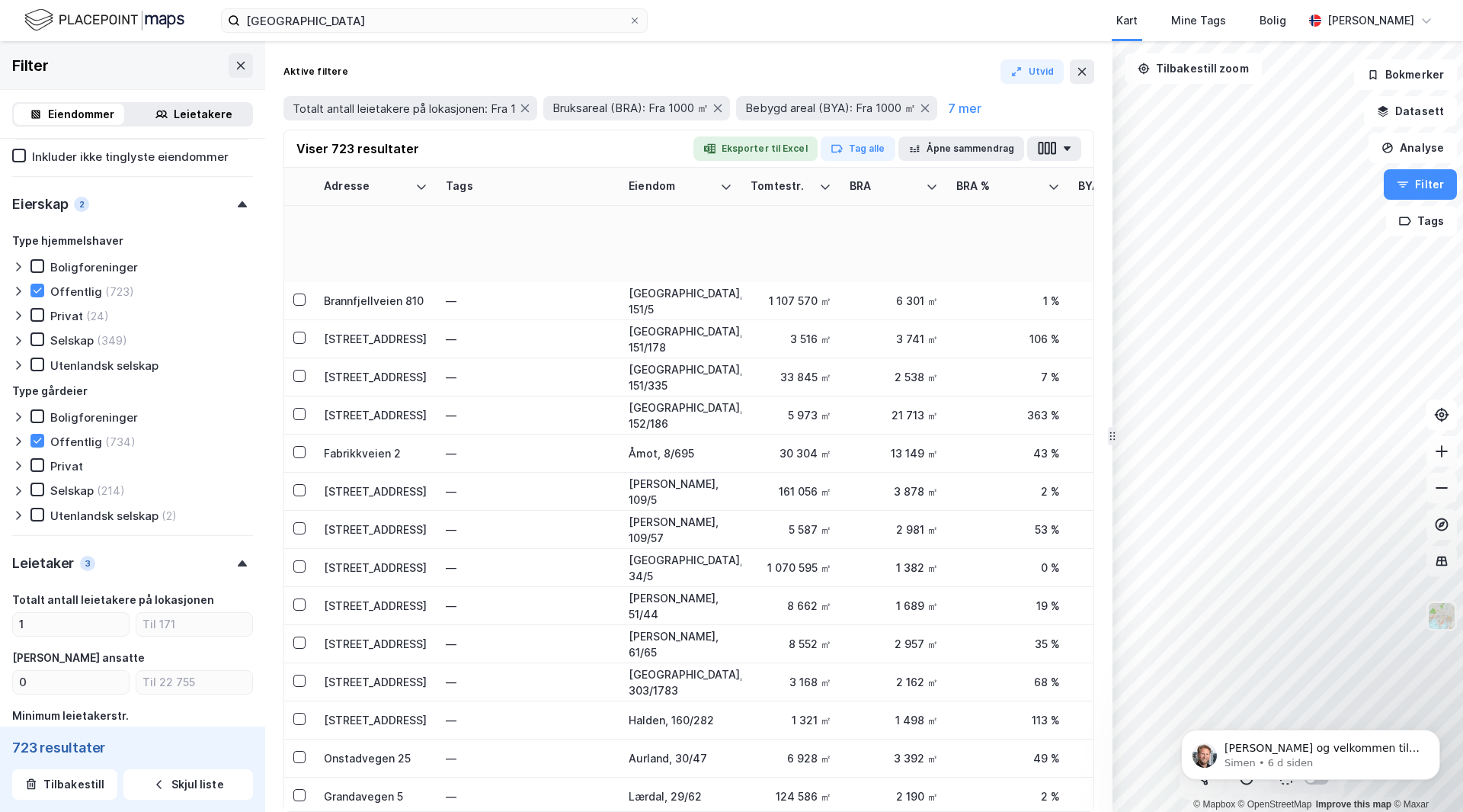
scroll to position [1692, 0]
